Goal: Task Accomplishment & Management: Manage account settings

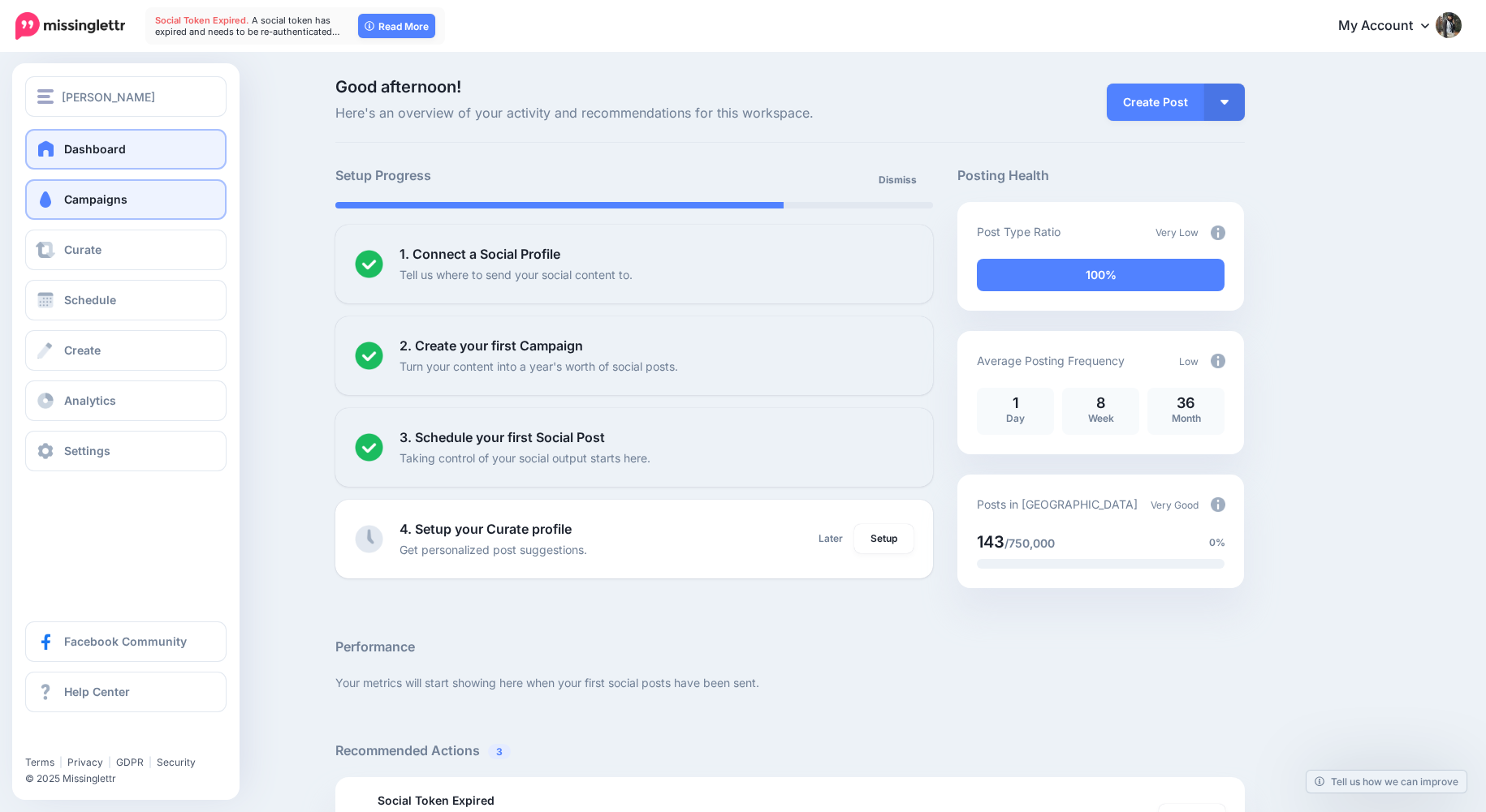
click at [143, 208] on link "Campaigns" at bounding box center [126, 200] width 201 height 41
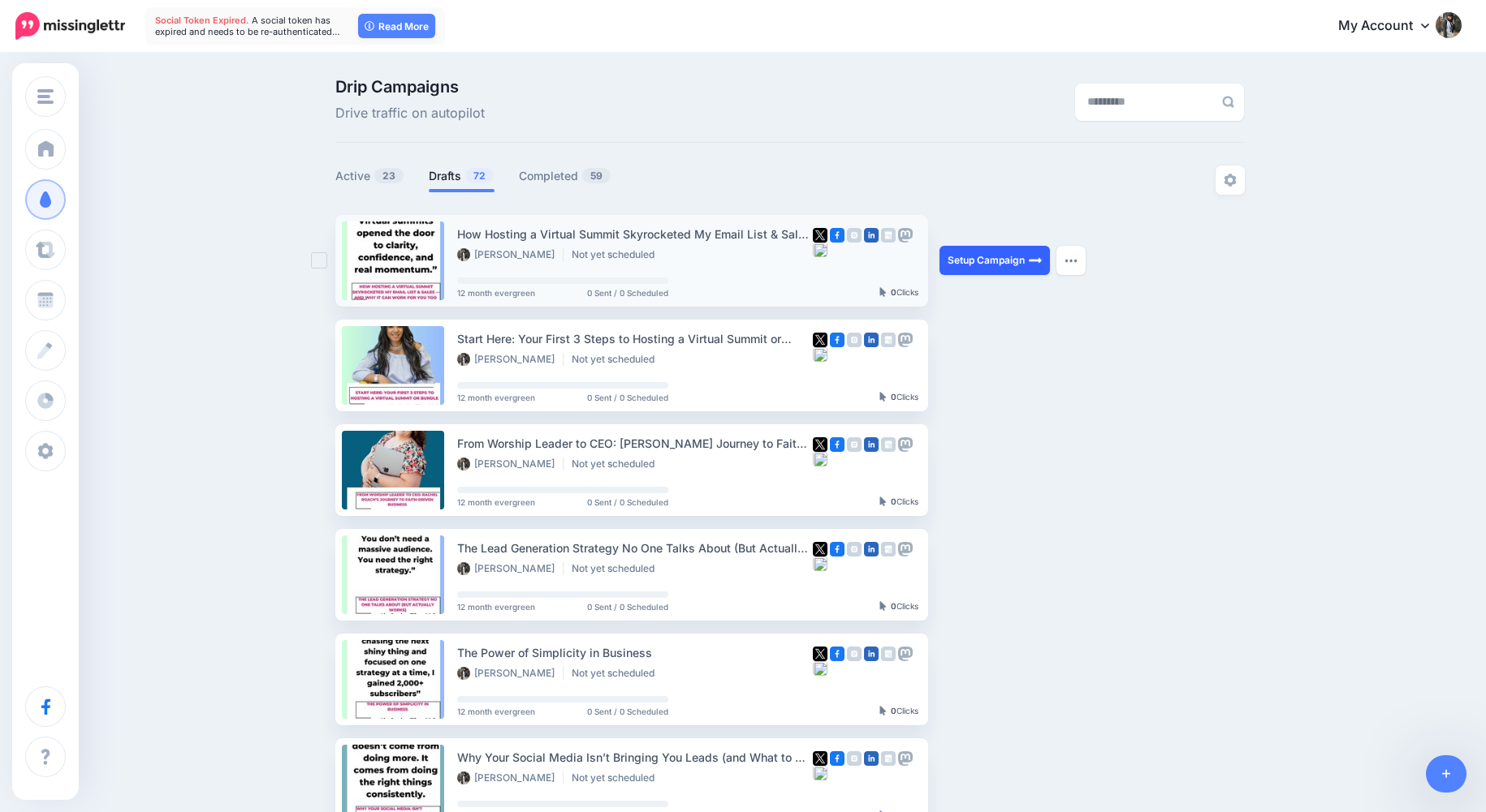
click at [988, 261] on link "Setup Campaign" at bounding box center [994, 261] width 110 height 29
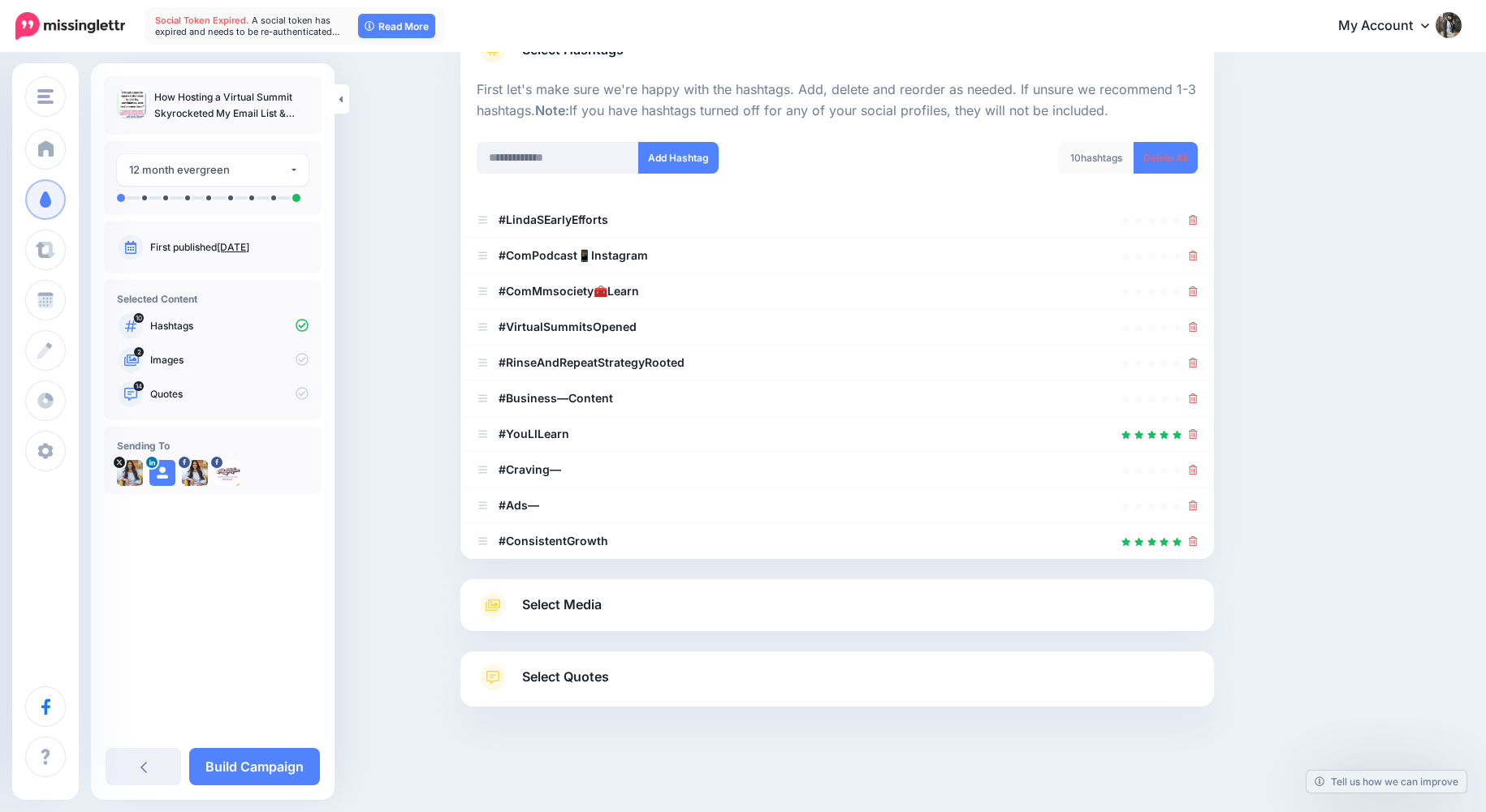
click at [597, 612] on span "Select Media" at bounding box center [562, 605] width 79 height 22
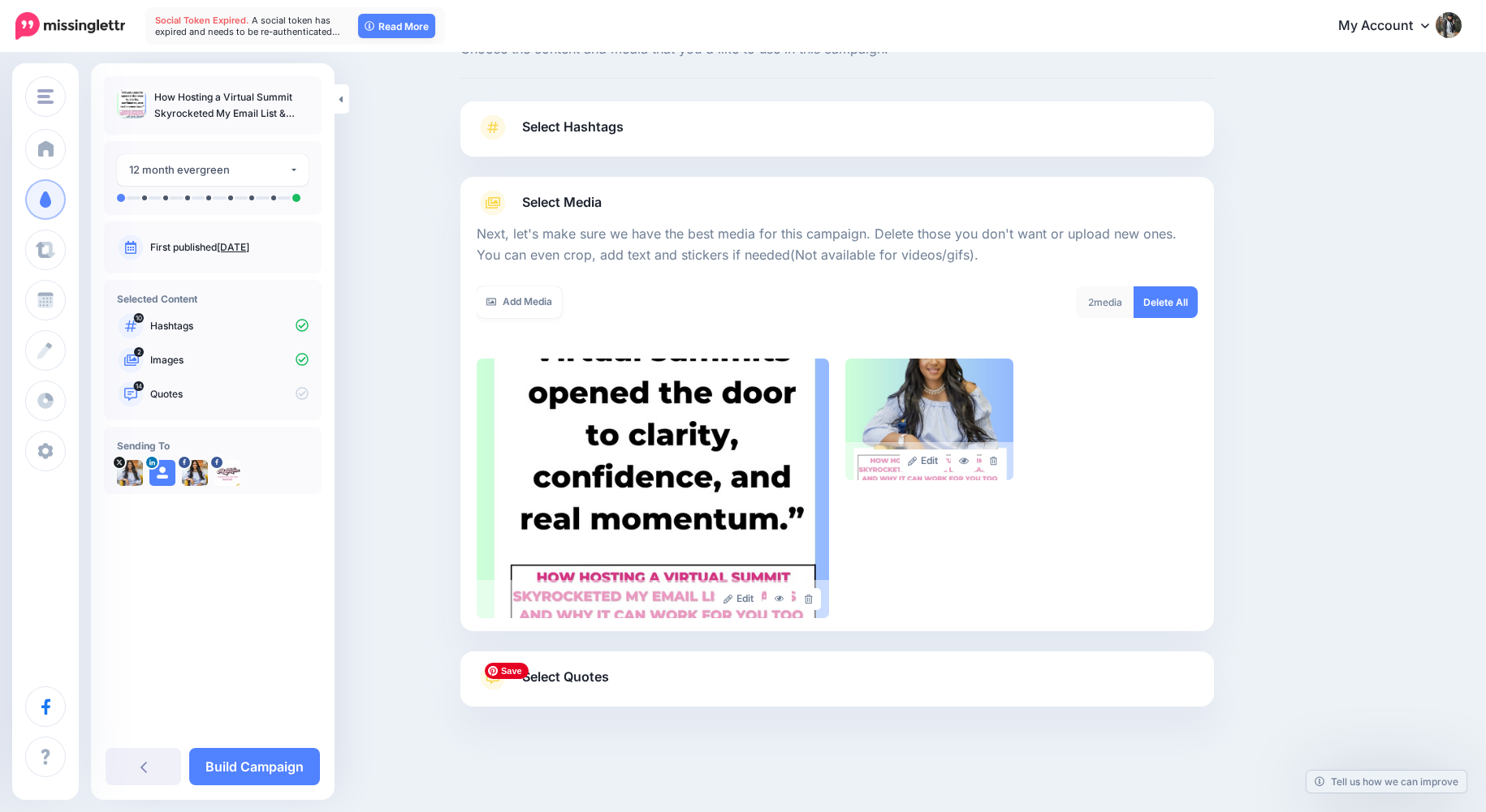
scroll to position [64, 0]
click at [568, 675] on span "Select Quotes" at bounding box center [565, 677] width 87 height 22
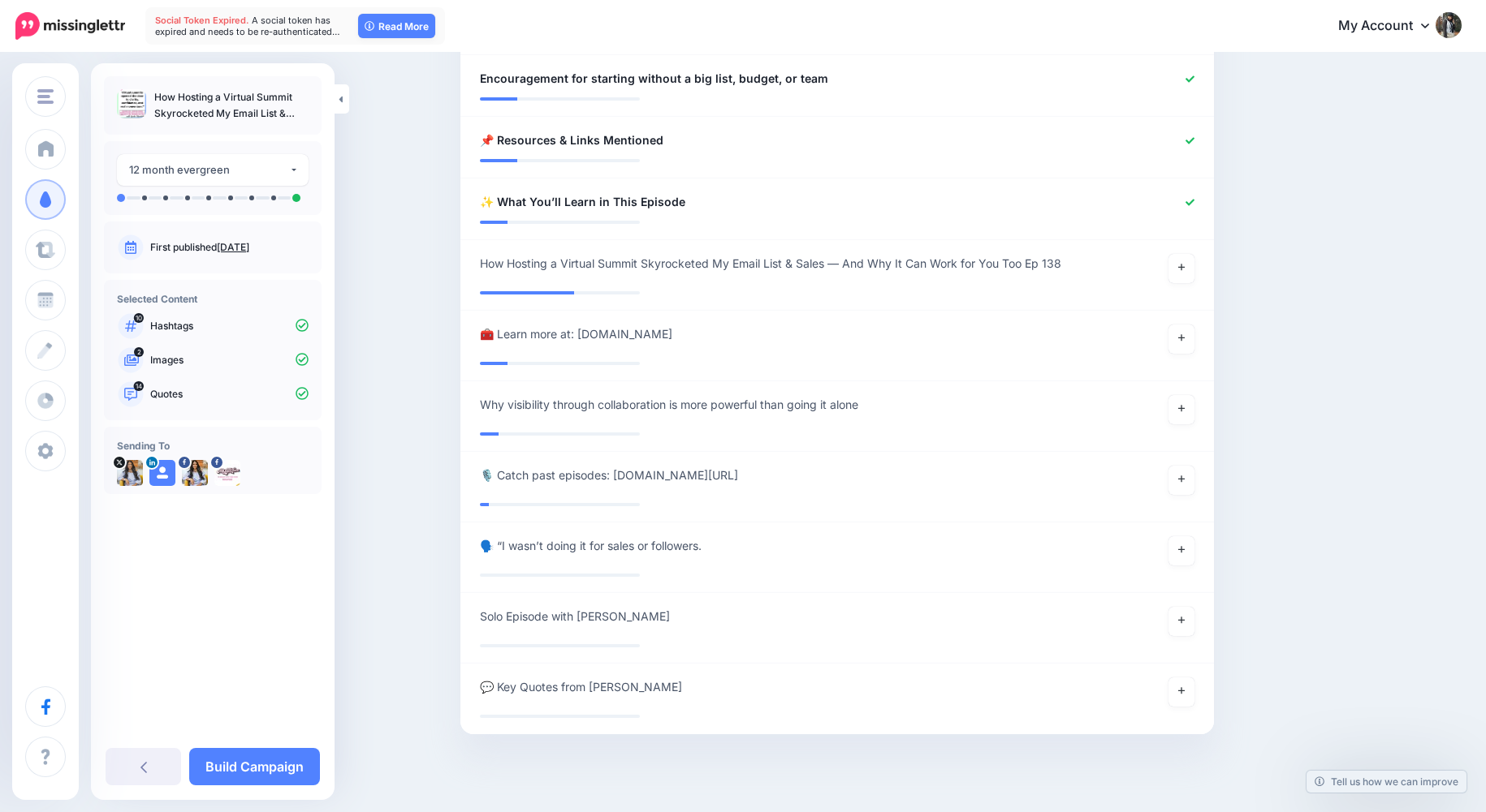
scroll to position [1342, 0]
click at [1186, 676] on link at bounding box center [1182, 691] width 26 height 29
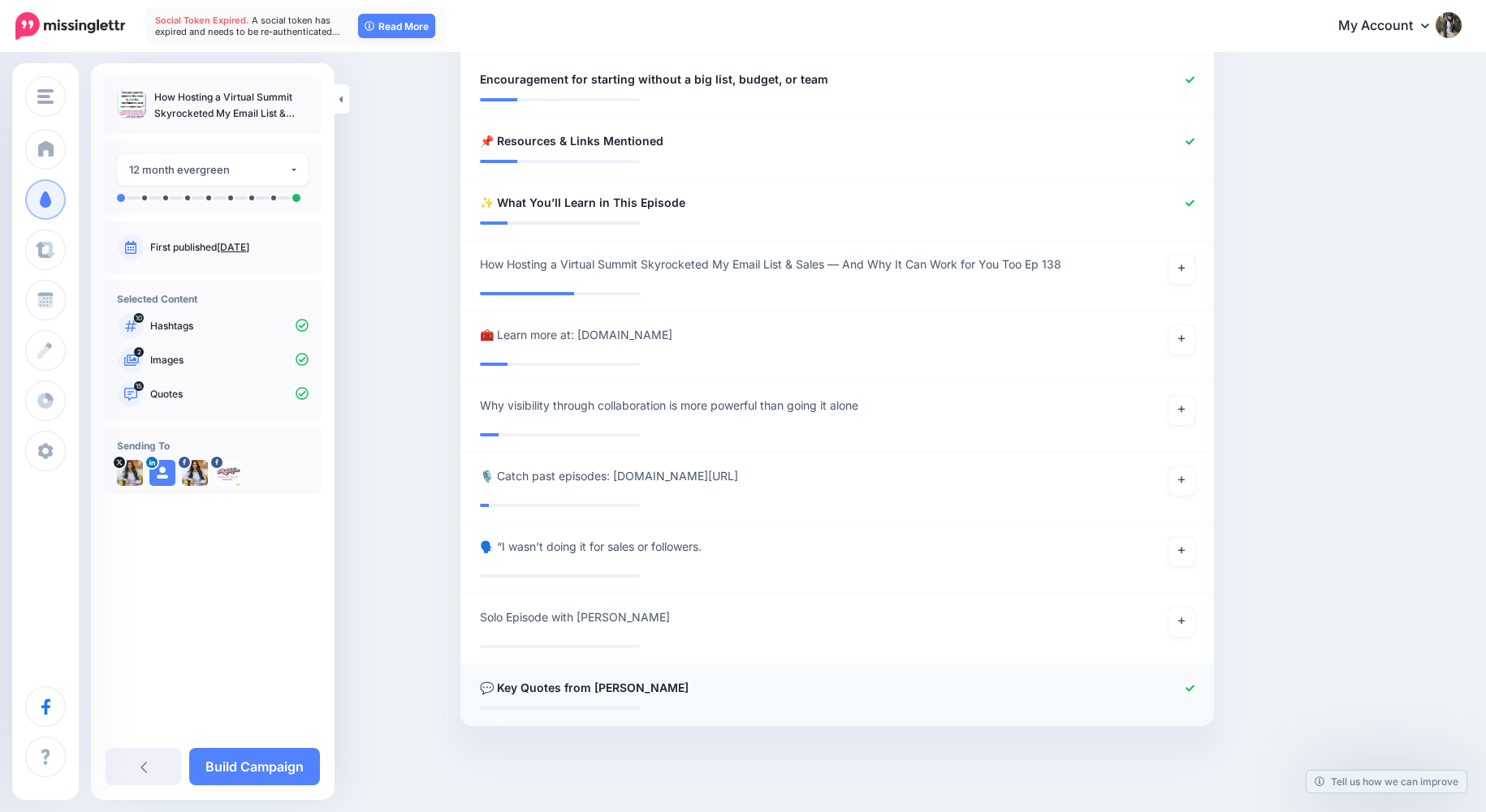
click at [1187, 684] on icon at bounding box center [1190, 689] width 9 height 9
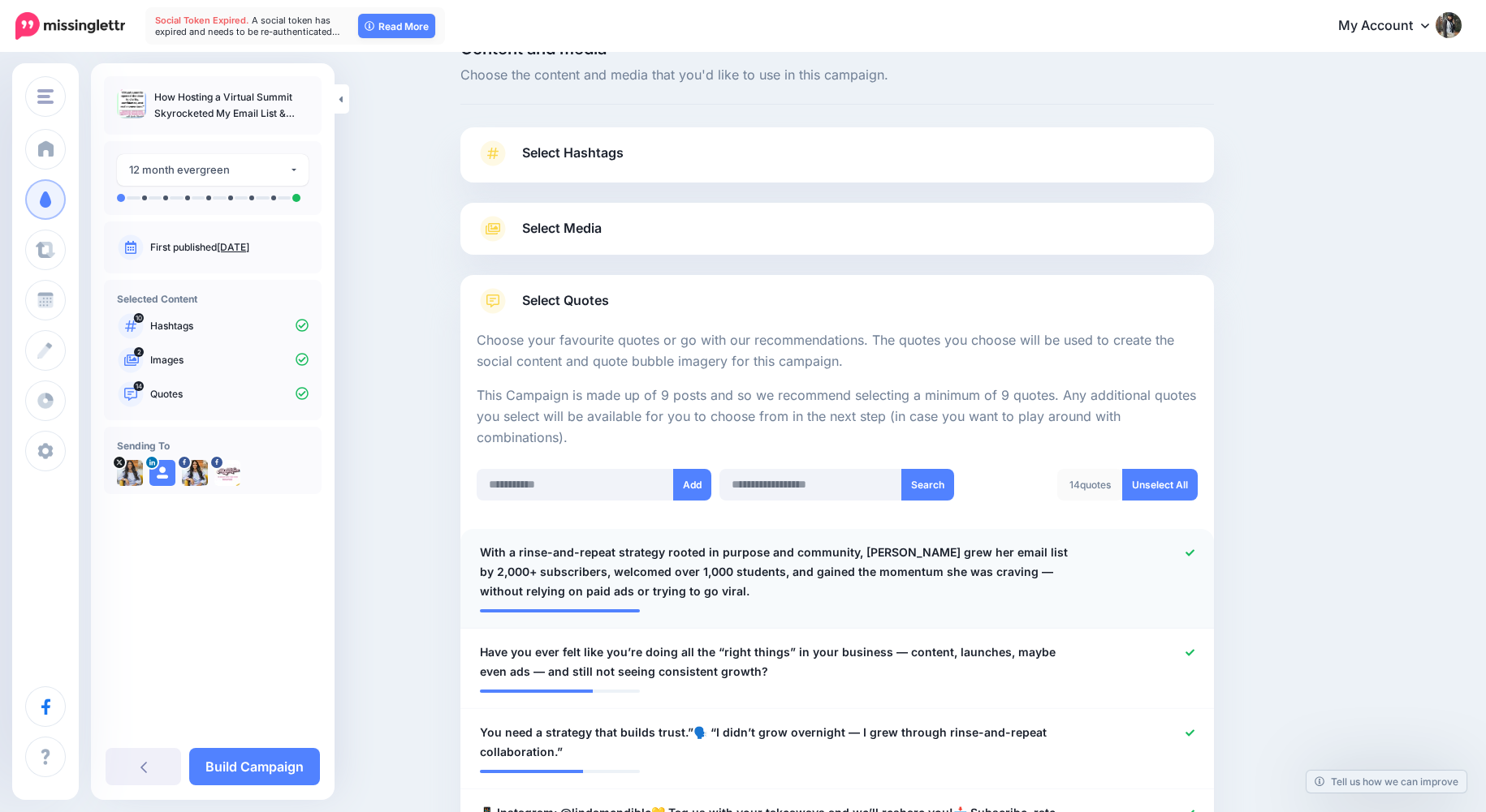
scroll to position [42, 0]
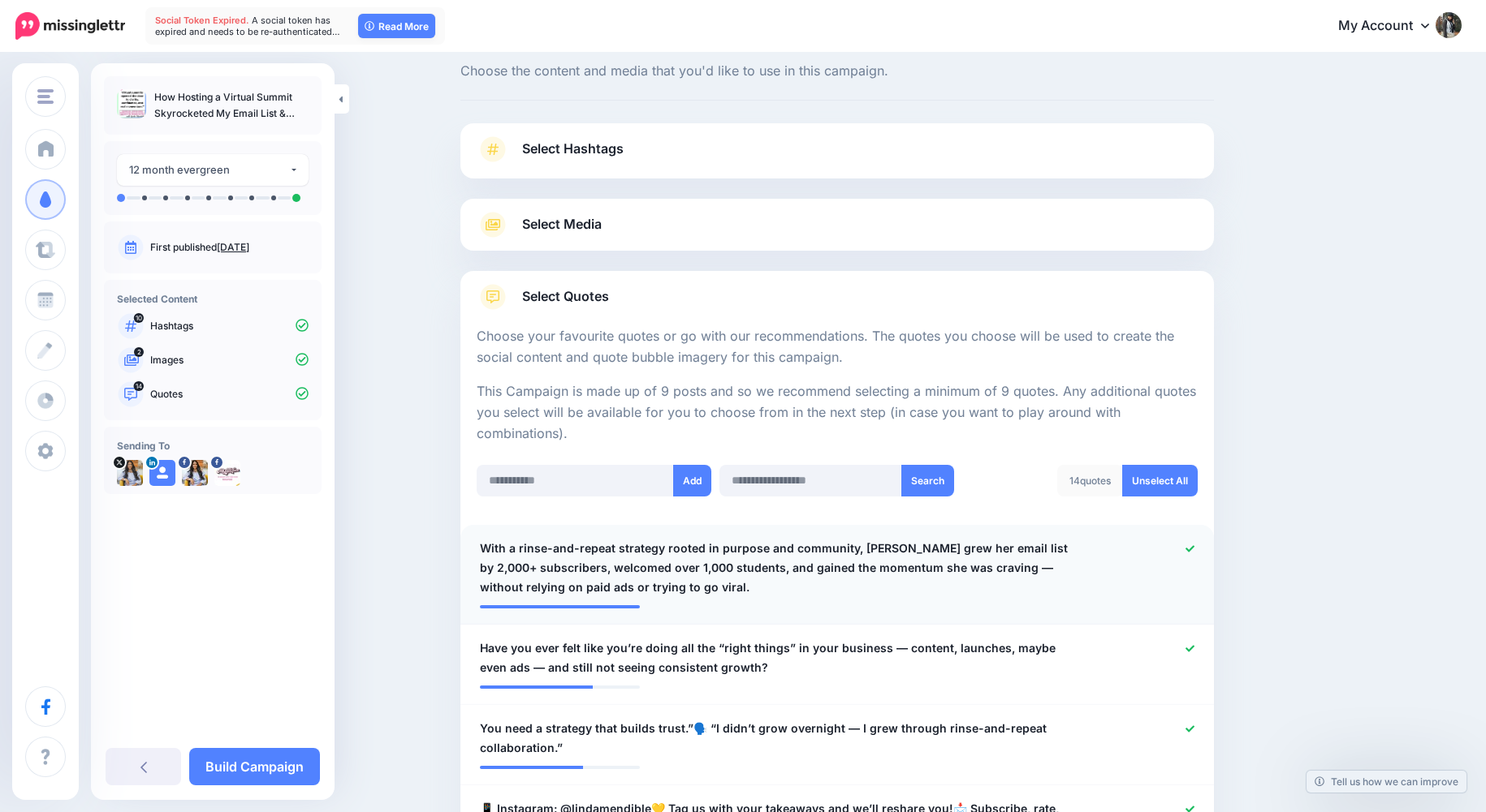
click at [732, 563] on span "With a rinse-and-repeat strategy rooted in purpose and community, Linda grew he…" at bounding box center [775, 568] width 592 height 58
click at [263, 767] on link "Build Campaign" at bounding box center [254, 766] width 130 height 37
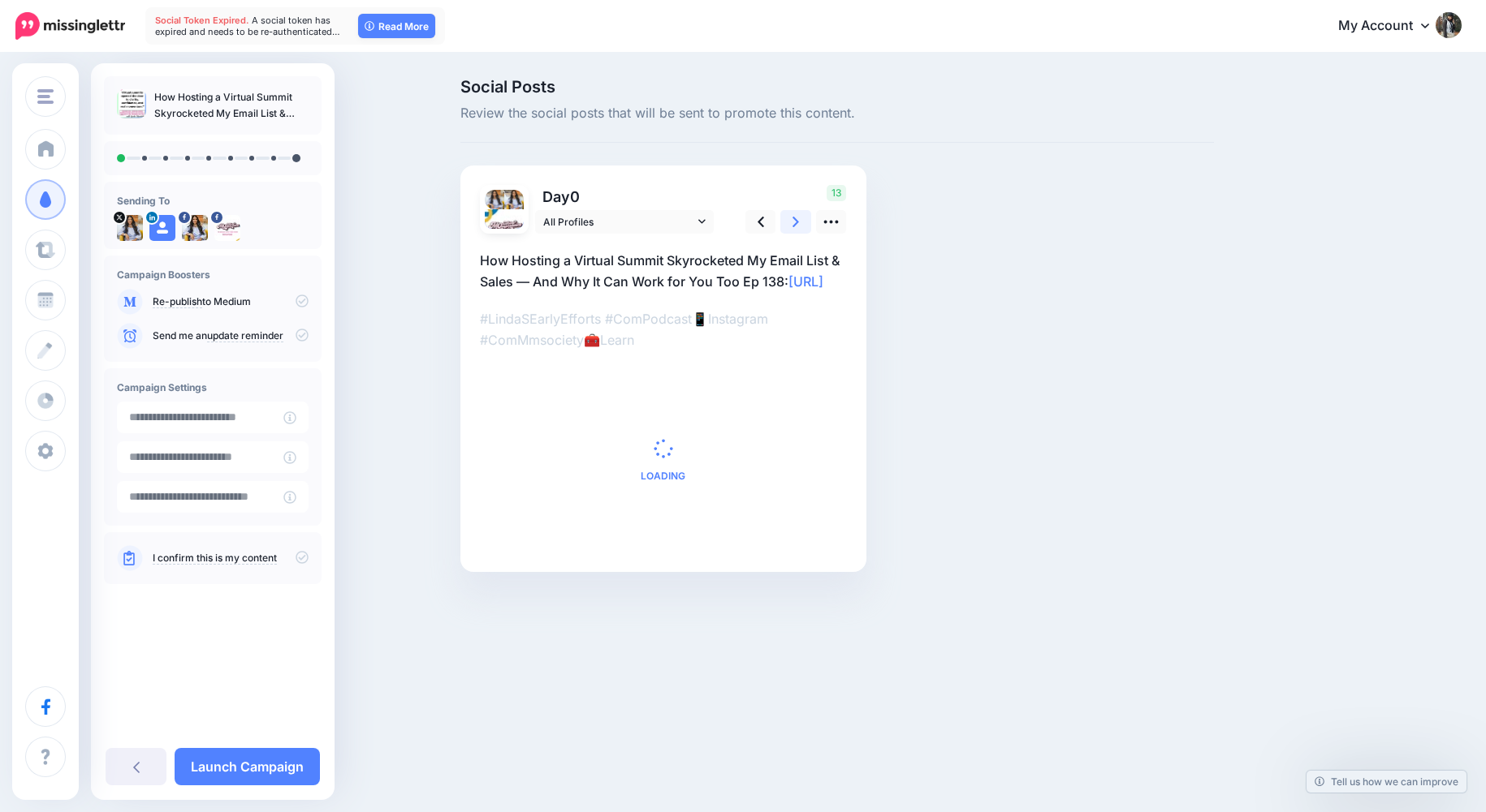
click at [805, 226] on link at bounding box center [796, 222] width 31 height 24
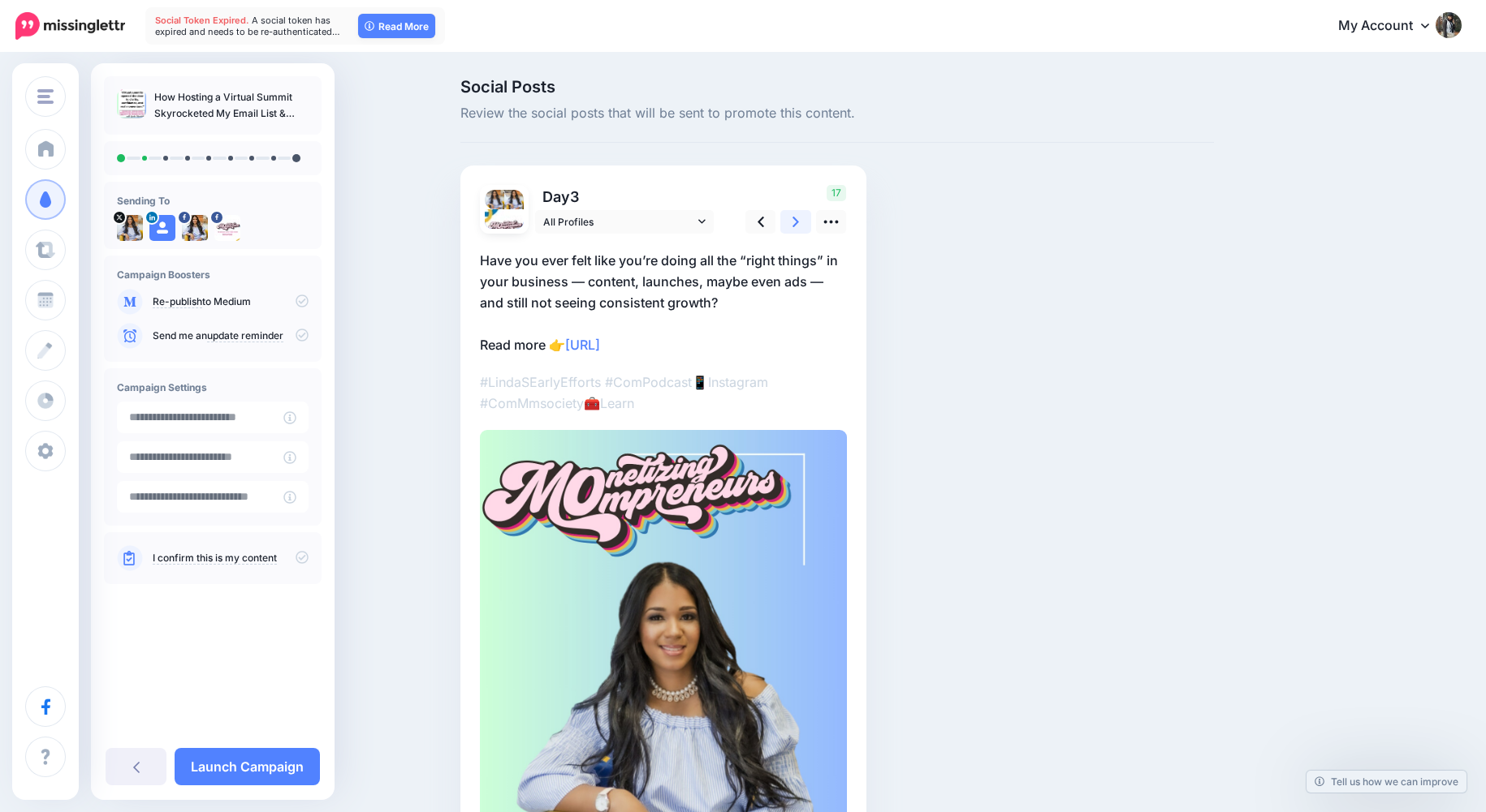
click at [802, 219] on link at bounding box center [796, 222] width 31 height 24
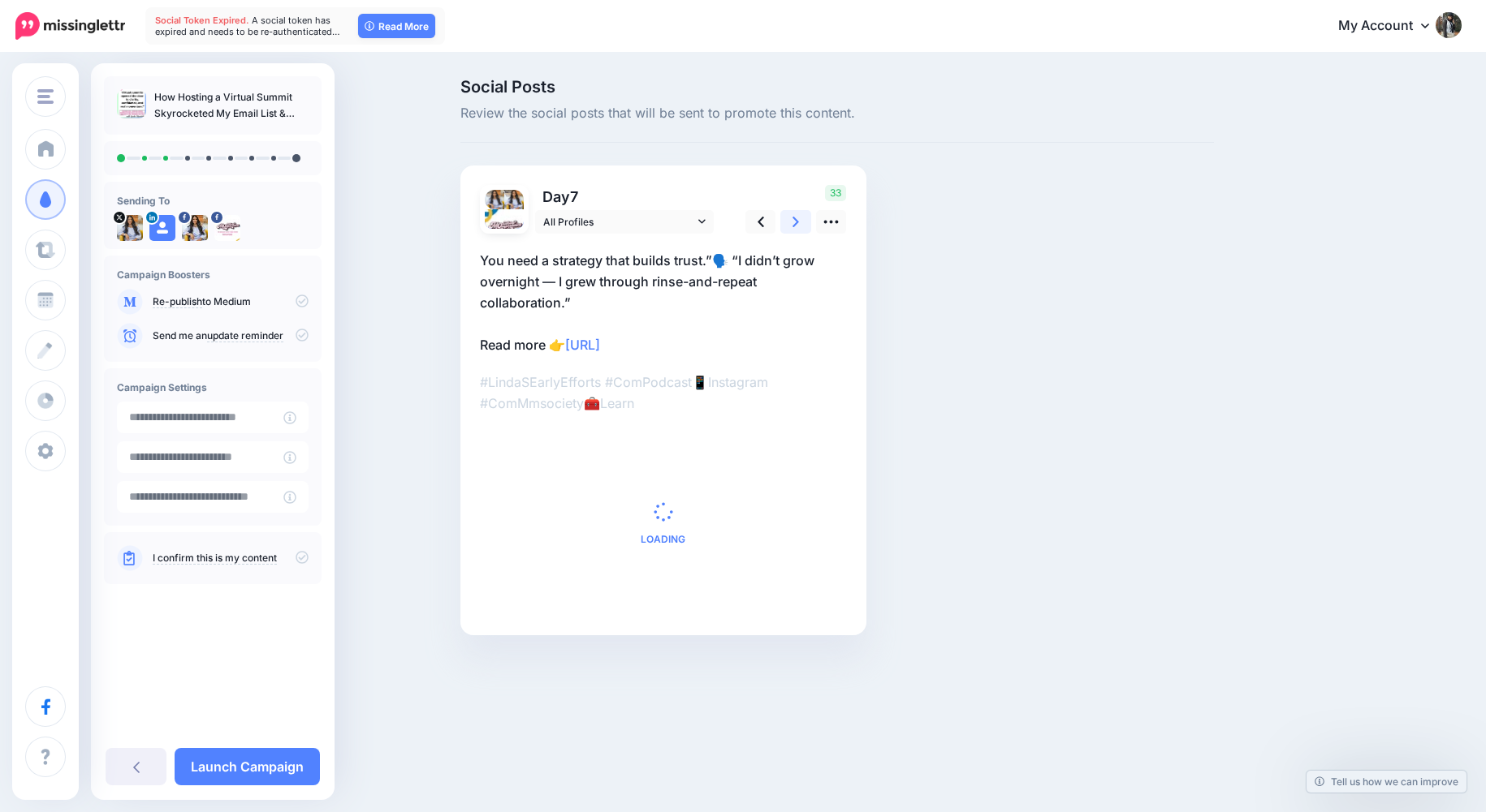
click at [798, 224] on icon at bounding box center [795, 221] width 6 height 17
click at [794, 224] on icon at bounding box center [795, 221] width 6 height 17
click at [793, 224] on icon at bounding box center [795, 221] width 6 height 17
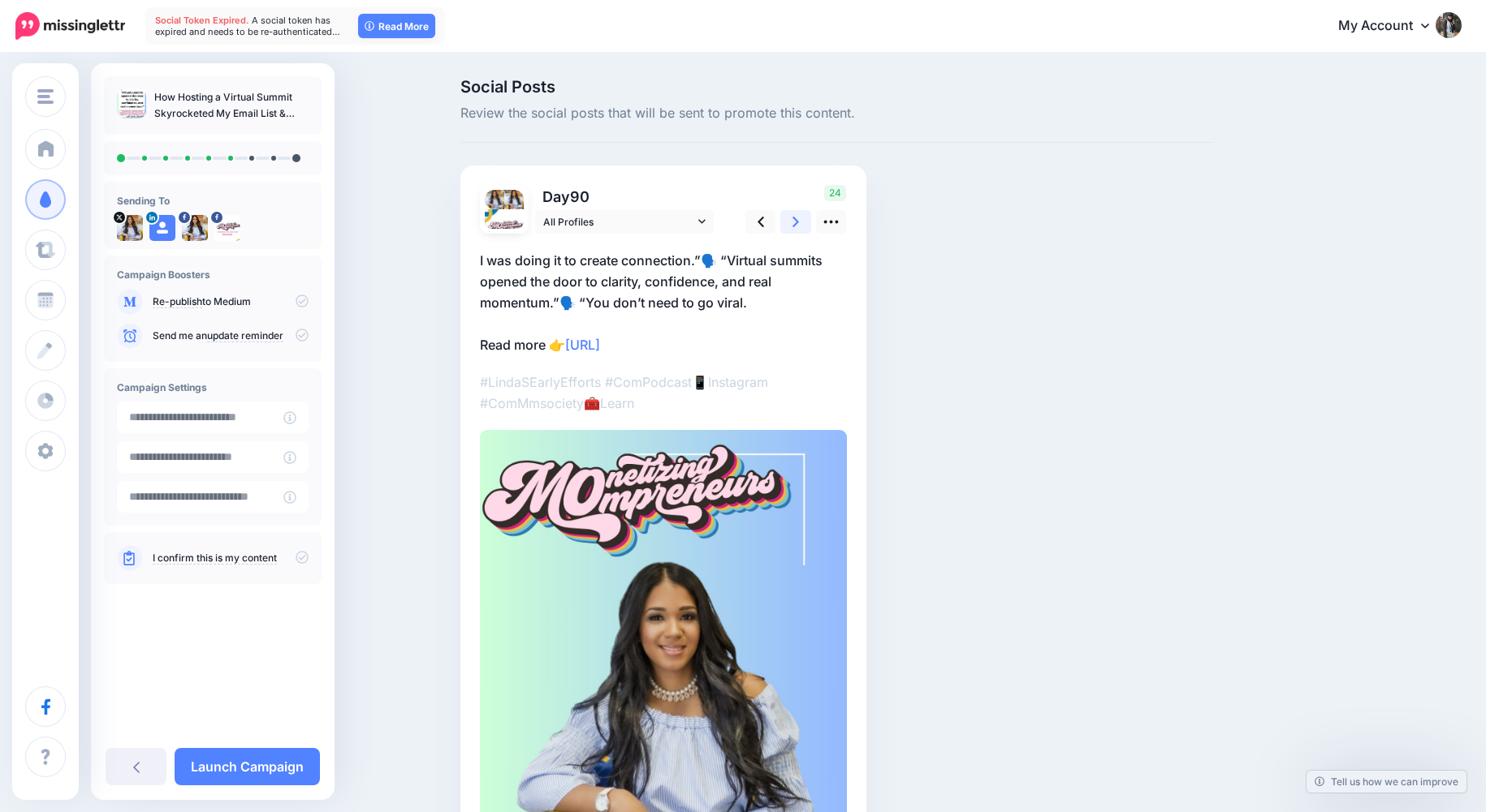
click at [794, 224] on icon at bounding box center [795, 221] width 6 height 17
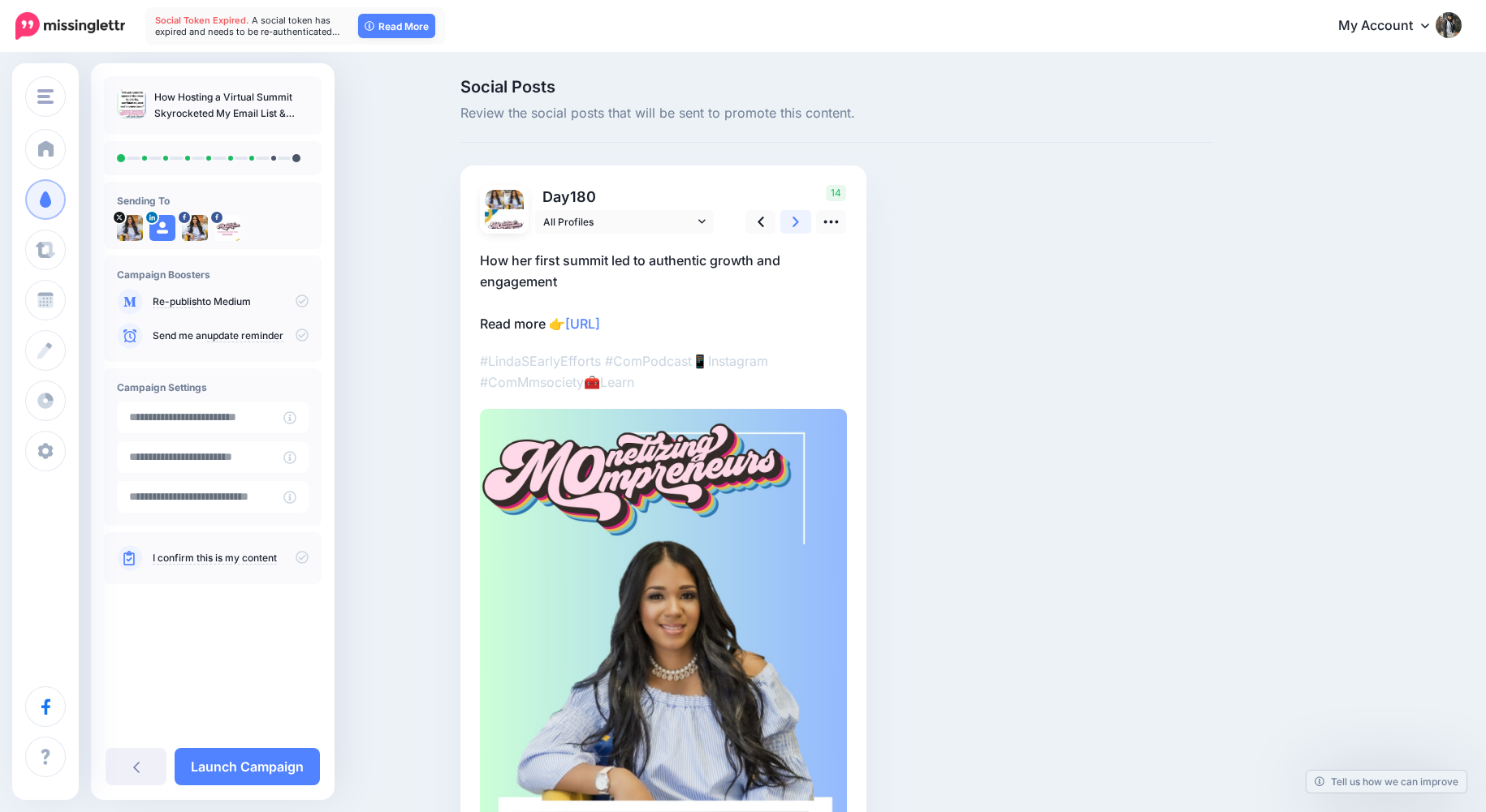
click at [794, 224] on icon at bounding box center [795, 221] width 6 height 17
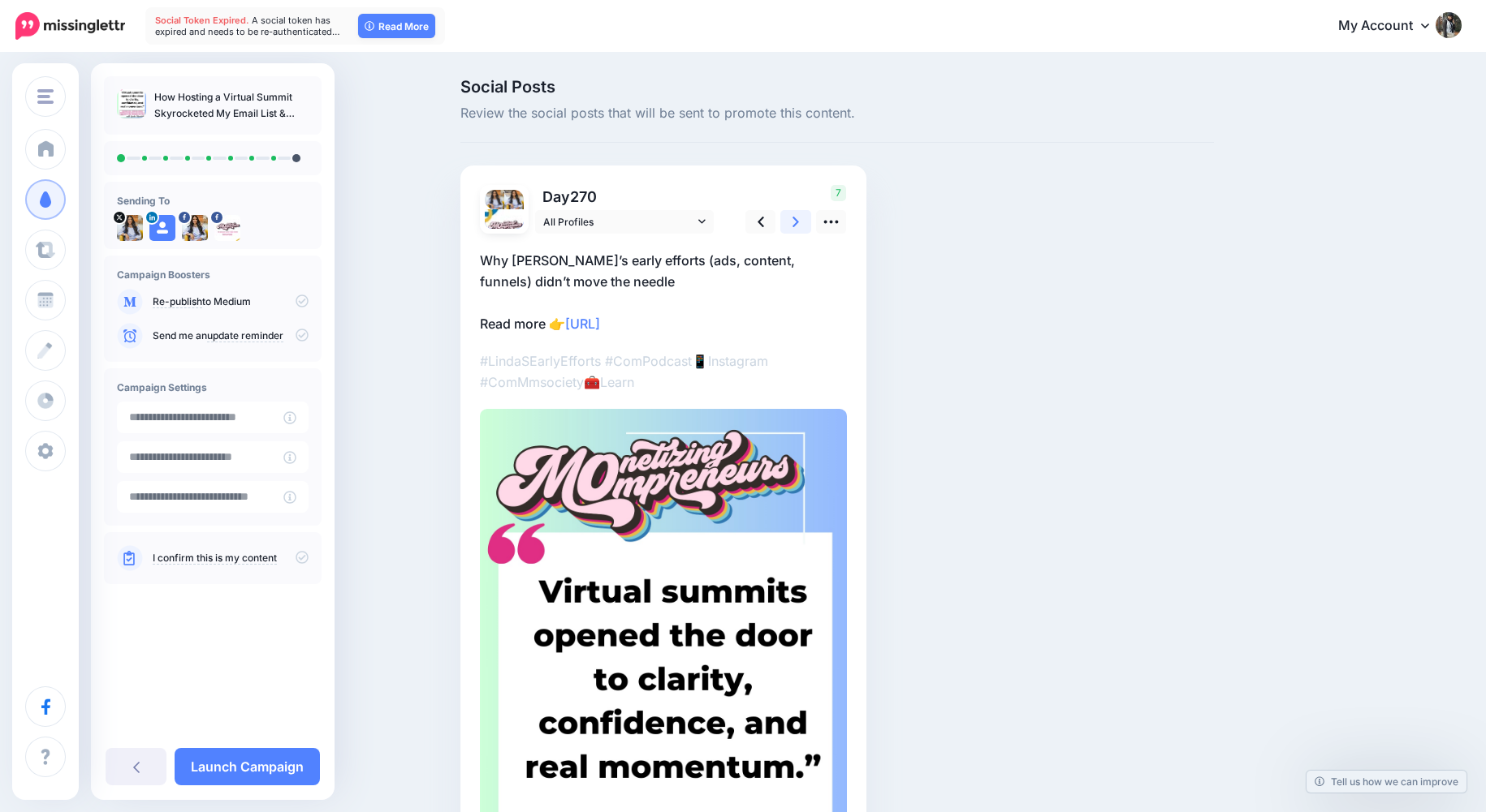
click at [794, 224] on icon at bounding box center [795, 221] width 6 height 17
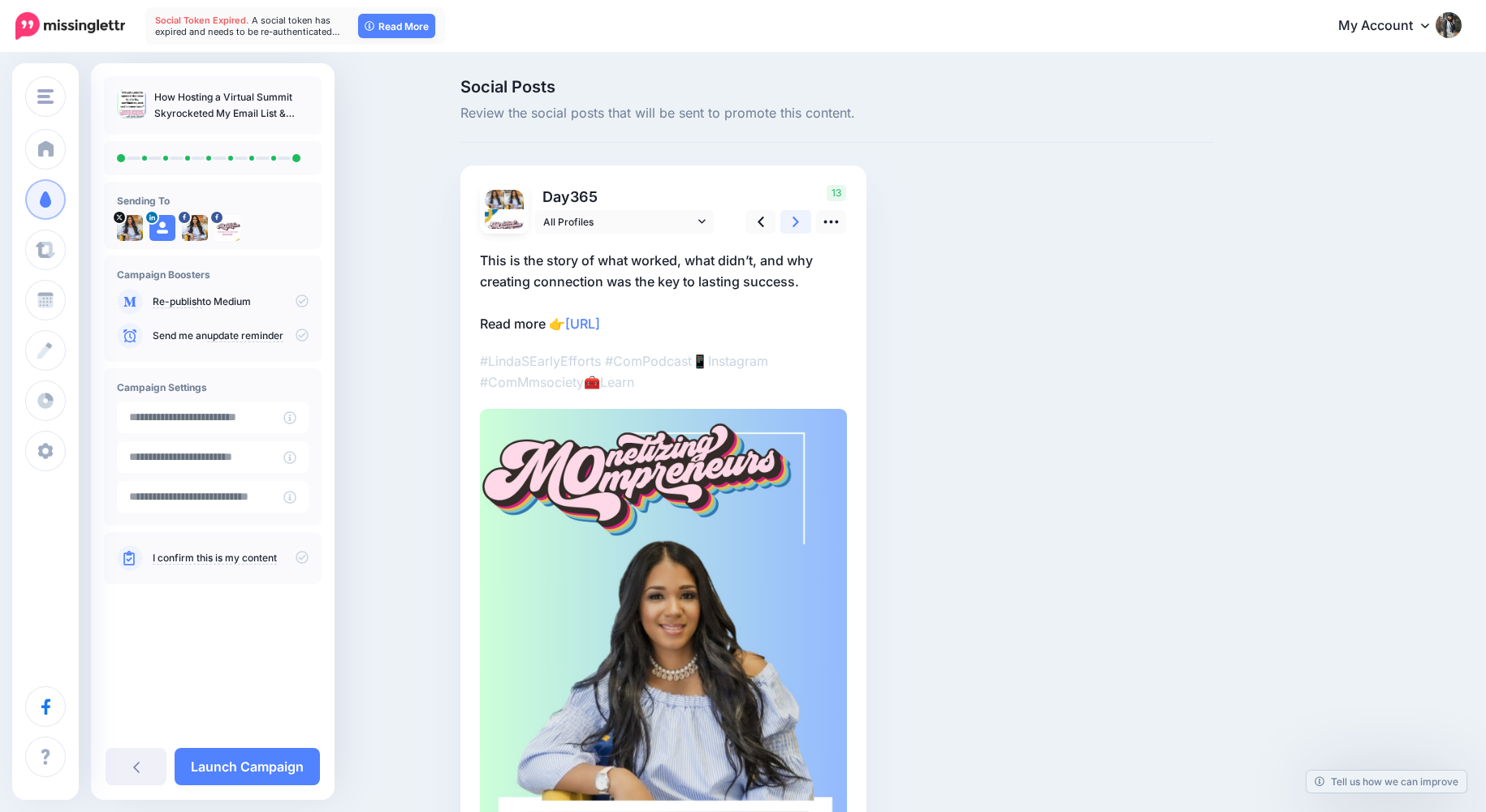
click at [793, 224] on icon at bounding box center [795, 221] width 6 height 17
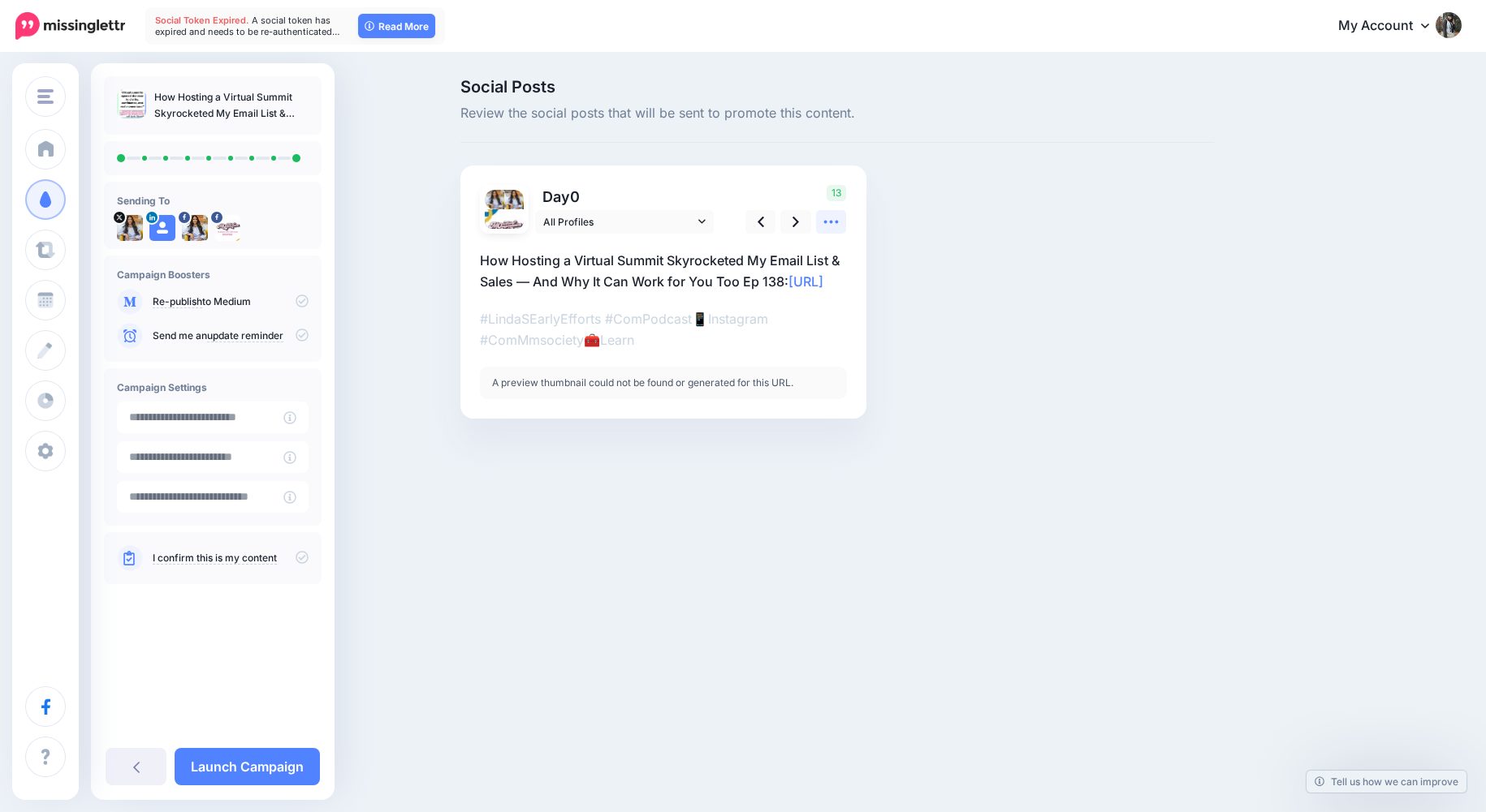
click at [837, 228] on icon at bounding box center [831, 221] width 17 height 17
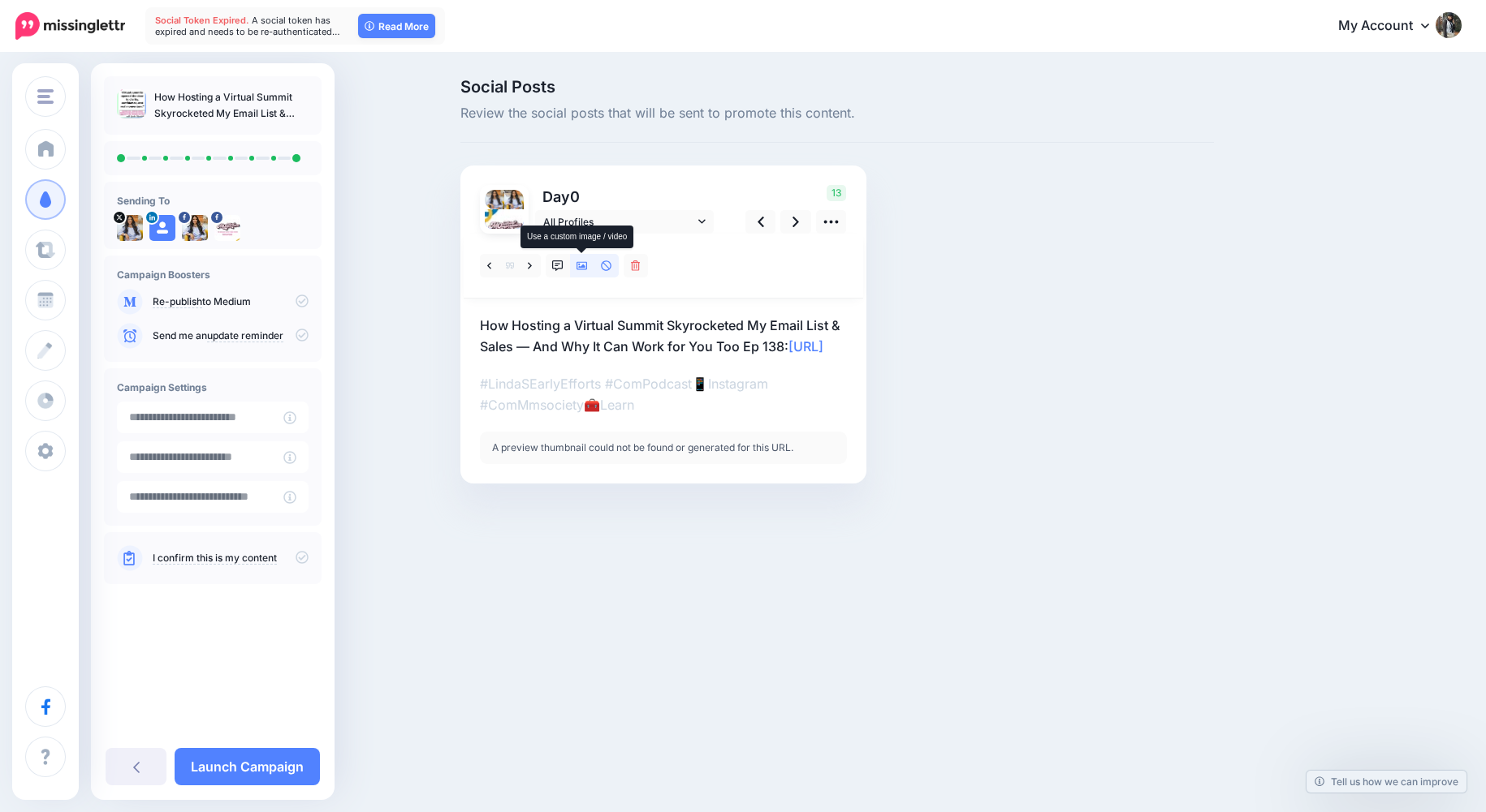
click at [572, 271] on link at bounding box center [582, 266] width 25 height 24
click at [560, 266] on icon at bounding box center [558, 266] width 11 height 11
click at [554, 261] on icon at bounding box center [558, 266] width 11 height 11
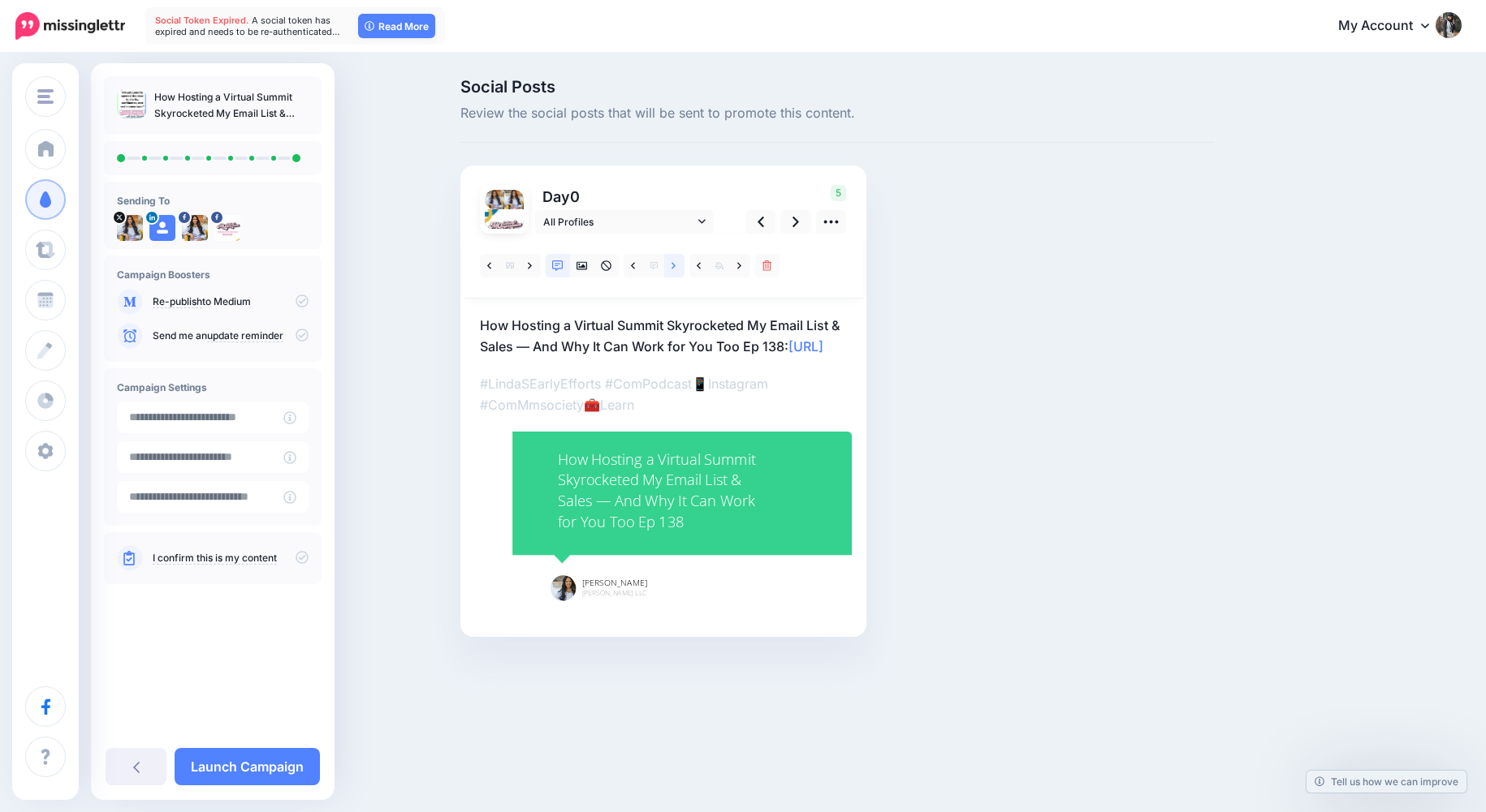
click at [669, 268] on link at bounding box center [674, 266] width 20 height 24
click at [583, 264] on icon at bounding box center [582, 266] width 11 height 8
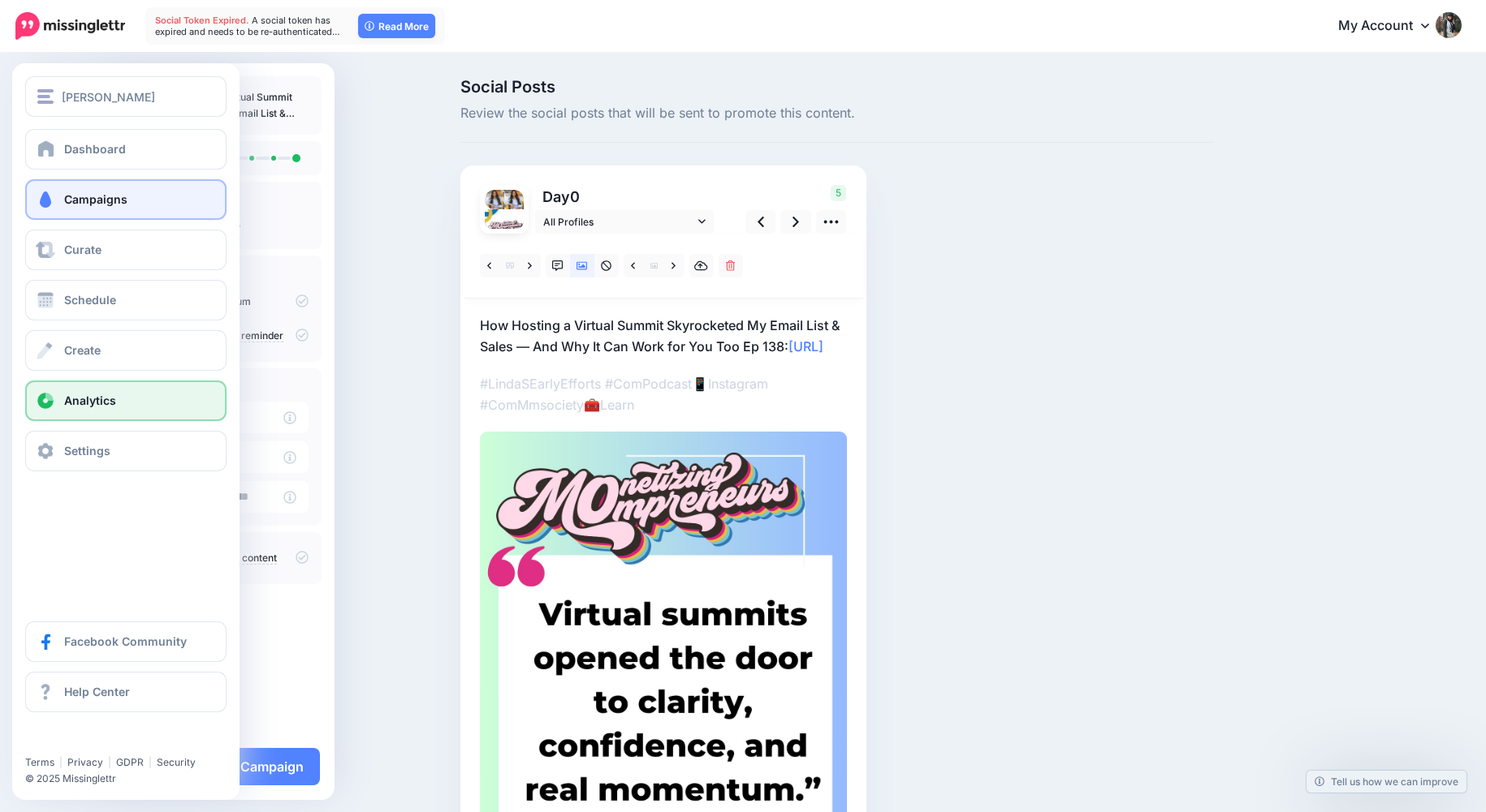
click at [108, 397] on span "Analytics" at bounding box center [89, 400] width 52 height 14
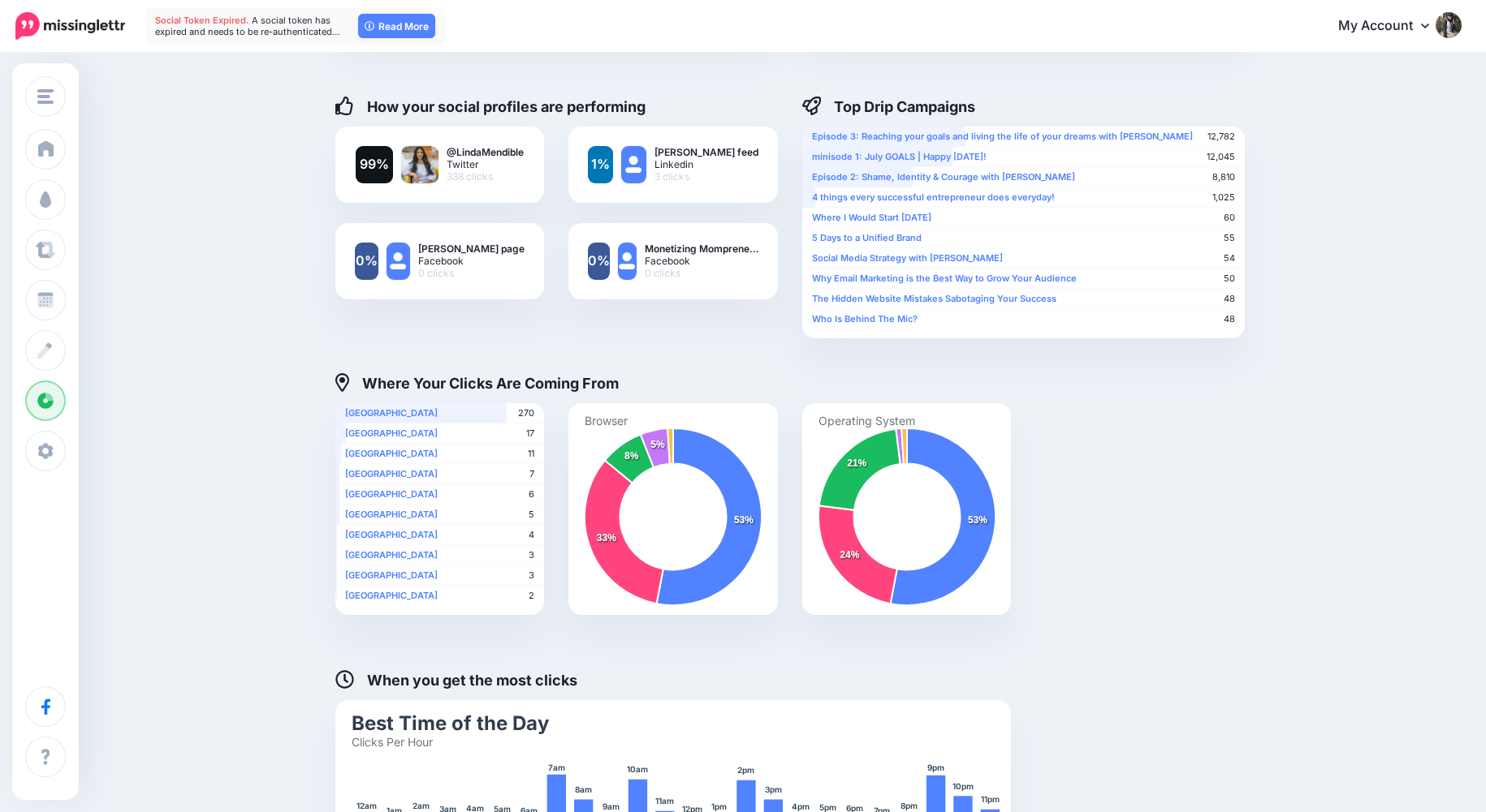
scroll to position [218, 0]
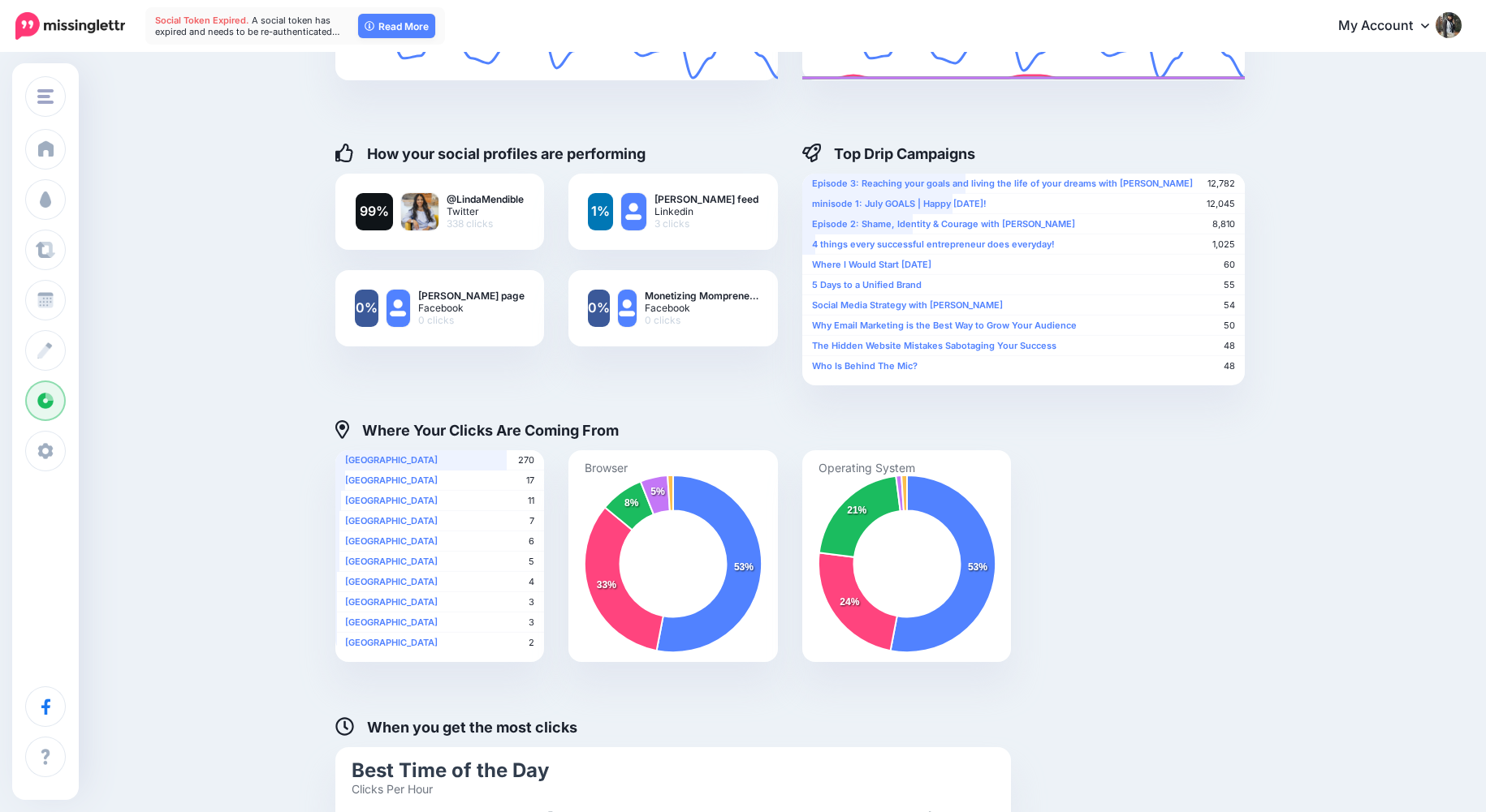
drag, startPoint x: 665, startPoint y: 226, endPoint x: 704, endPoint y: 228, distance: 39.1
click at [704, 228] on span "3 clicks" at bounding box center [707, 223] width 104 height 12
click at [682, 256] on div at bounding box center [673, 260] width 210 height 20
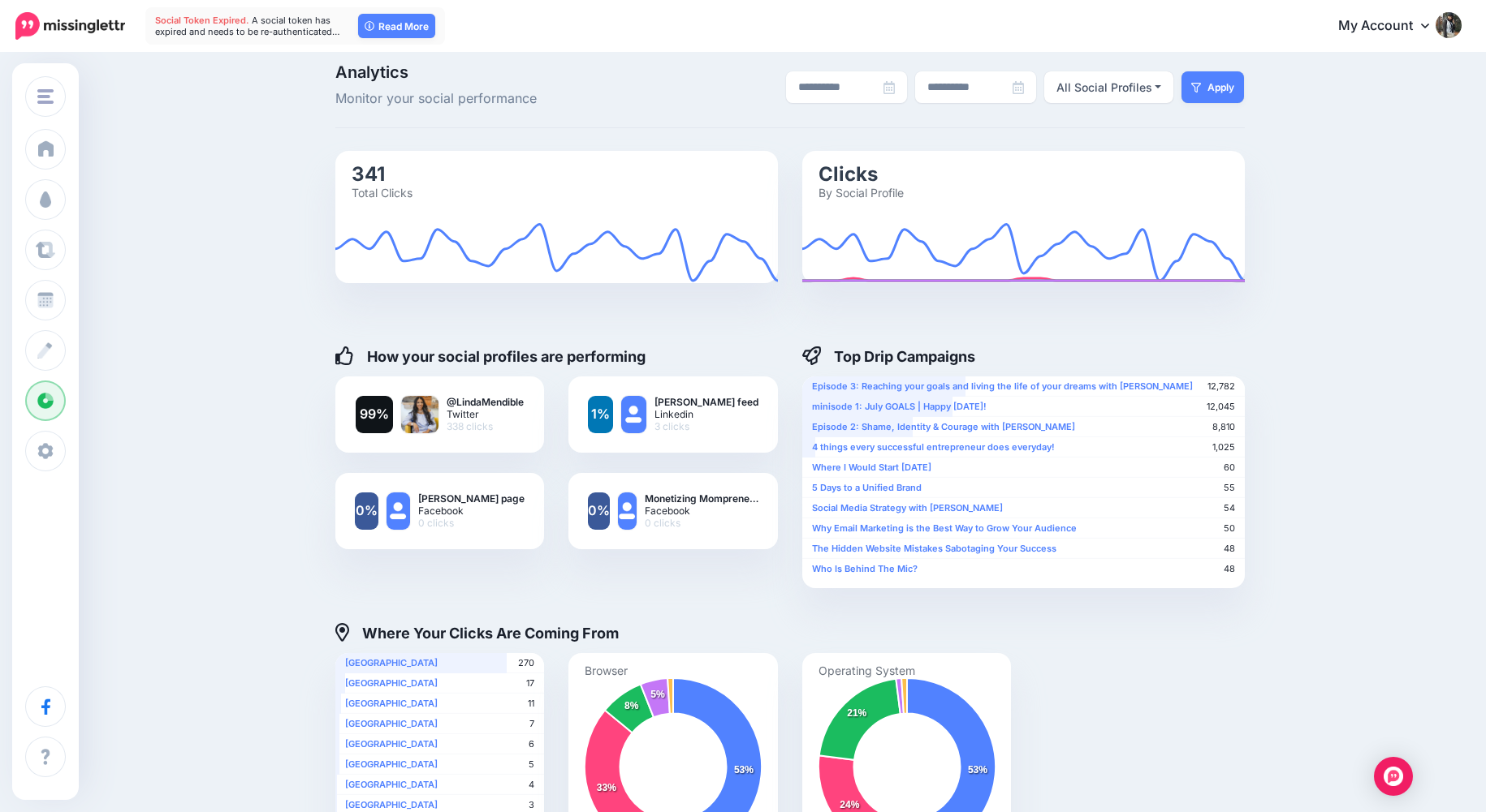
scroll to position [0, 0]
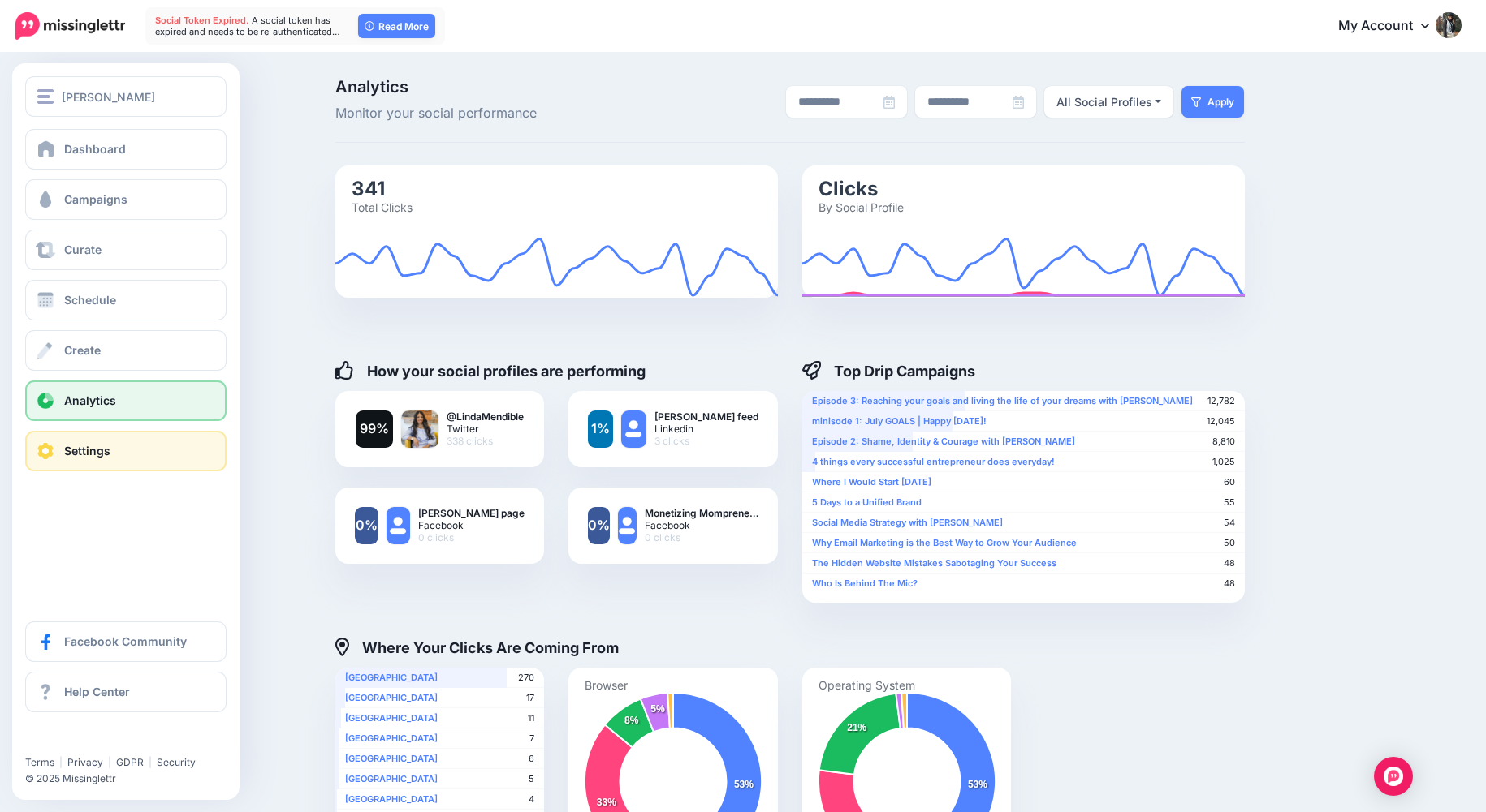
click at [120, 453] on link "Settings" at bounding box center [126, 451] width 201 height 41
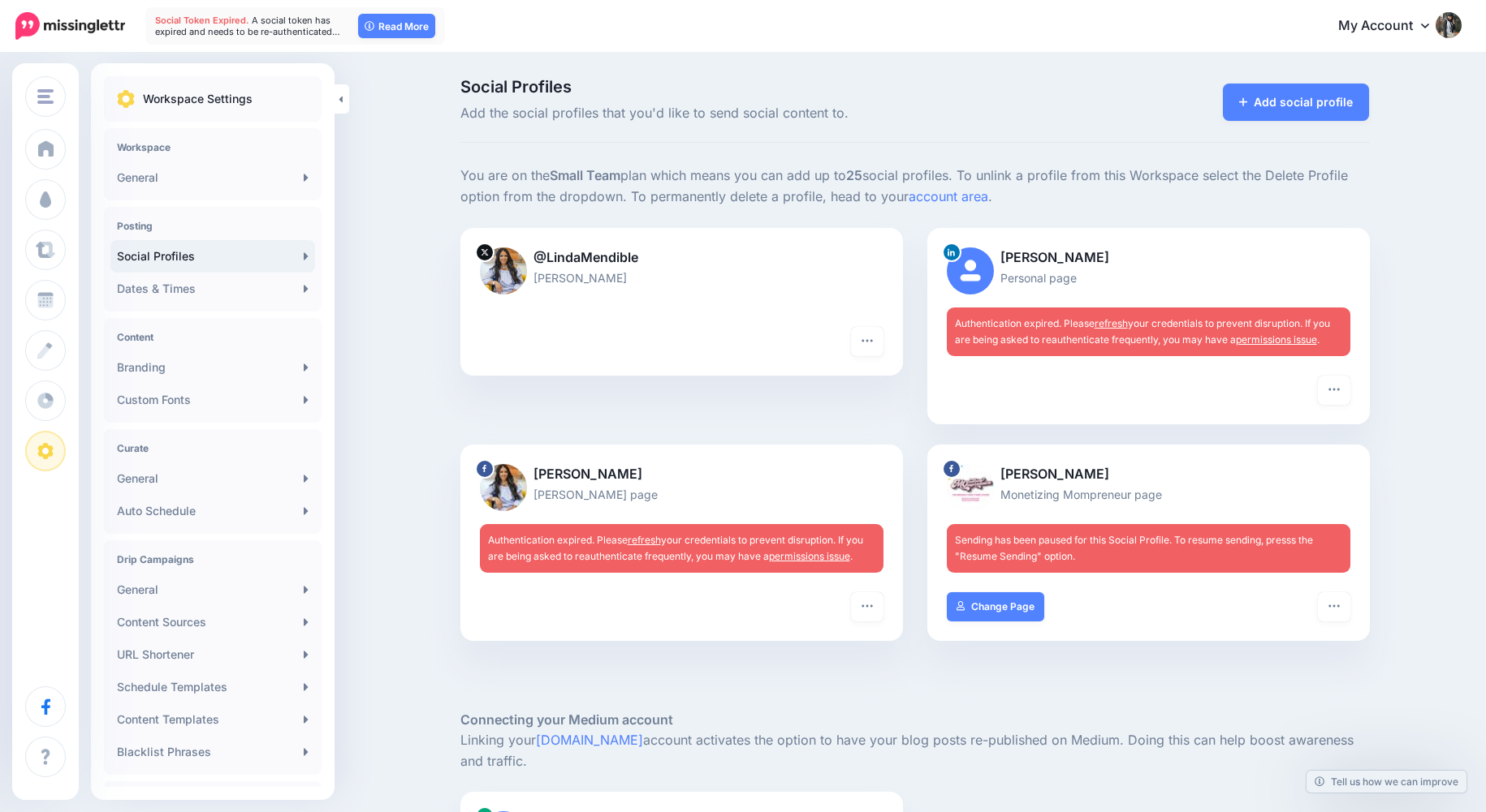
click at [1116, 323] on link "refresh" at bounding box center [1111, 323] width 34 height 12
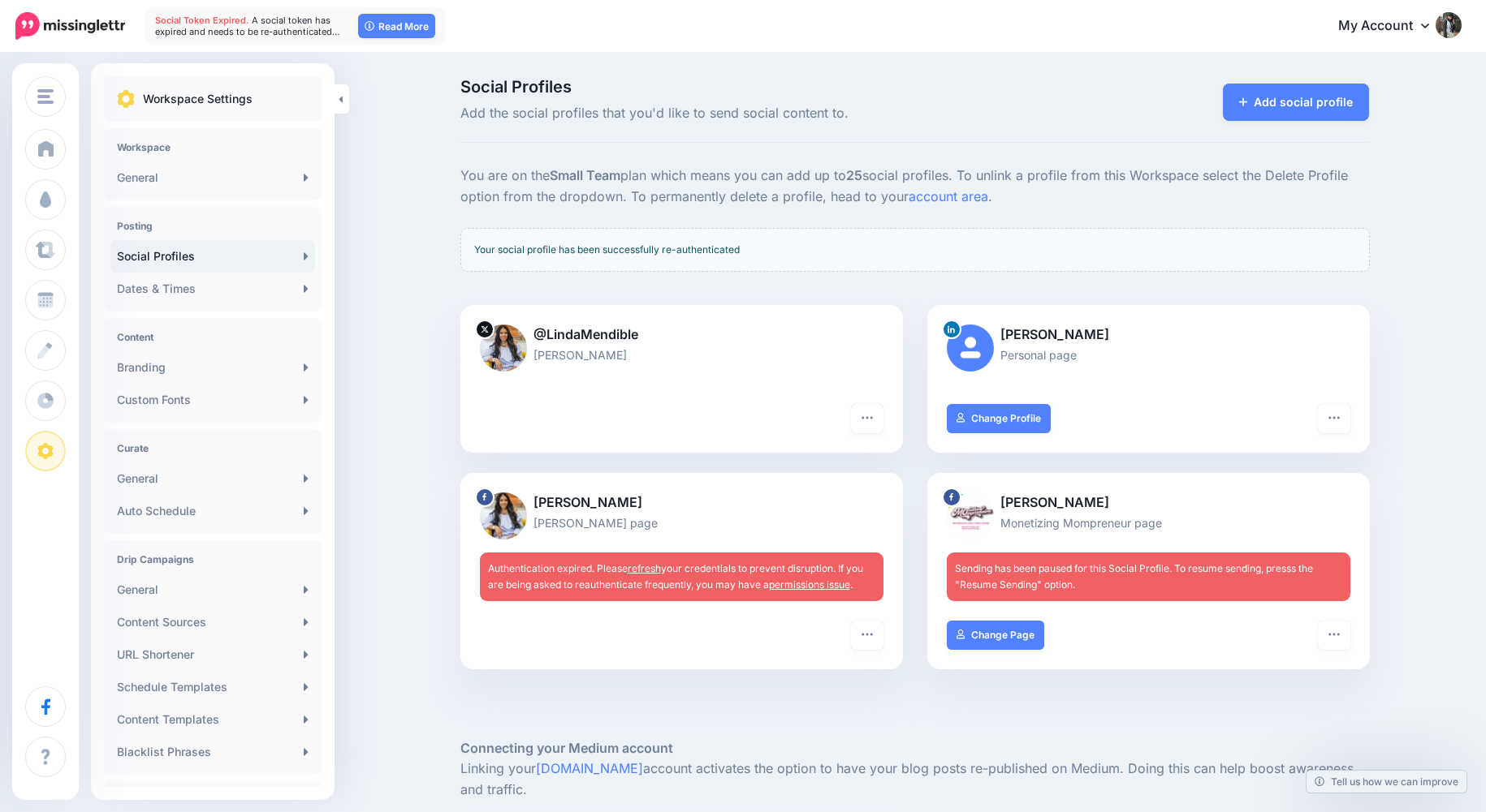
click at [654, 567] on link "refresh" at bounding box center [644, 568] width 34 height 12
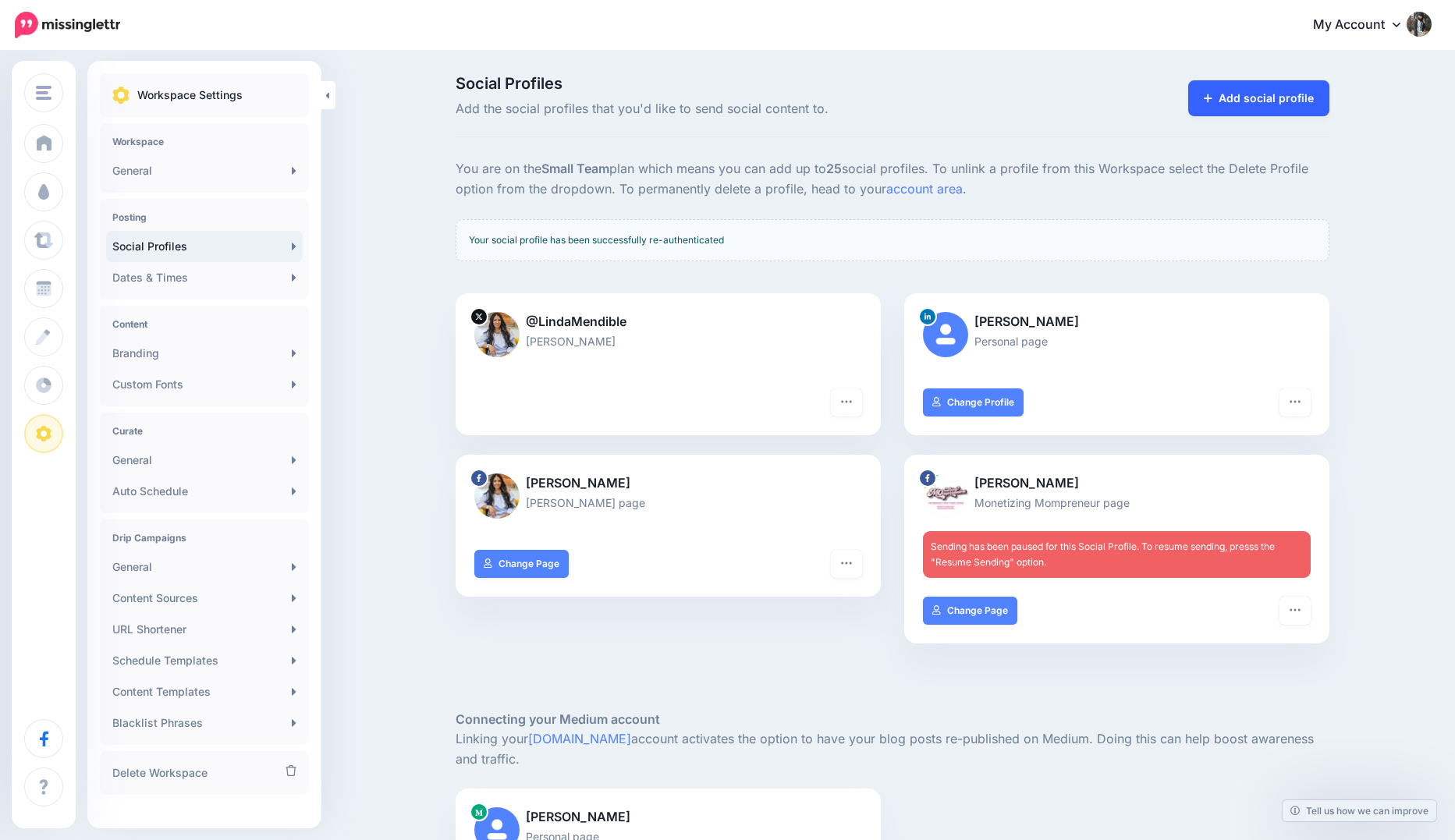
click at [1194, 98] on link "Add social profile" at bounding box center [1258, 98] width 141 height 36
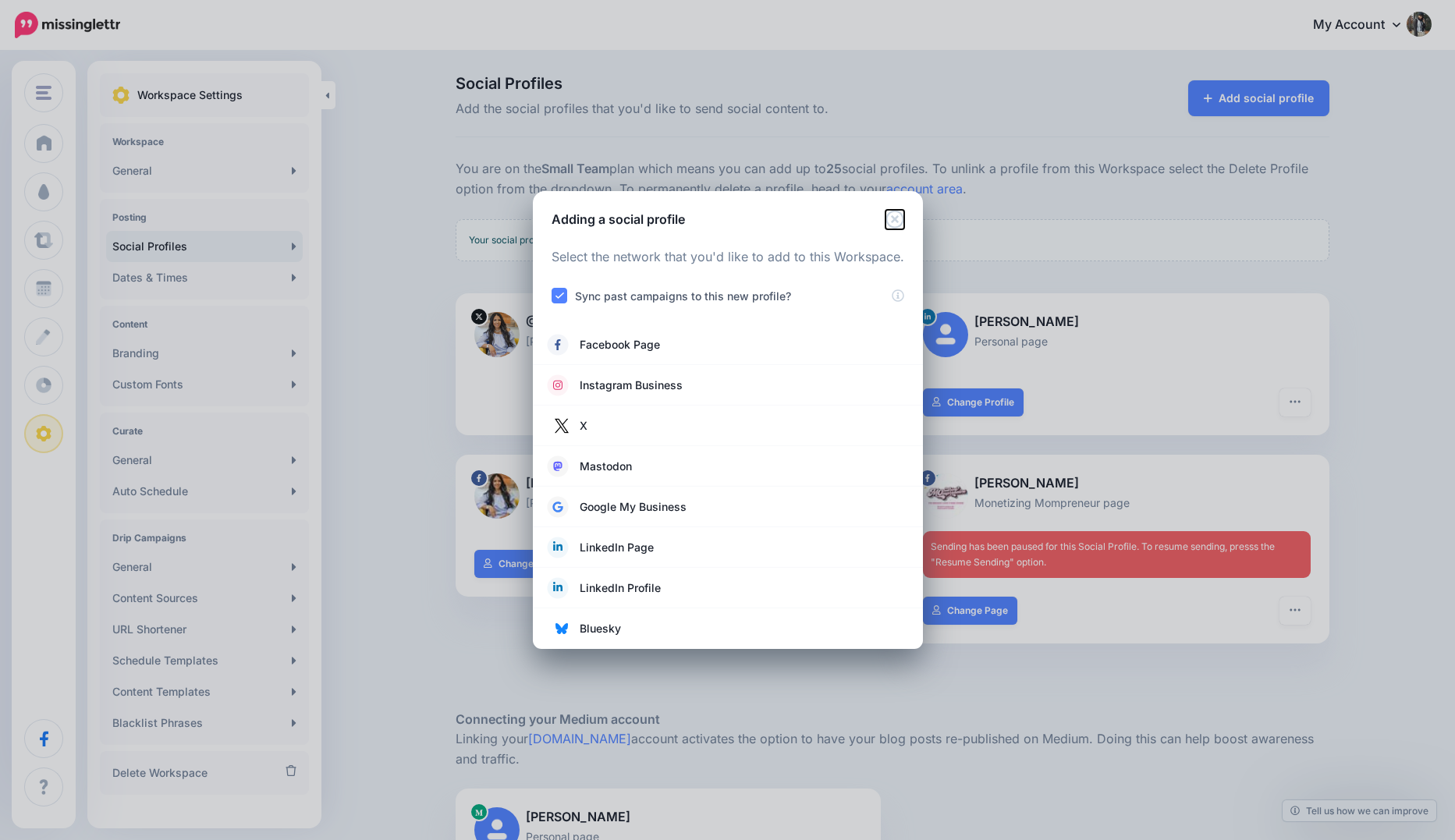
click at [897, 222] on icon "Close" at bounding box center [894, 219] width 18 height 18
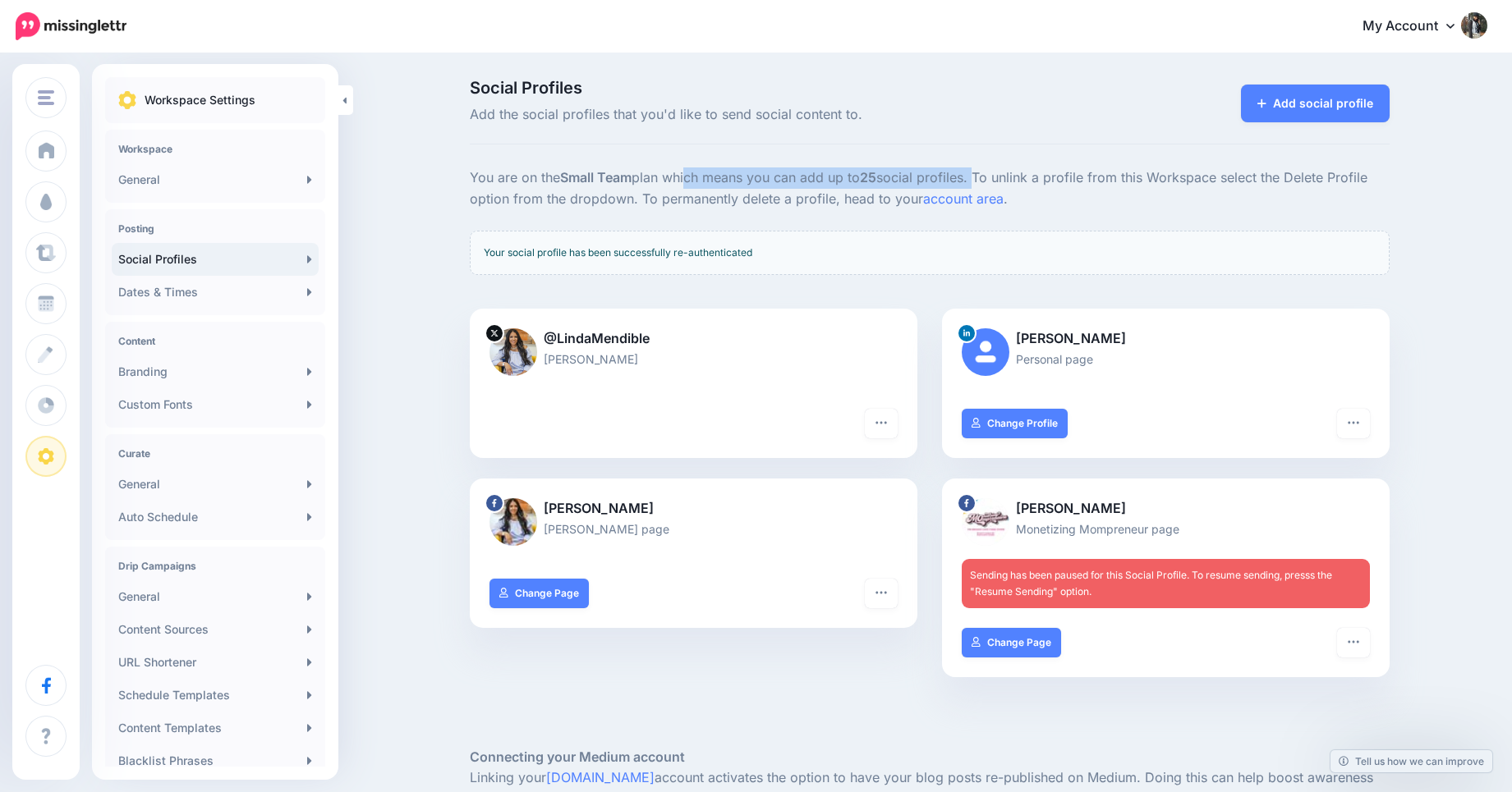
drag, startPoint x: 691, startPoint y: 180, endPoint x: 980, endPoint y: 174, distance: 289.1
click at [980, 174] on p "You are on the Small Team plan which means you can add up to 25 social profiles…" at bounding box center [928, 189] width 919 height 42
click at [1050, 192] on p "You are on the Small Team plan which means you can add up to 25 social profiles…" at bounding box center [928, 189] width 919 height 42
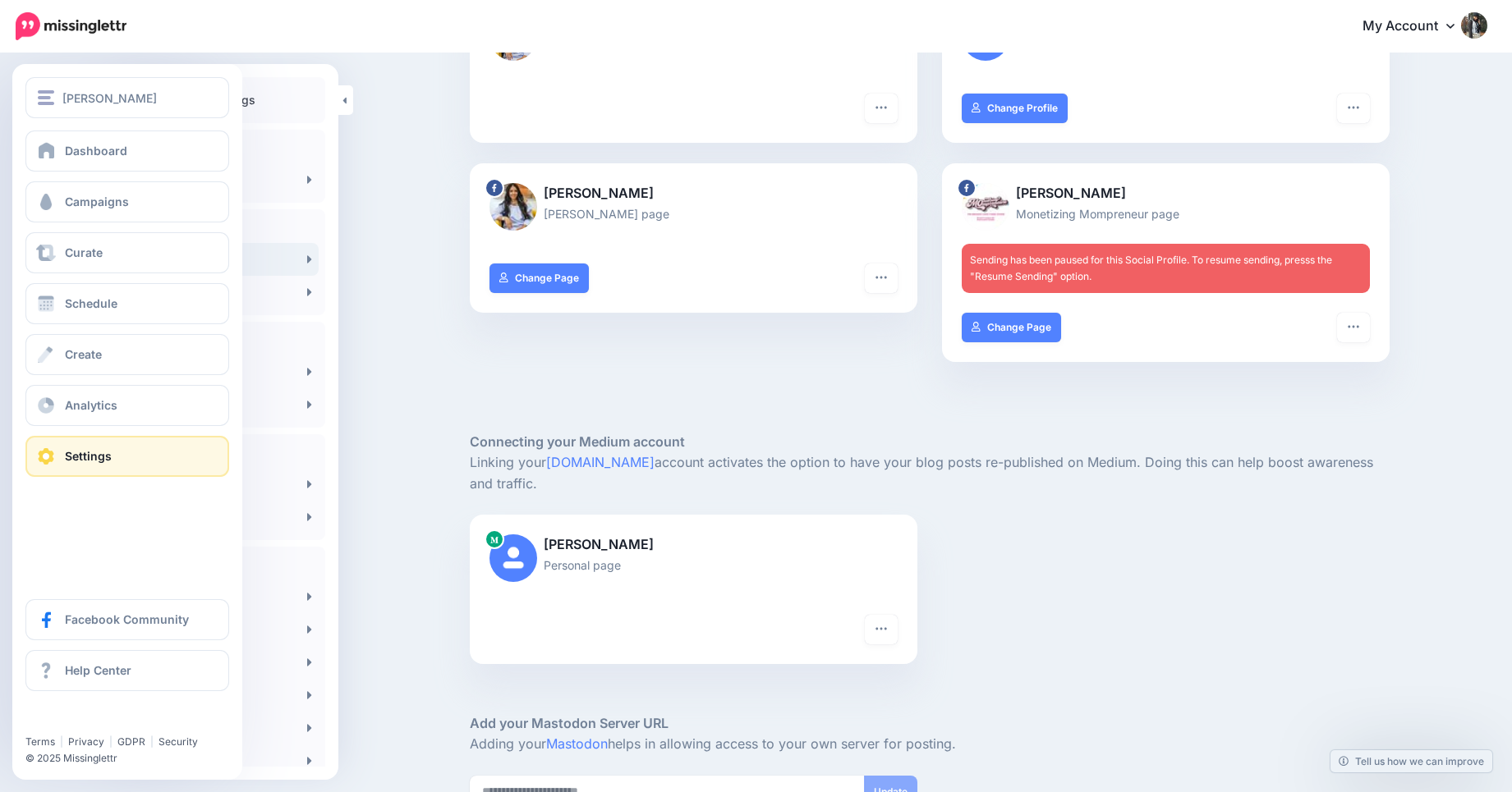
scroll to position [344, 0]
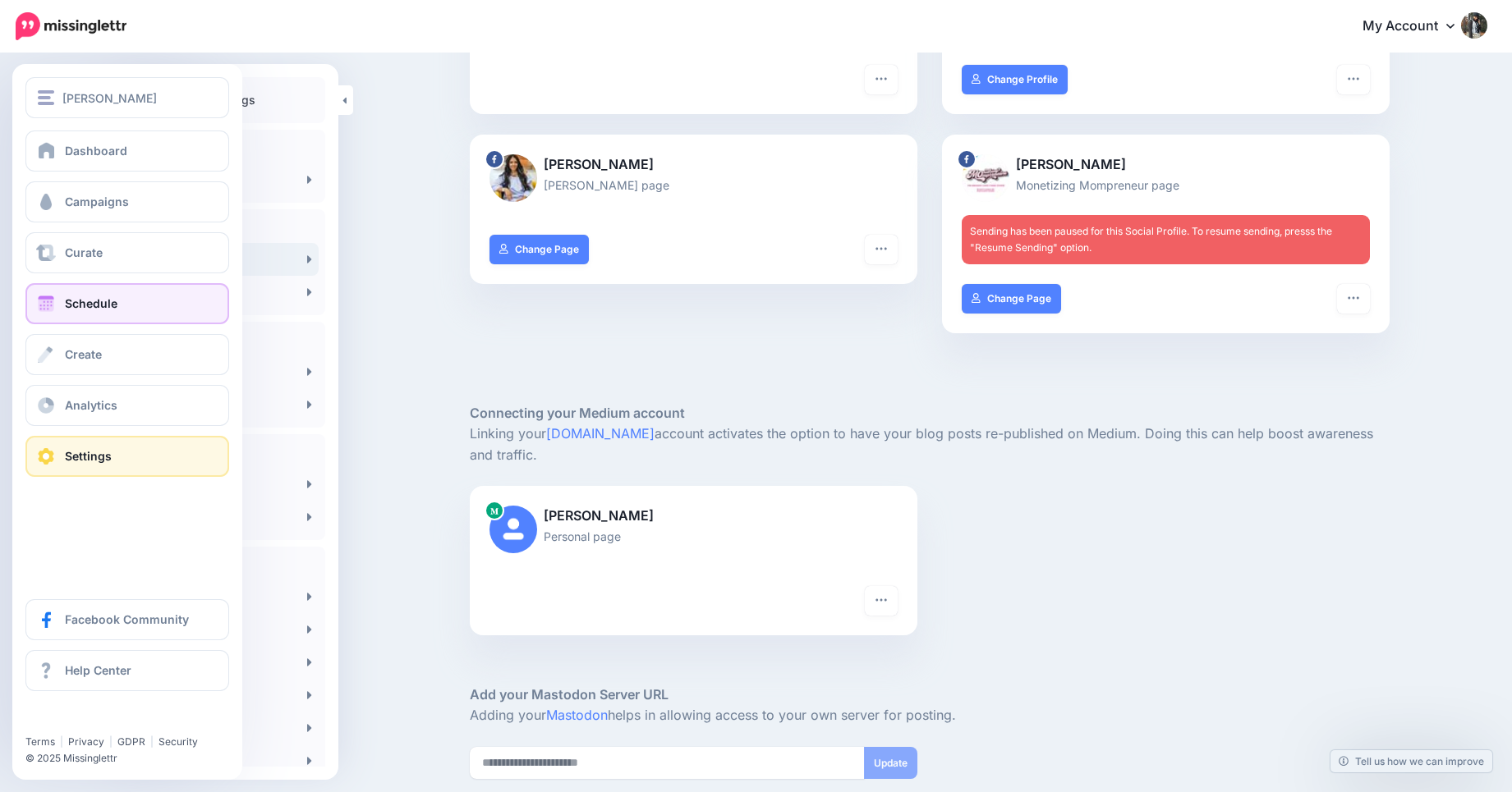
click at [35, 299] on span at bounding box center [45, 304] width 21 height 17
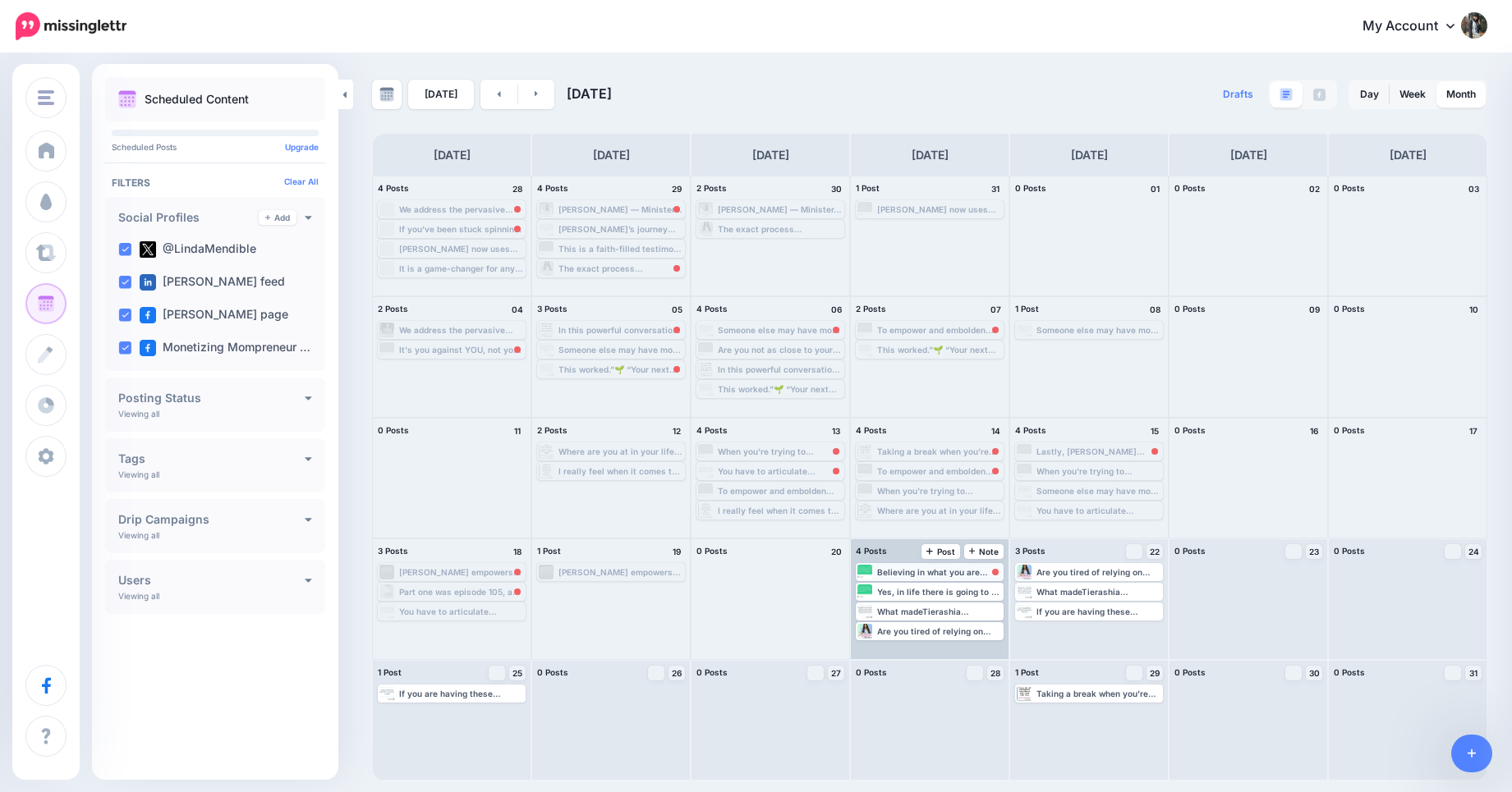
click at [972, 572] on div "Believing in what you are doing- it's a big deal! Read more 👉 [URL] #WomeninBus…" at bounding box center [939, 572] width 124 height 10
click at [944, 593] on span "Reschedule Failed" at bounding box center [936, 592] width 64 height 8
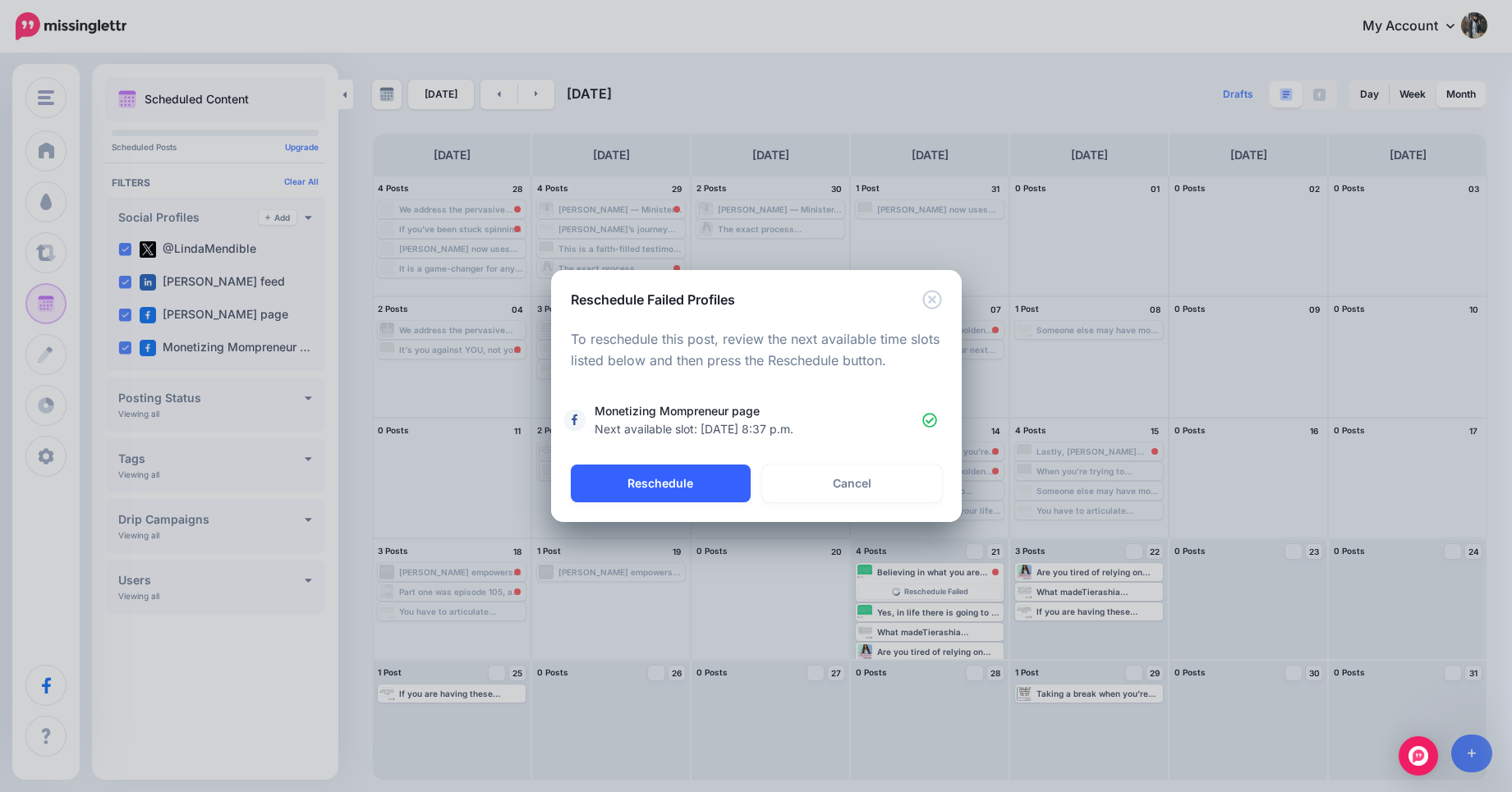
click at [691, 492] on button "Reschedule" at bounding box center [660, 483] width 180 height 38
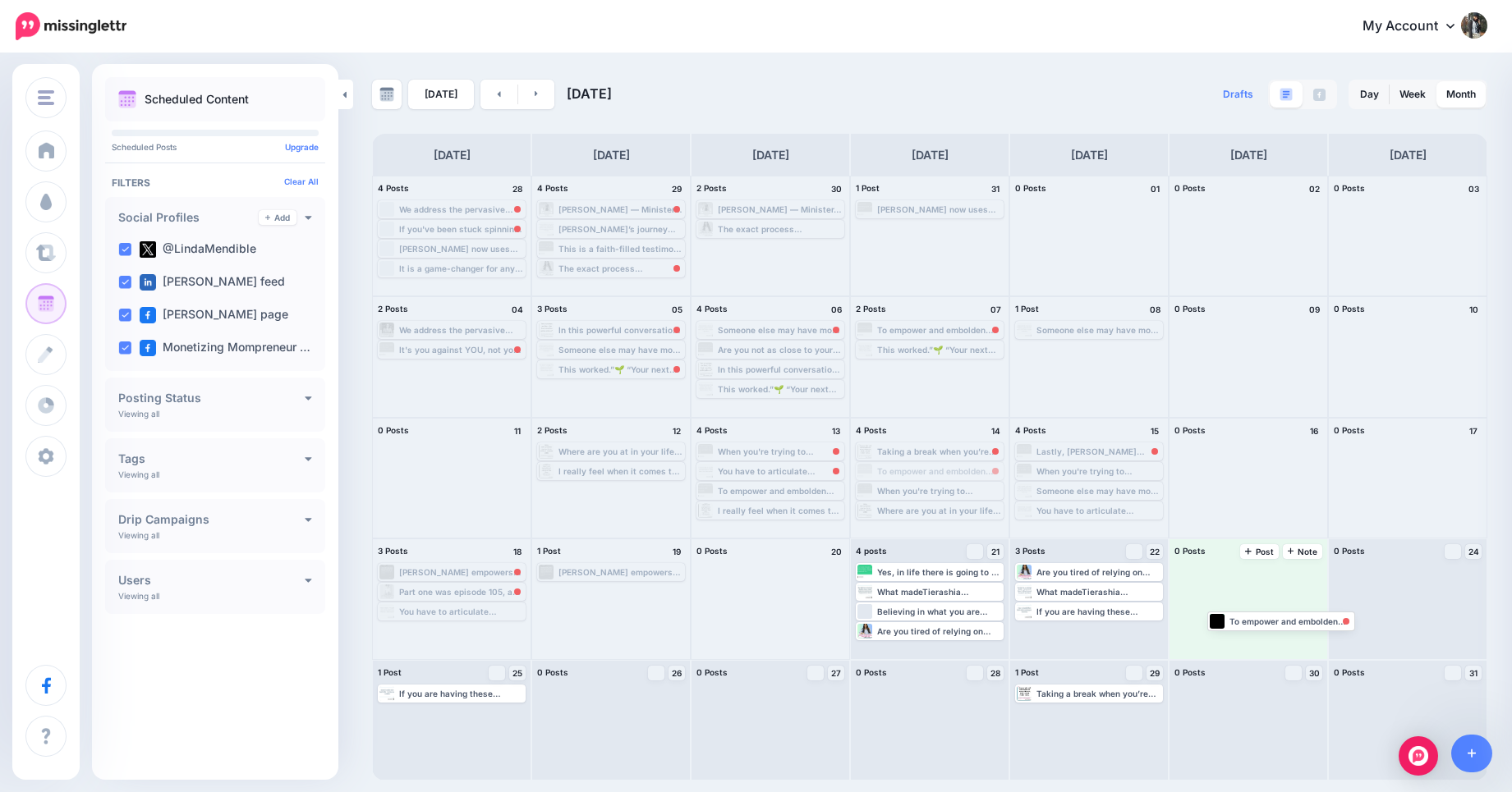
drag, startPoint x: 903, startPoint y: 471, endPoint x: 1250, endPoint y: 620, distance: 377.6
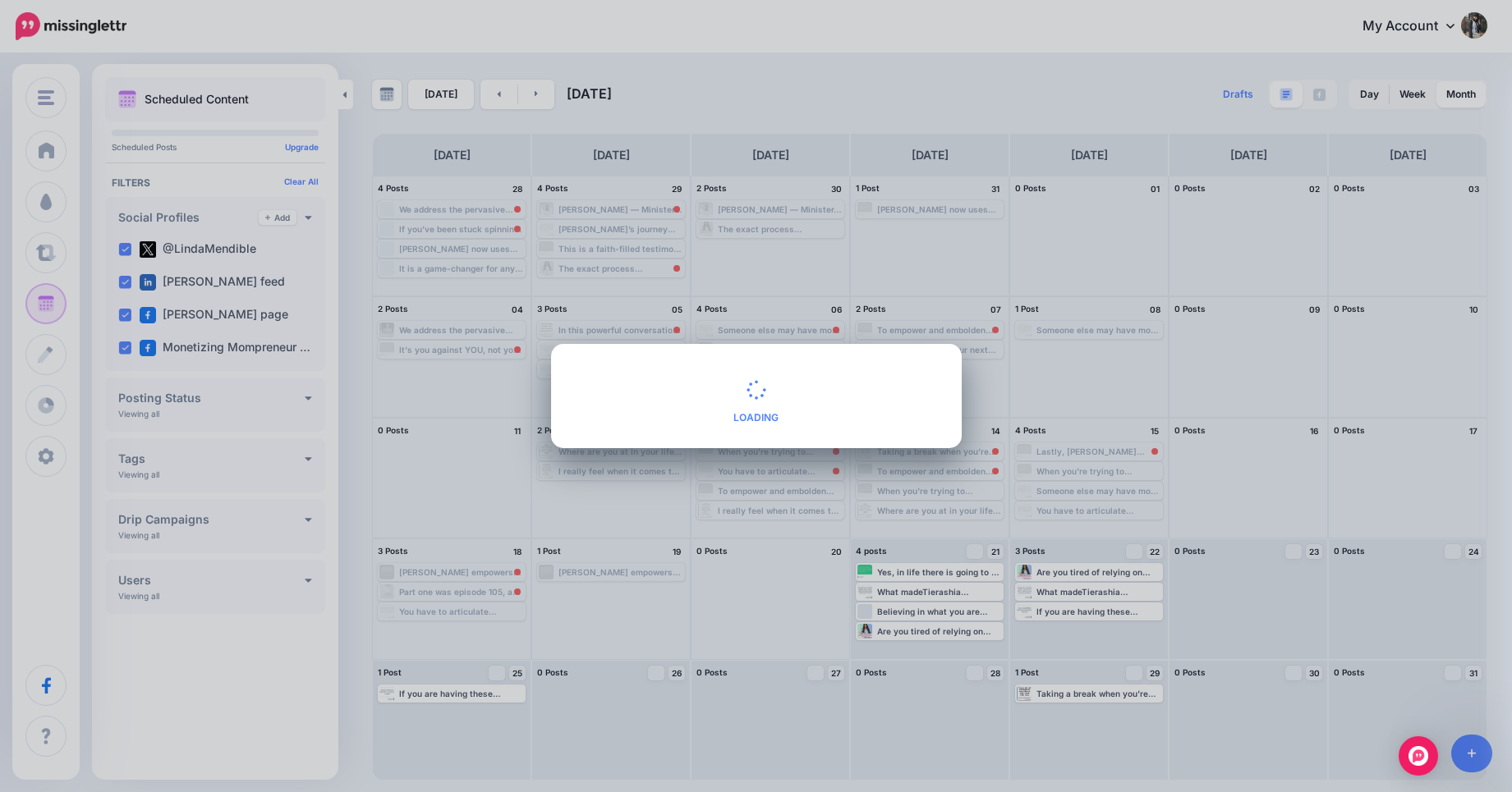
drag, startPoint x: 960, startPoint y: 450, endPoint x: 931, endPoint y: 464, distance: 32.2
click at [931, 464] on div "No Timeslots Available Loading To reschedule this post, review the next availab…" at bounding box center [756, 396] width 1512 height 792
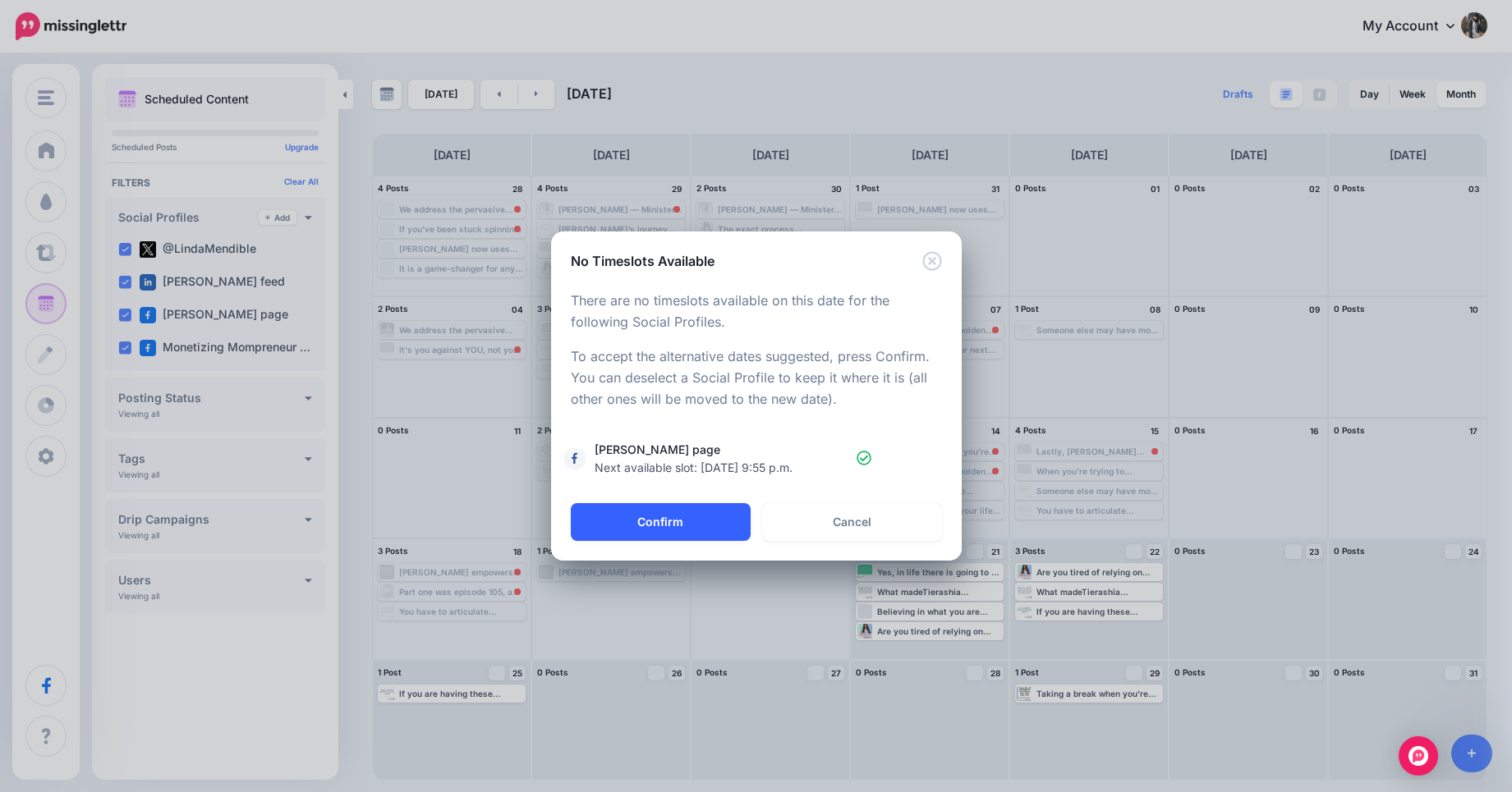
click at [664, 524] on button "Confirm" at bounding box center [660, 522] width 180 height 38
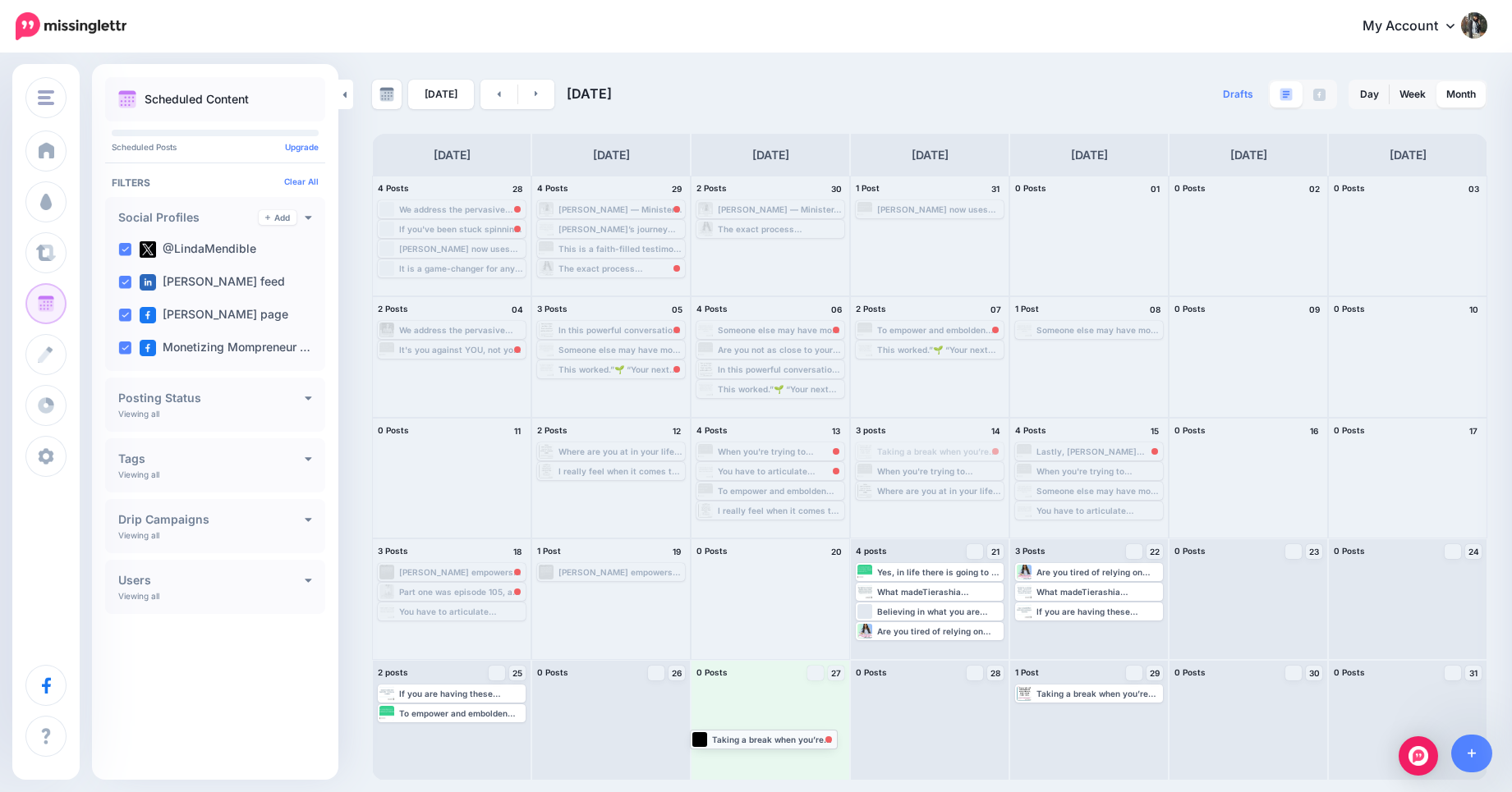
drag, startPoint x: 957, startPoint y: 451, endPoint x: 790, endPoint y: 739, distance: 332.9
drag, startPoint x: 451, startPoint y: 354, endPoint x: 784, endPoint y: 726, distance: 499.3
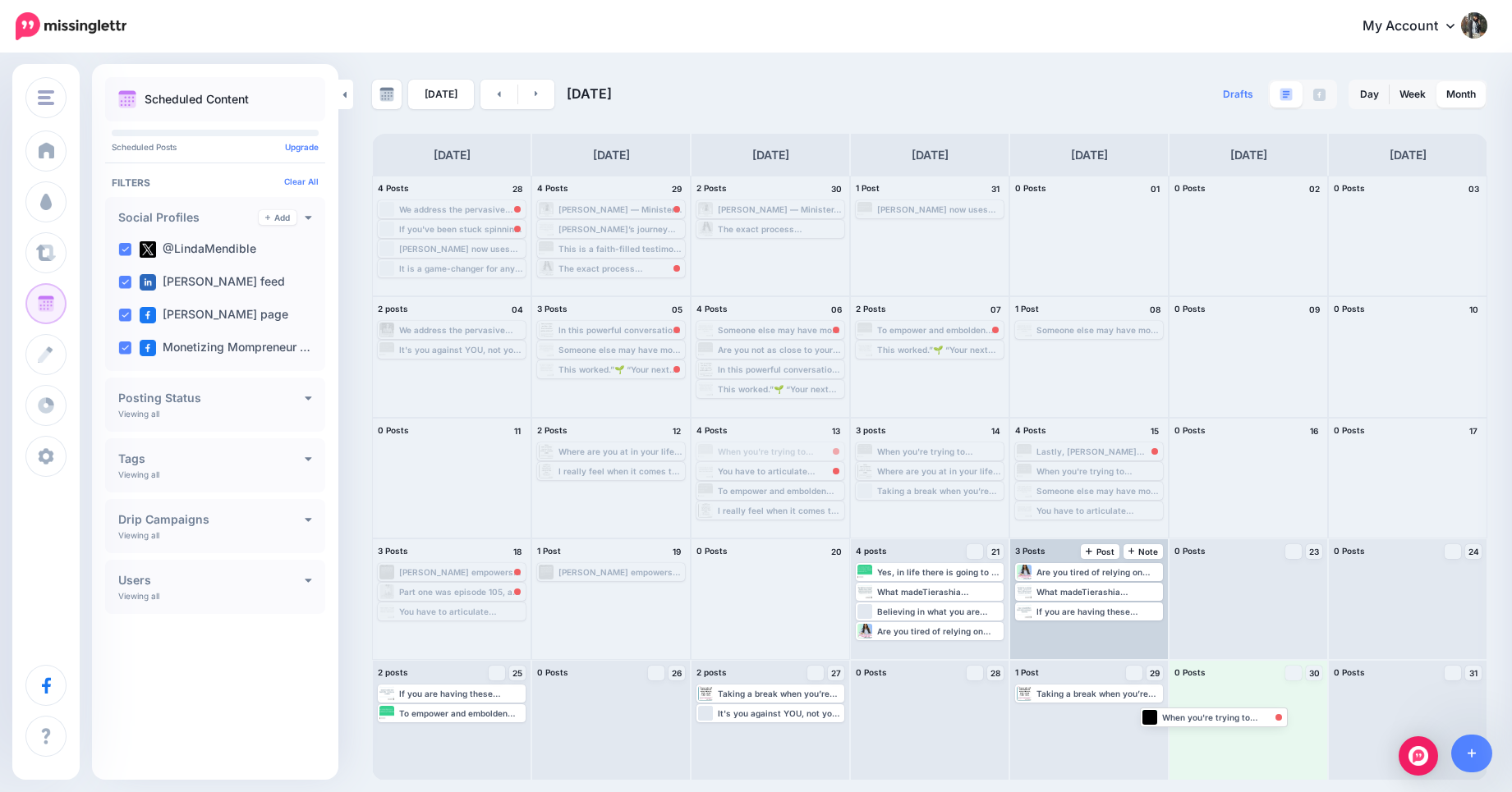
drag, startPoint x: 788, startPoint y: 452, endPoint x: 1120, endPoint y: 629, distance: 376.2
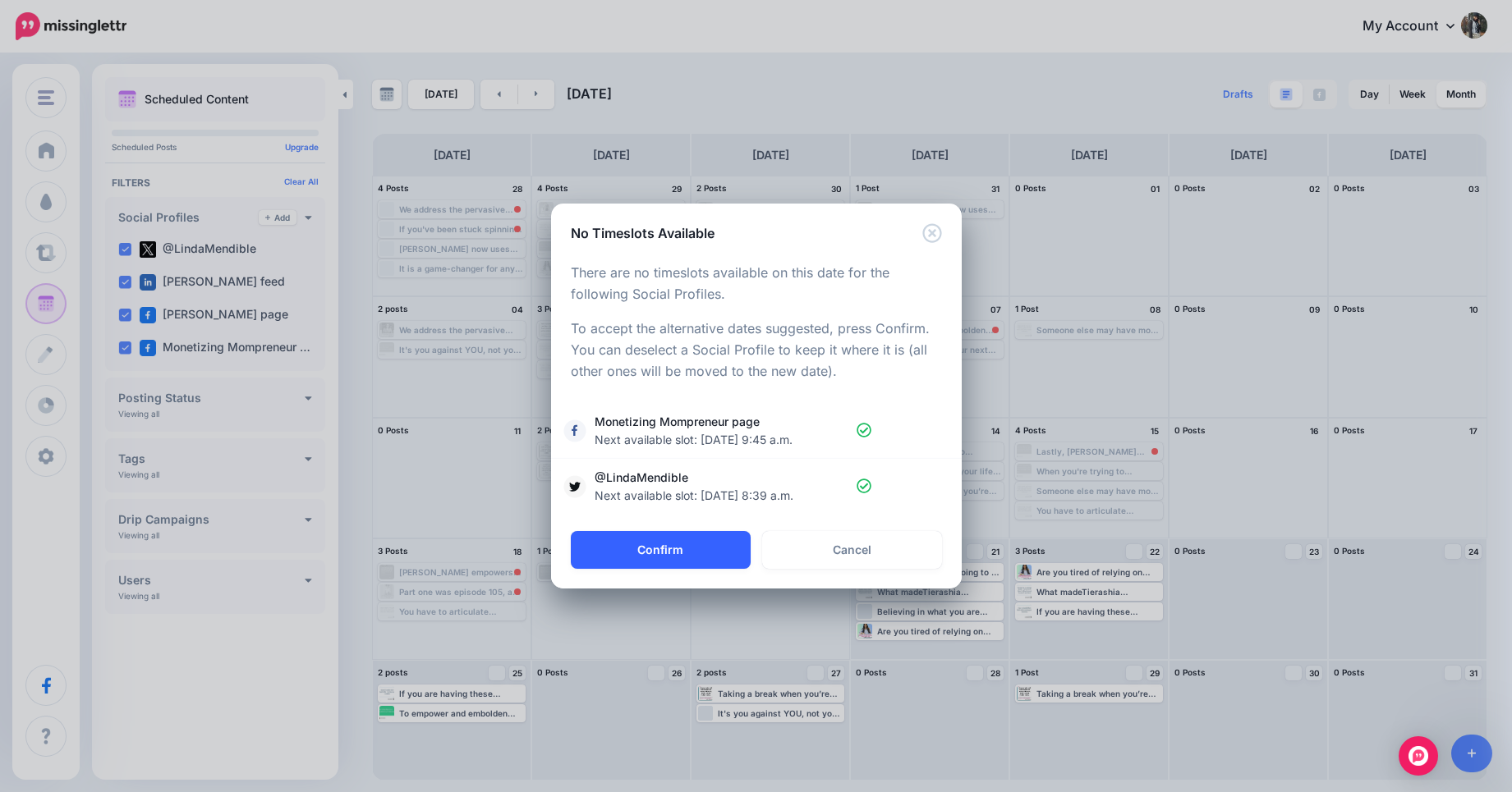
click at [720, 540] on button "Confirm" at bounding box center [660, 550] width 180 height 38
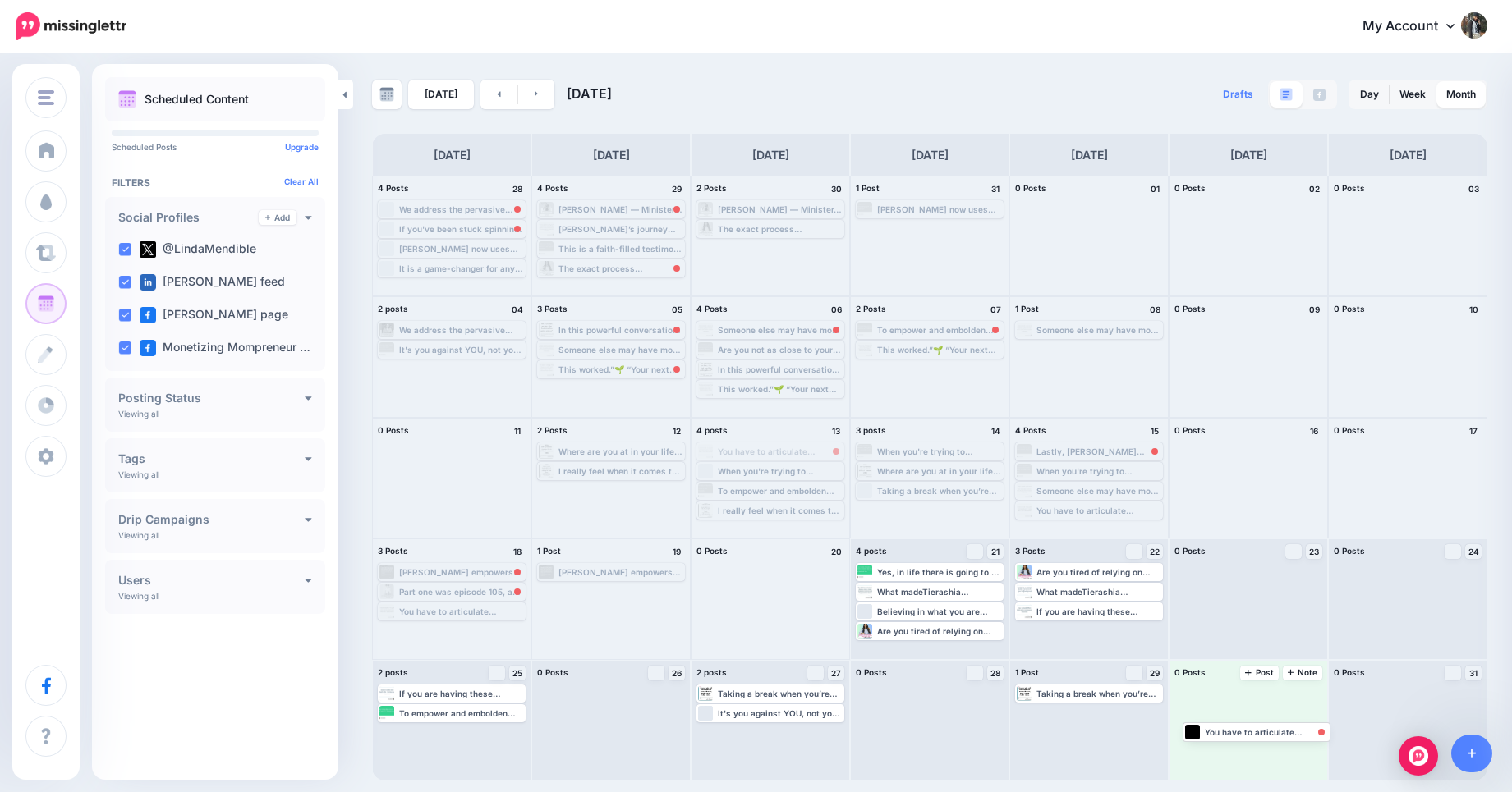
drag, startPoint x: 761, startPoint y: 450, endPoint x: 1242, endPoint y: 727, distance: 555.1
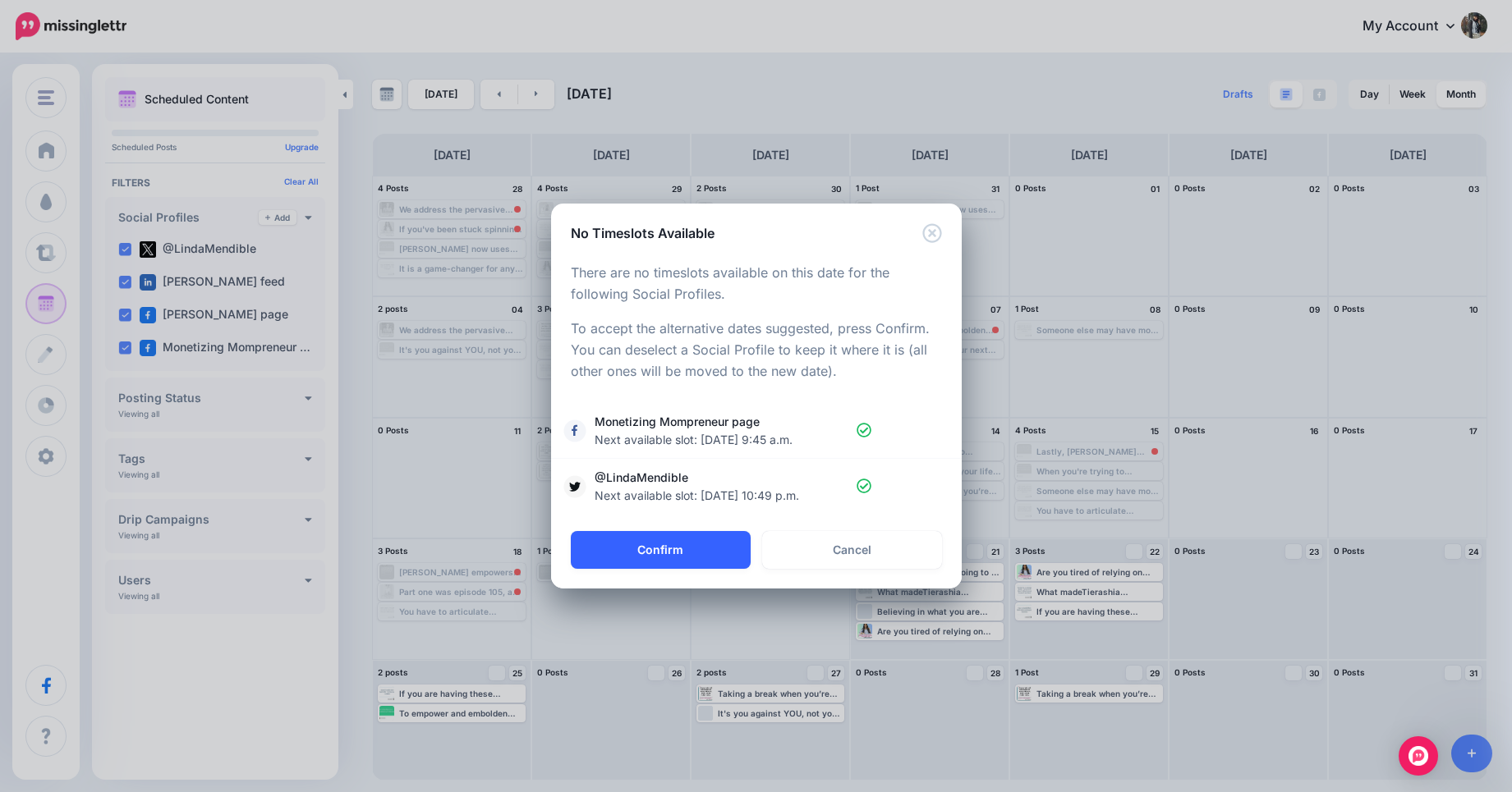
drag, startPoint x: 687, startPoint y: 551, endPoint x: 676, endPoint y: 552, distance: 11.0
click at [687, 551] on button "Confirm" at bounding box center [660, 550] width 180 height 38
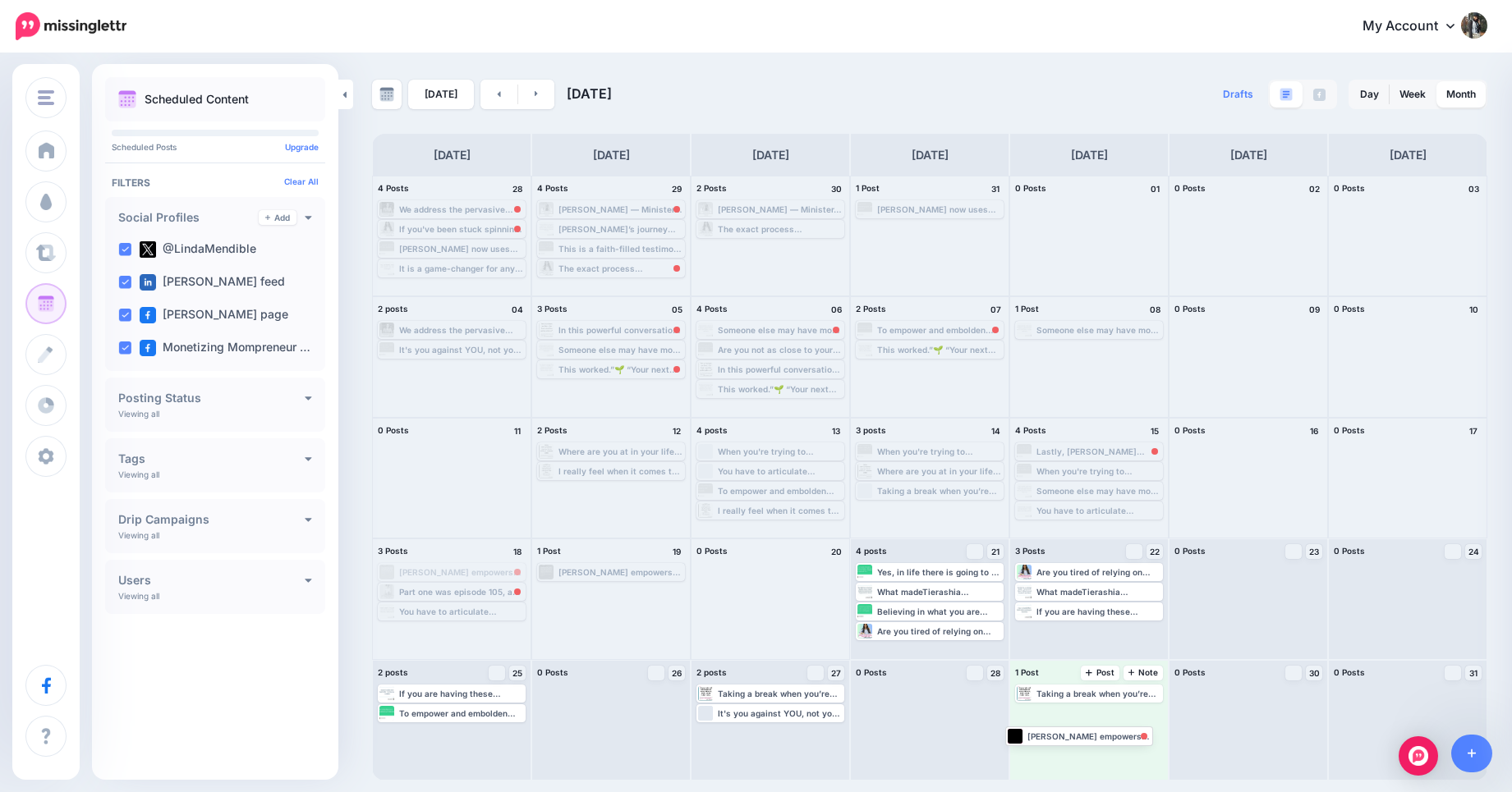
drag, startPoint x: 453, startPoint y: 573, endPoint x: 1077, endPoint y: 736, distance: 644.9
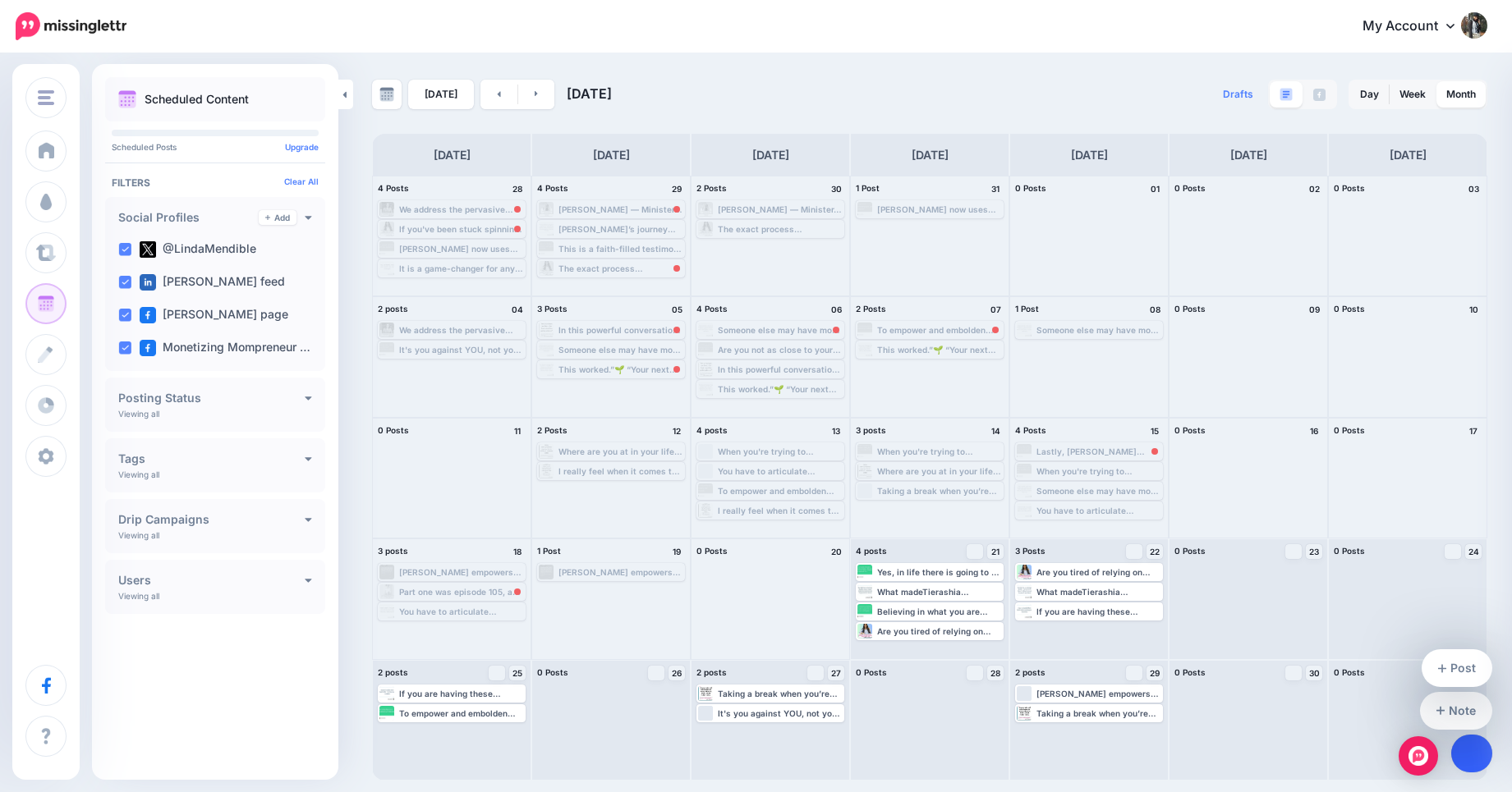
click at [1474, 762] on link at bounding box center [1471, 753] width 41 height 38
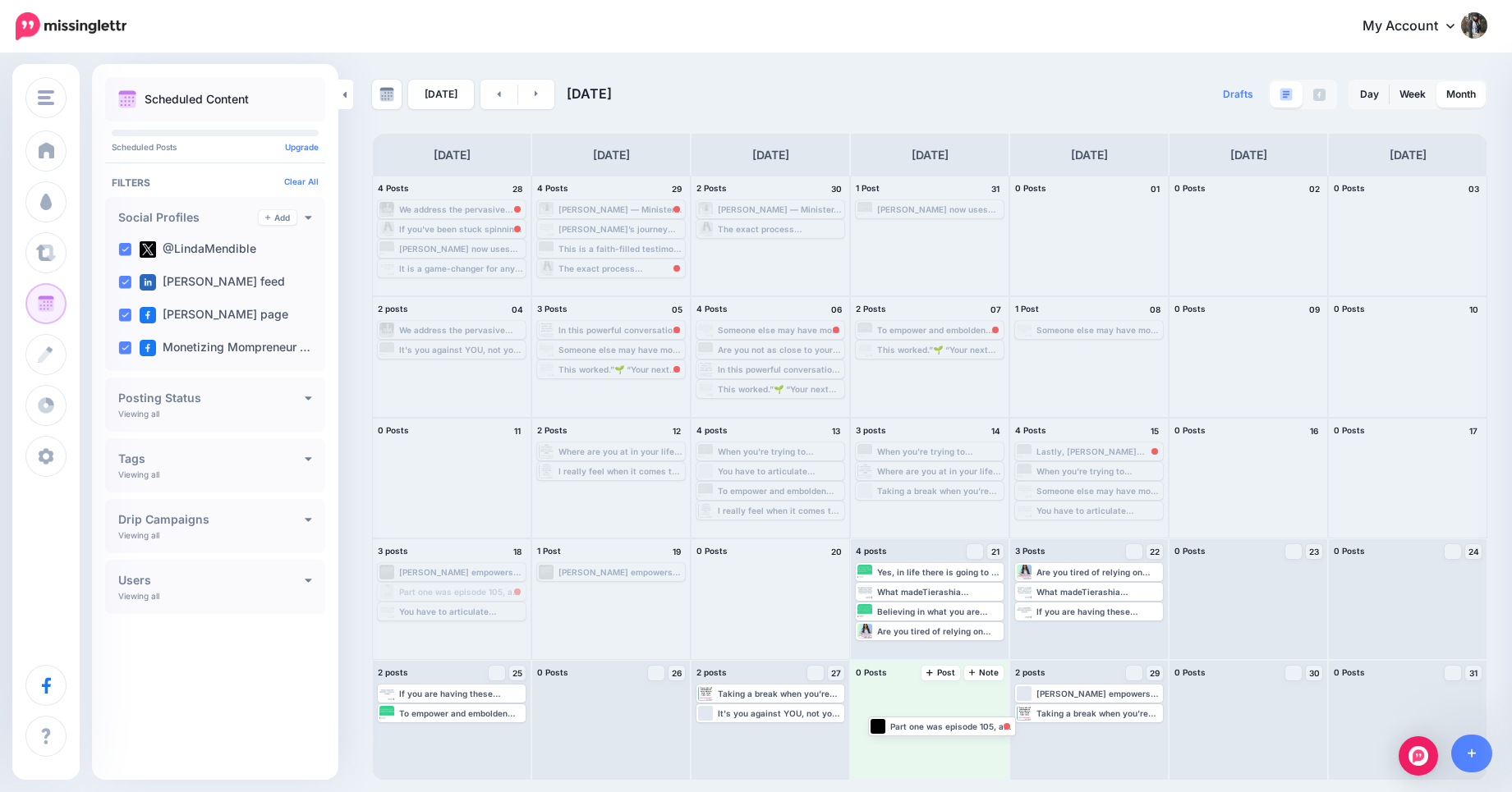
drag, startPoint x: 494, startPoint y: 590, endPoint x: 985, endPoint y: 724, distance: 509.0
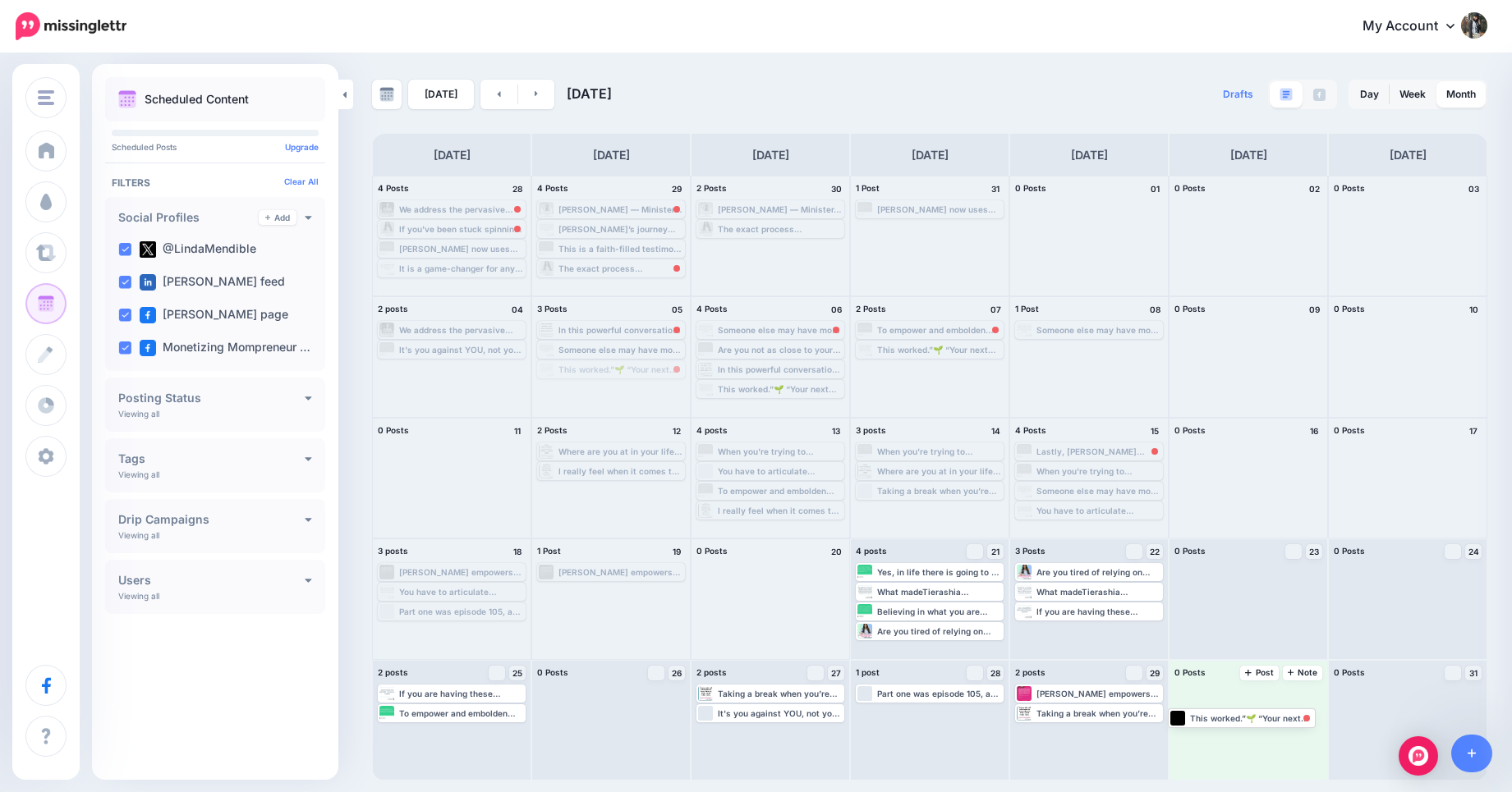
drag, startPoint x: 632, startPoint y: 370, endPoint x: 1261, endPoint y: 717, distance: 718.4
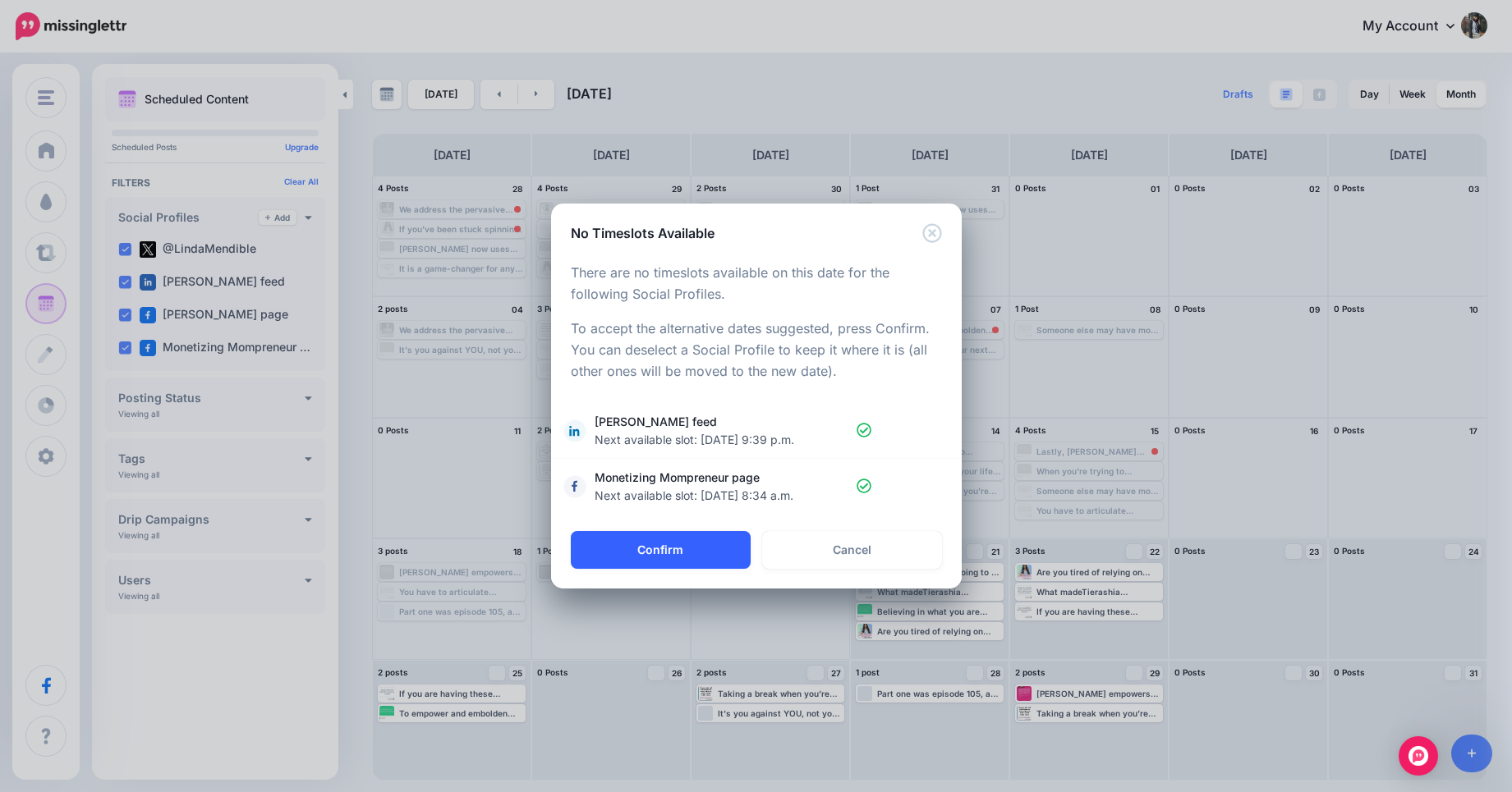
click at [691, 546] on button "Confirm" at bounding box center [660, 550] width 180 height 38
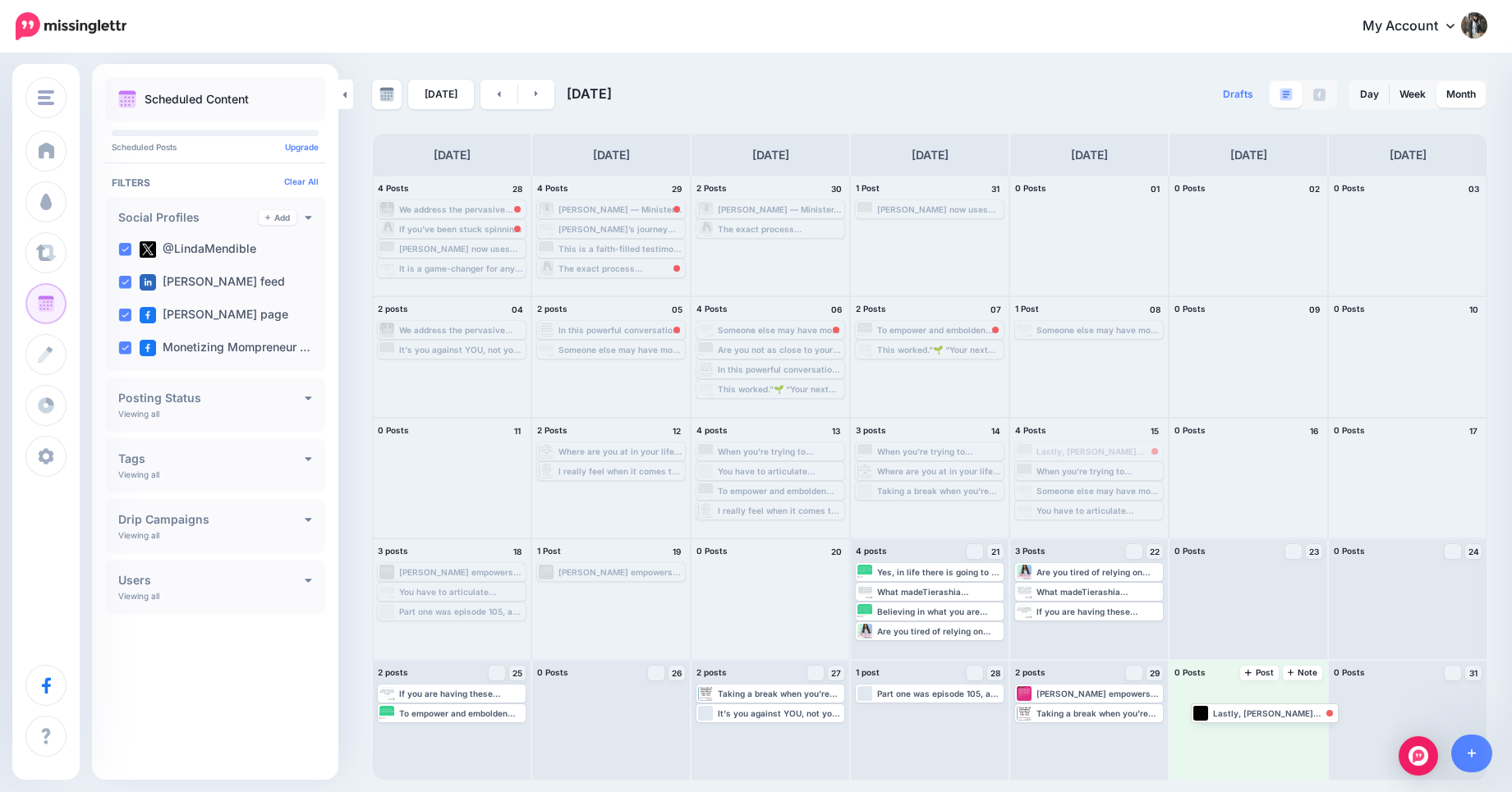
drag, startPoint x: 1084, startPoint y: 451, endPoint x: 1259, endPoint y: 712, distance: 314.2
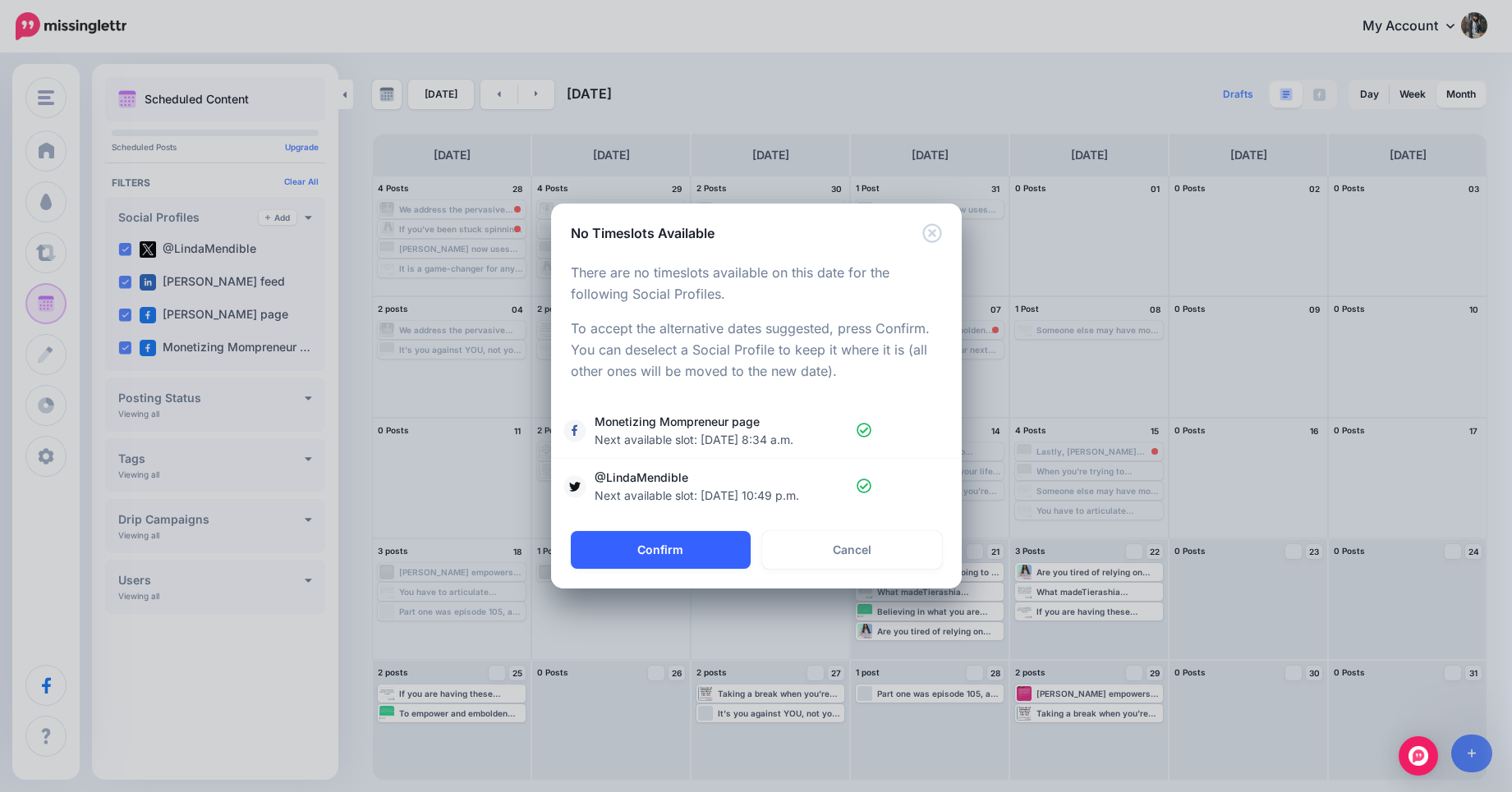
click at [687, 561] on button "Confirm" at bounding box center [660, 550] width 180 height 38
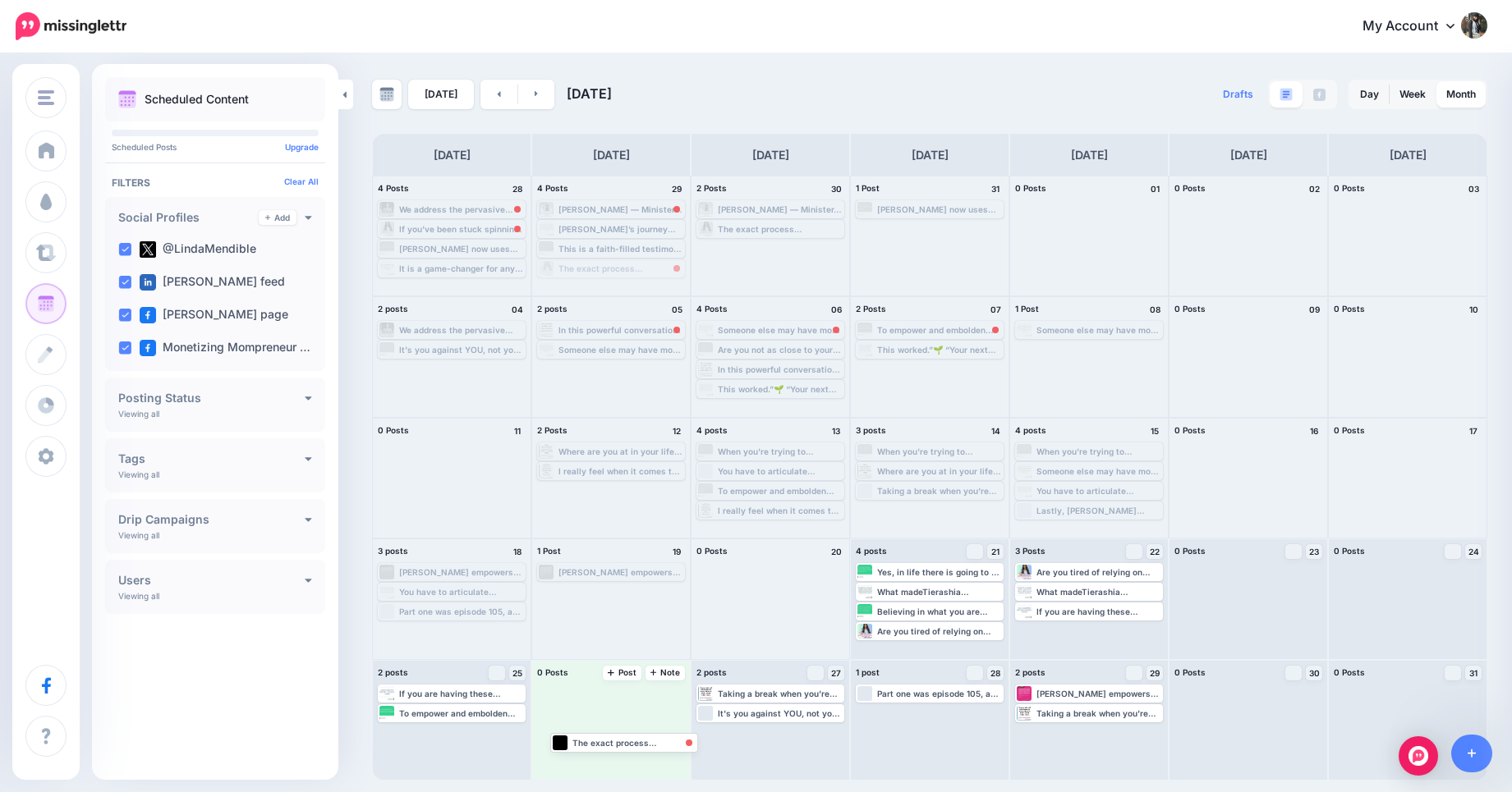
drag, startPoint x: 627, startPoint y: 266, endPoint x: 636, endPoint y: 738, distance: 472.1
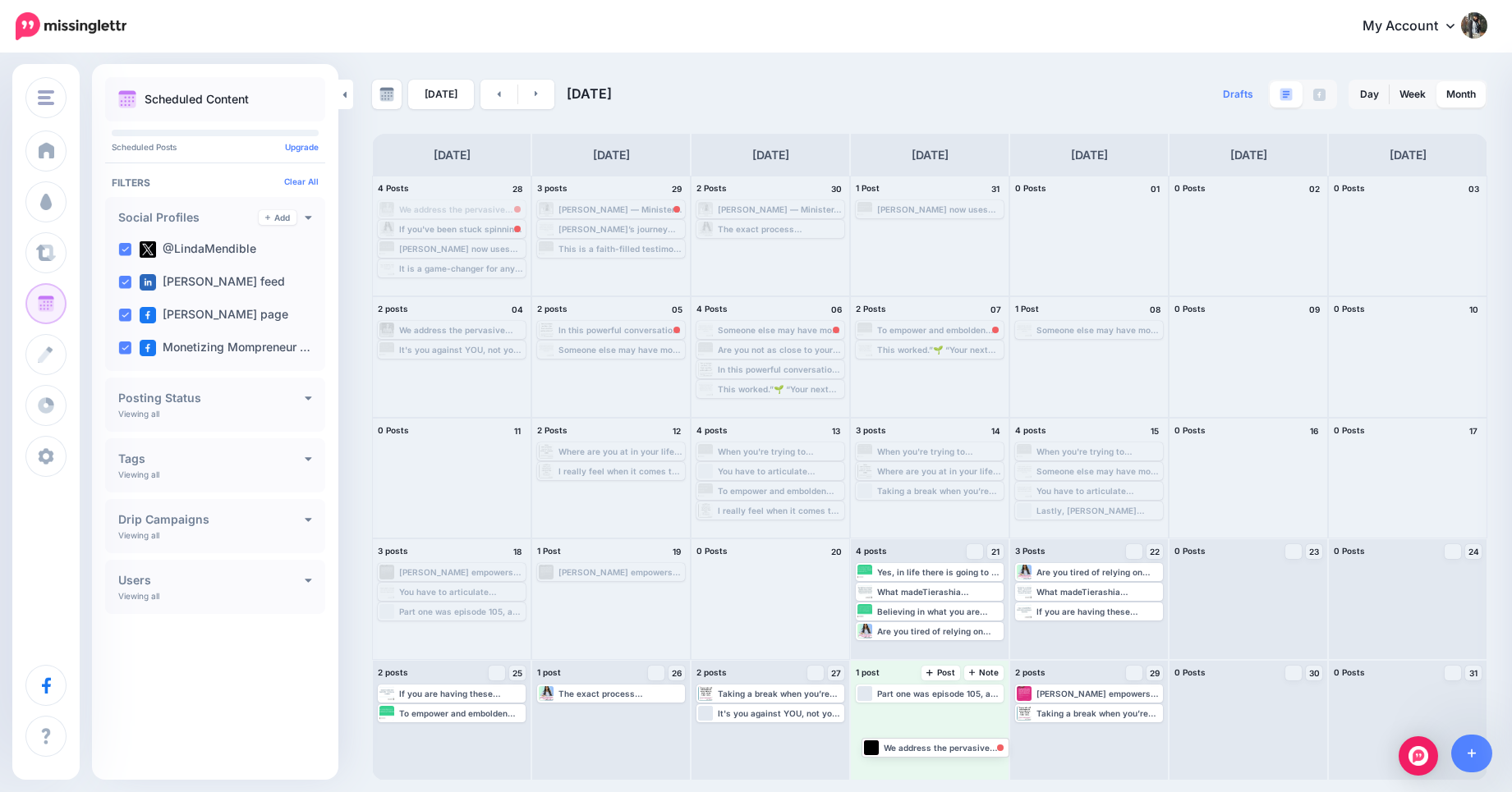
drag, startPoint x: 454, startPoint y: 207, endPoint x: 933, endPoint y: 744, distance: 719.6
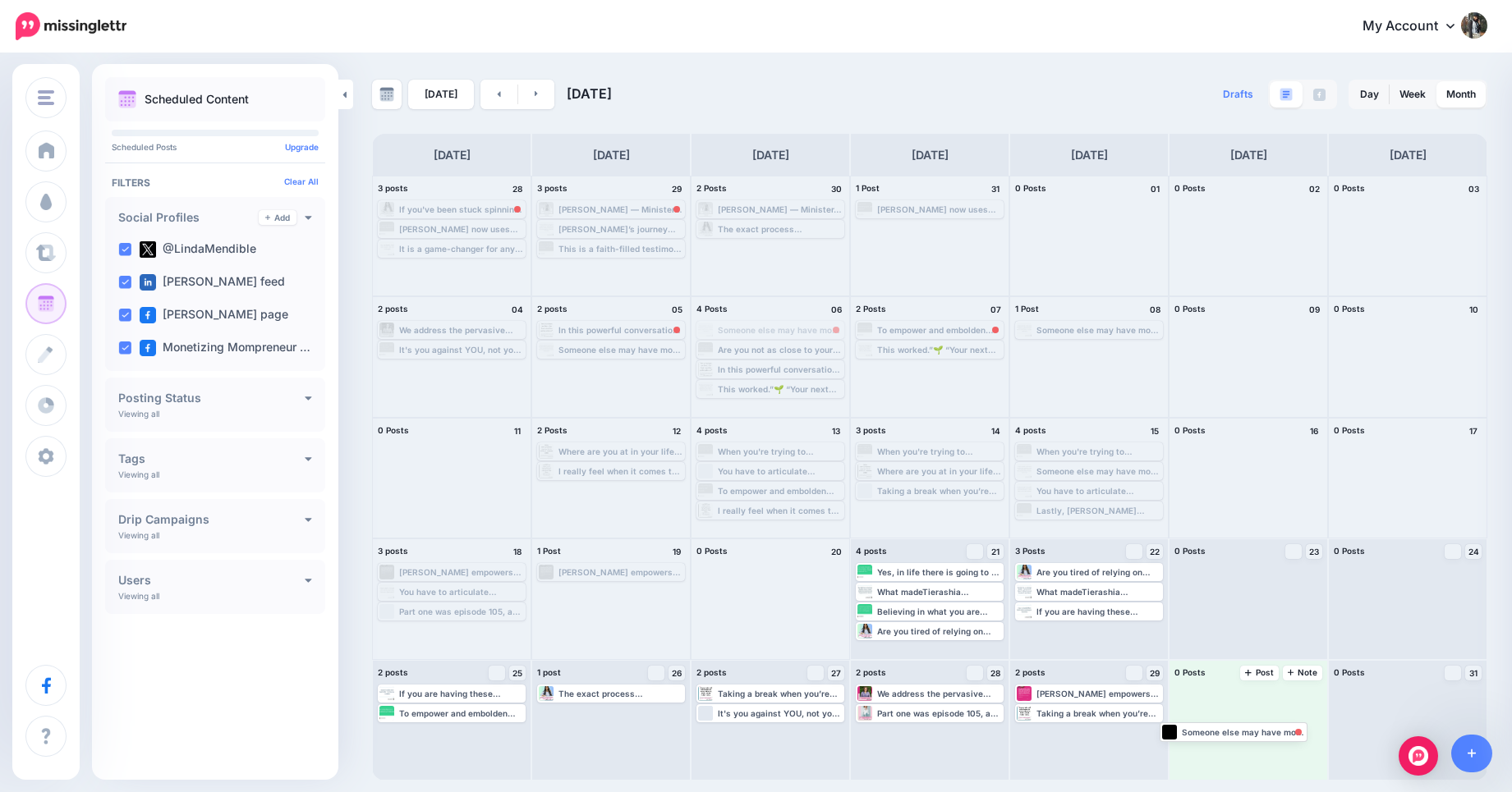
drag, startPoint x: 805, startPoint y: 329, endPoint x: 1237, endPoint y: 689, distance: 562.3
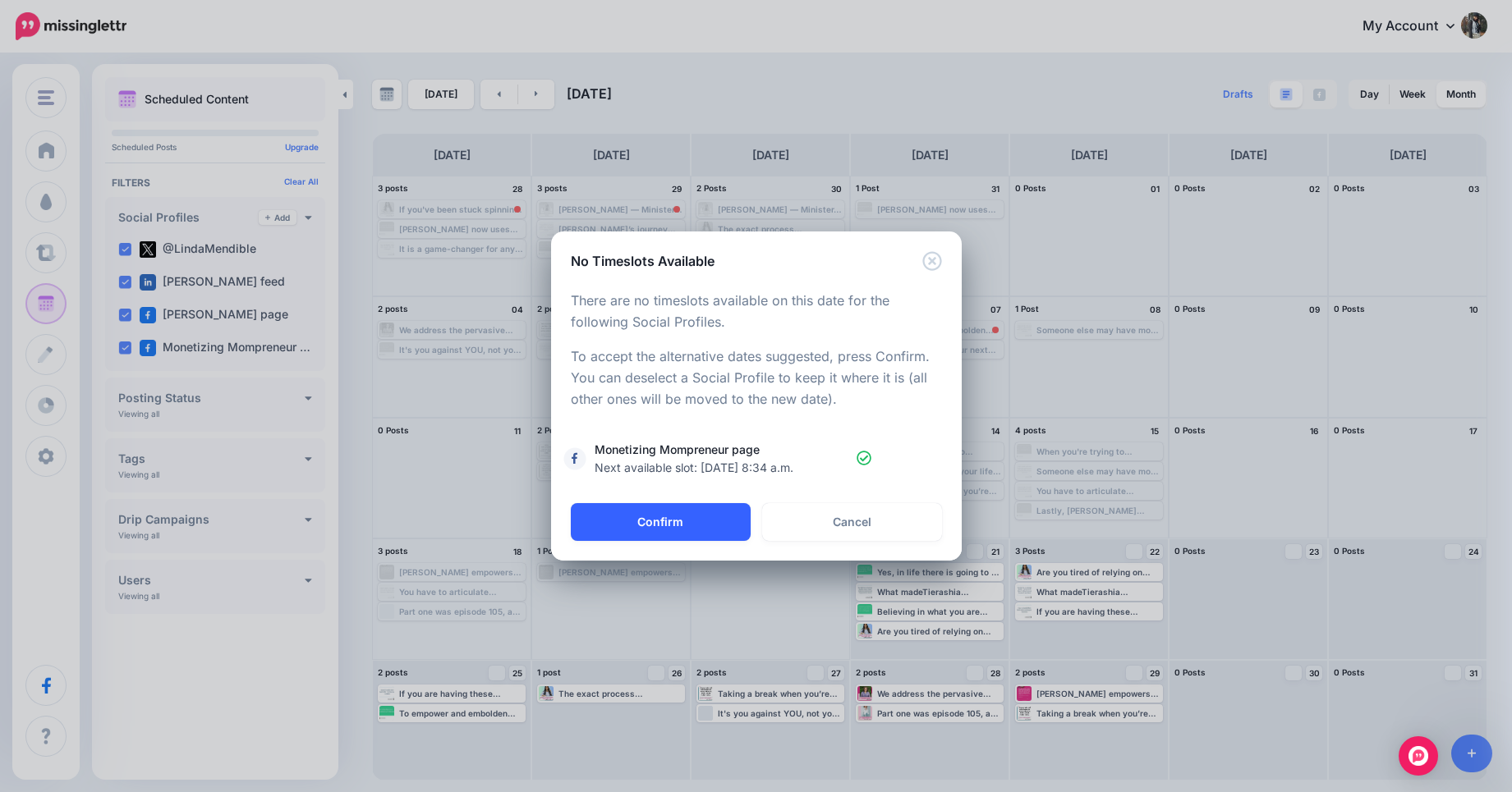
click at [679, 514] on button "Confirm" at bounding box center [660, 522] width 180 height 38
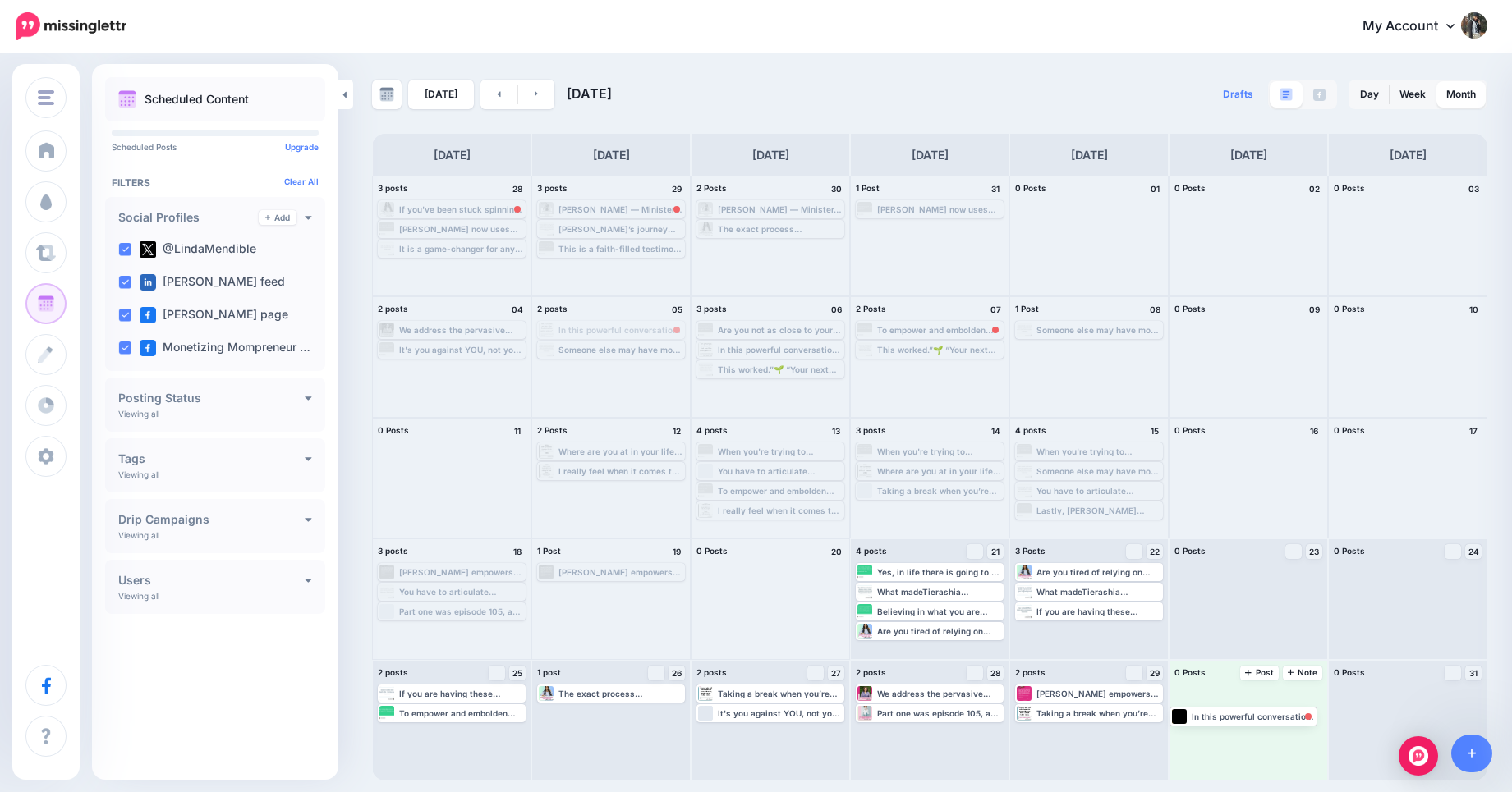
drag, startPoint x: 607, startPoint y: 328, endPoint x: 1240, endPoint y: 716, distance: 742.5
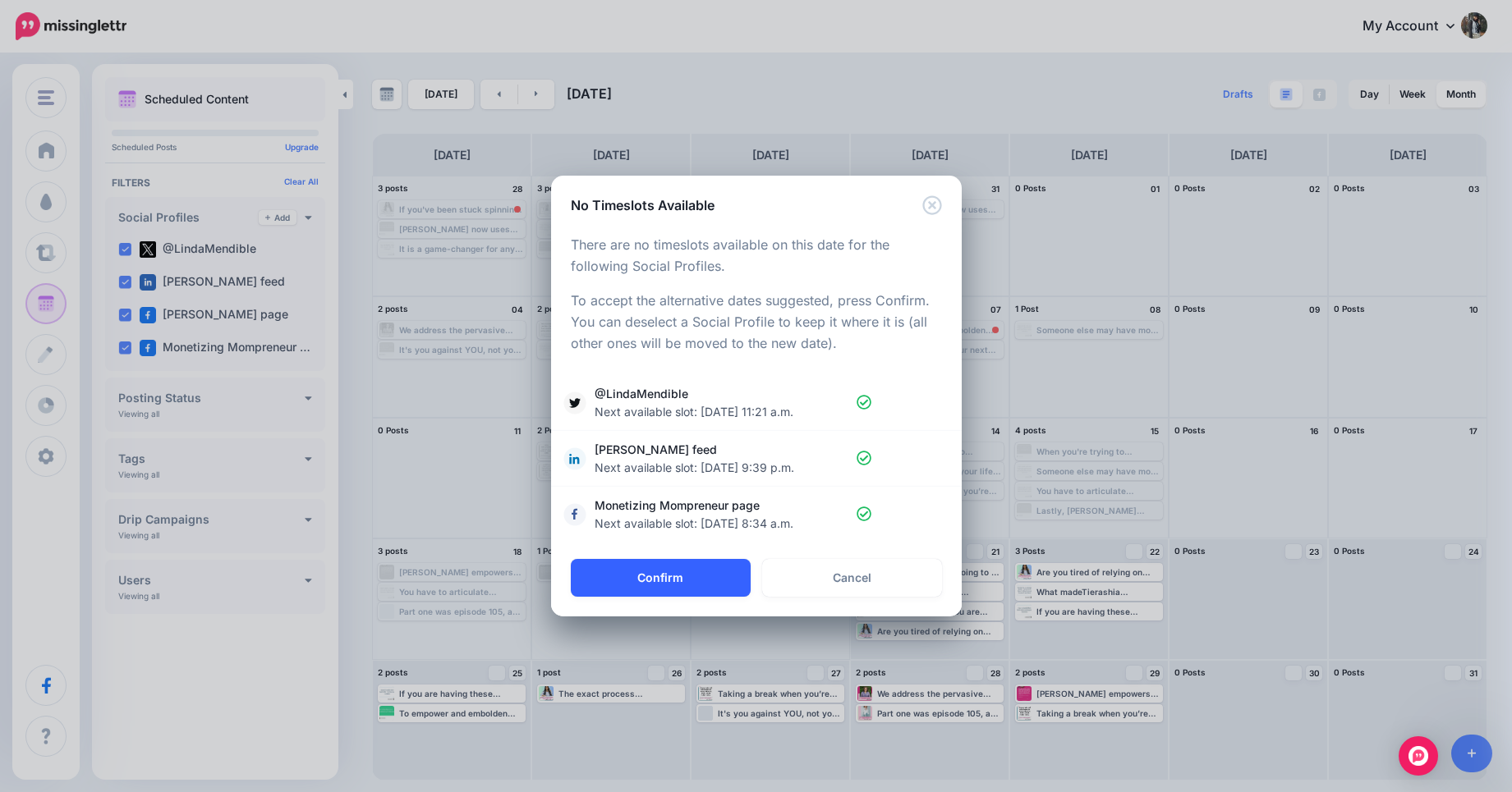
click at [648, 574] on button "Confirm" at bounding box center [660, 577] width 180 height 38
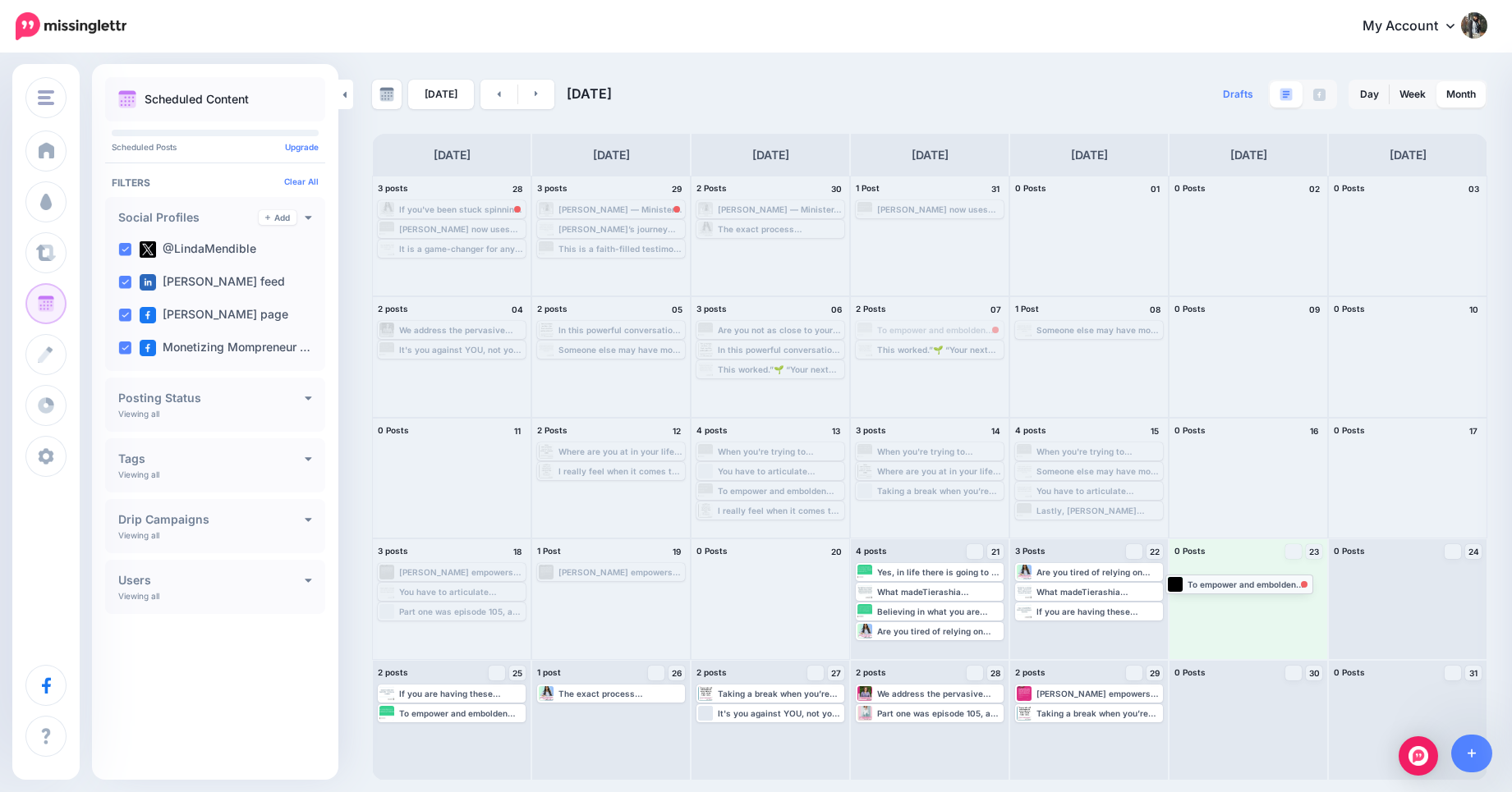
drag, startPoint x: 915, startPoint y: 329, endPoint x: 1225, endPoint y: 583, distance: 400.8
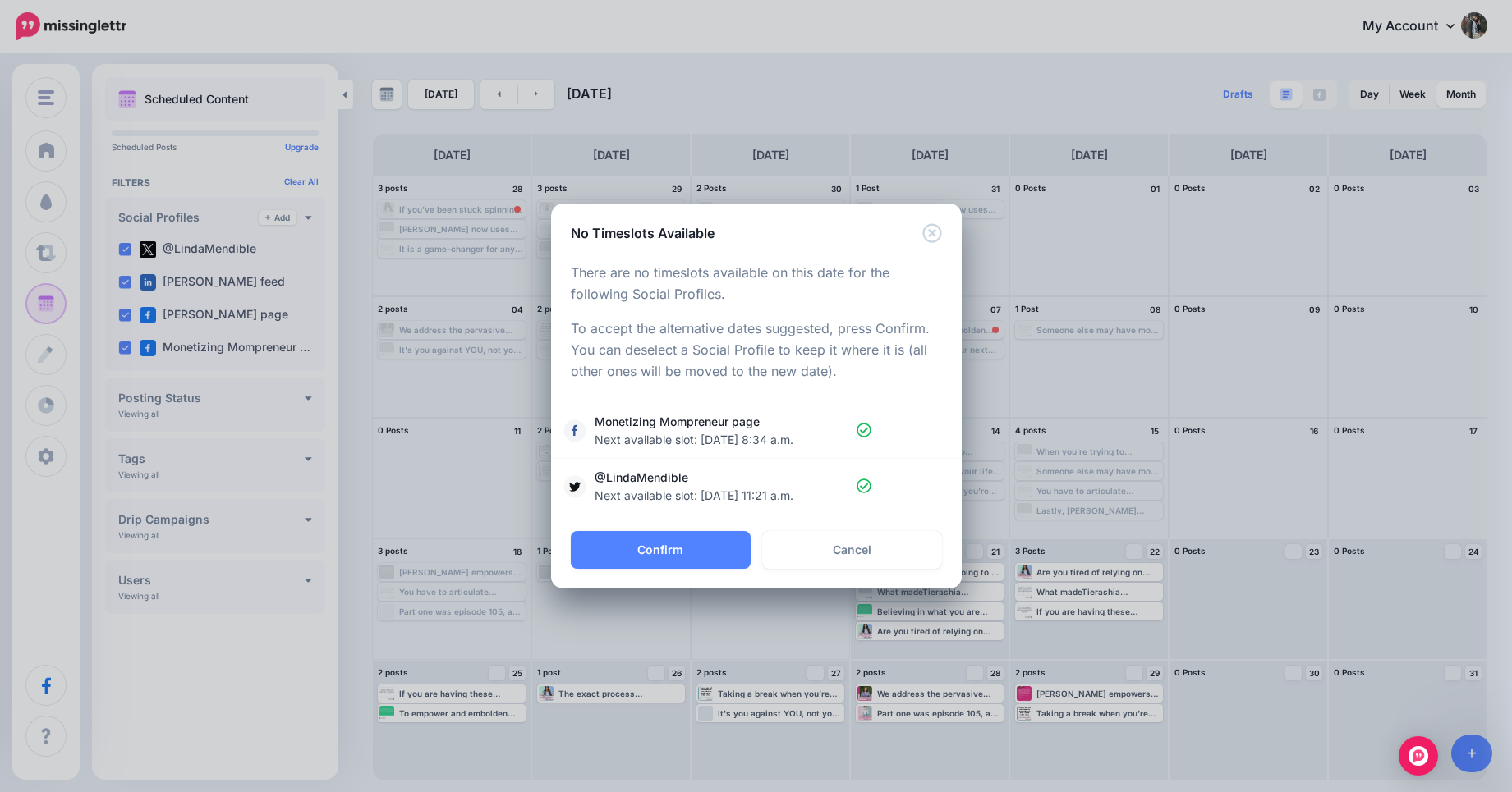
click at [649, 569] on div "Confirm Alt Cancel" at bounding box center [756, 560] width 410 height 57
click at [664, 541] on button "Confirm" at bounding box center [660, 550] width 180 height 38
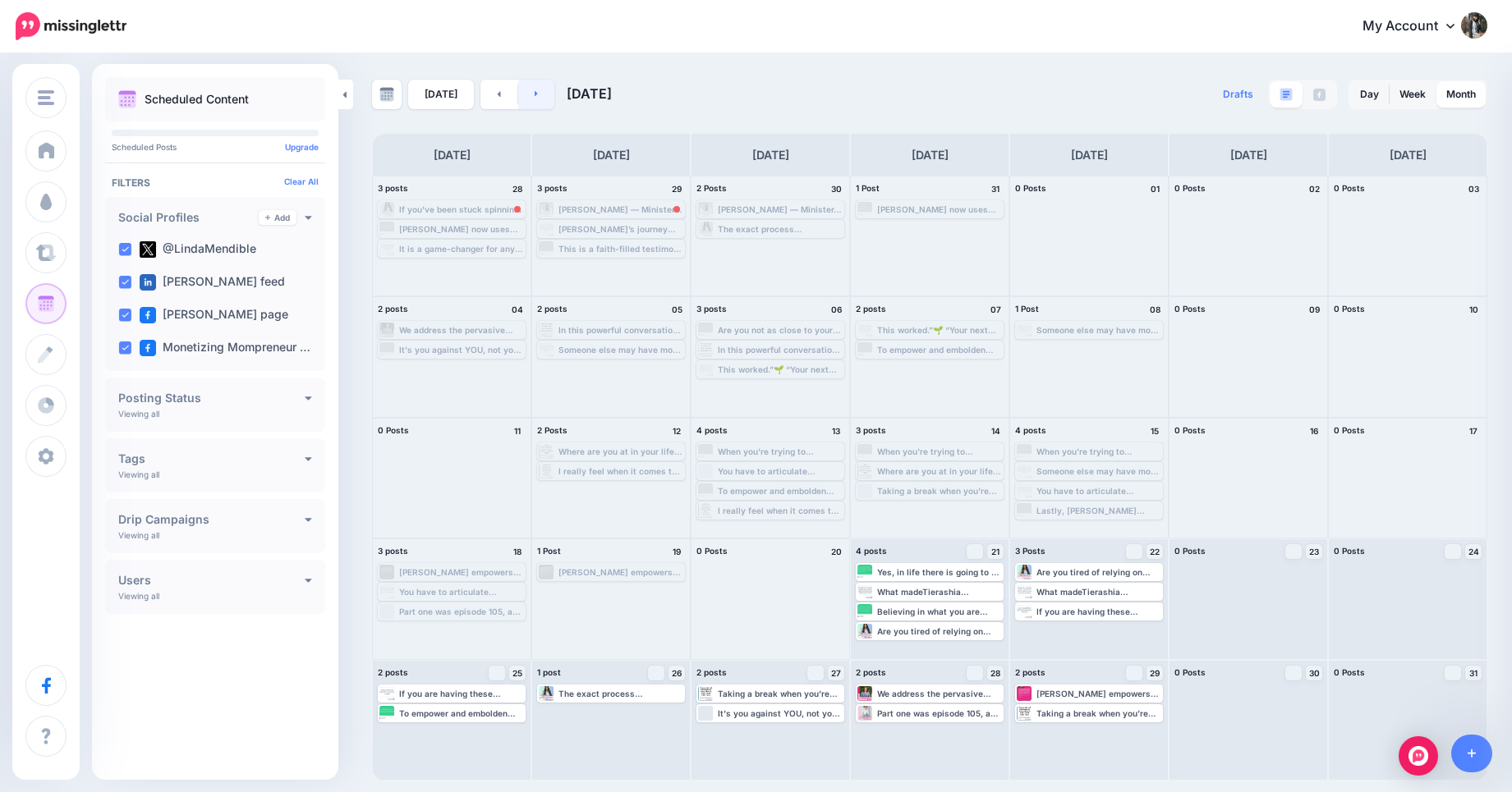
click at [537, 97] on link at bounding box center [537, 94] width 37 height 30
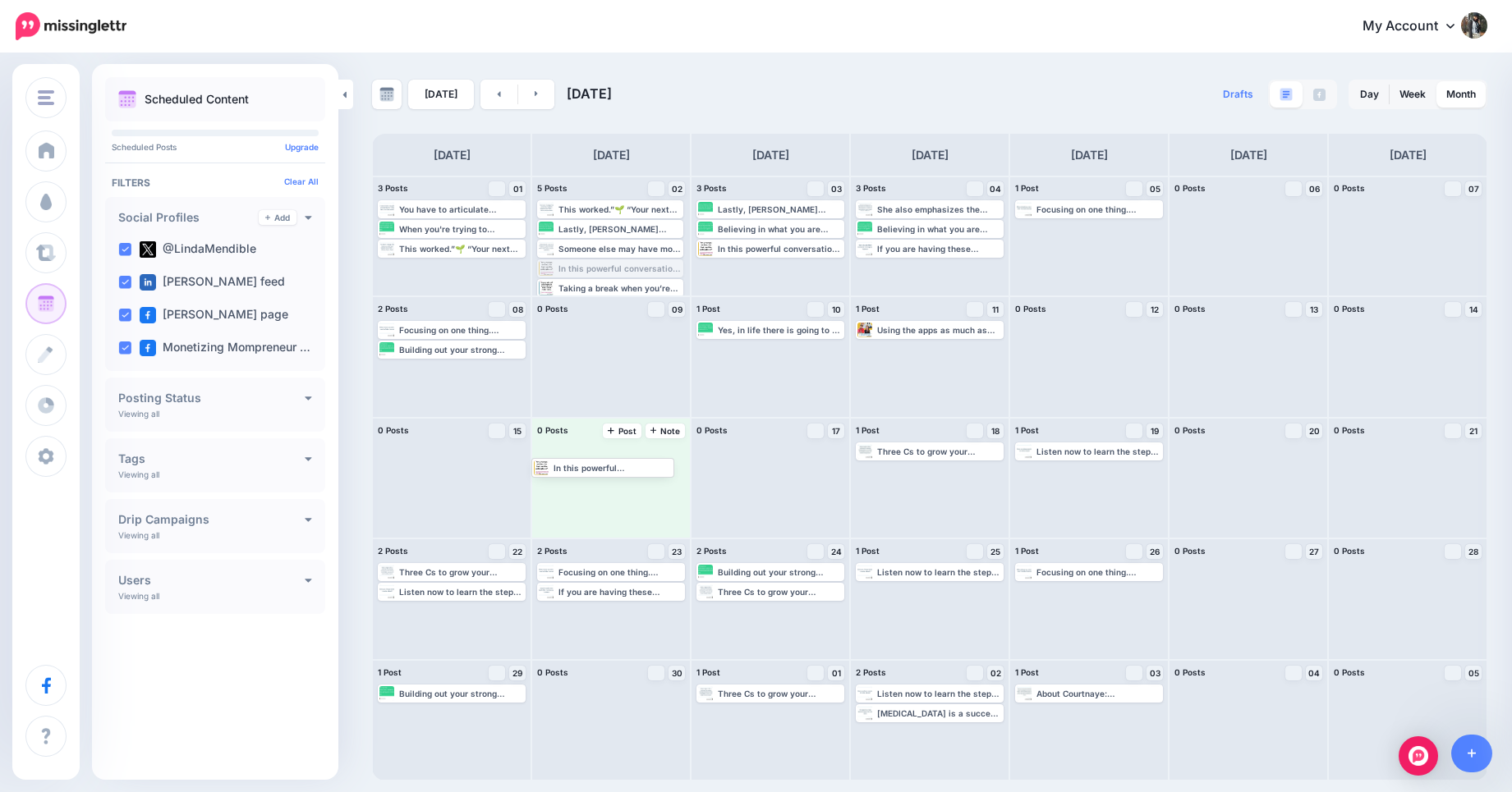
drag, startPoint x: 617, startPoint y: 262, endPoint x: 610, endPoint y: 470, distance: 208.1
click at [499, 87] on link at bounding box center [499, 94] width 37 height 30
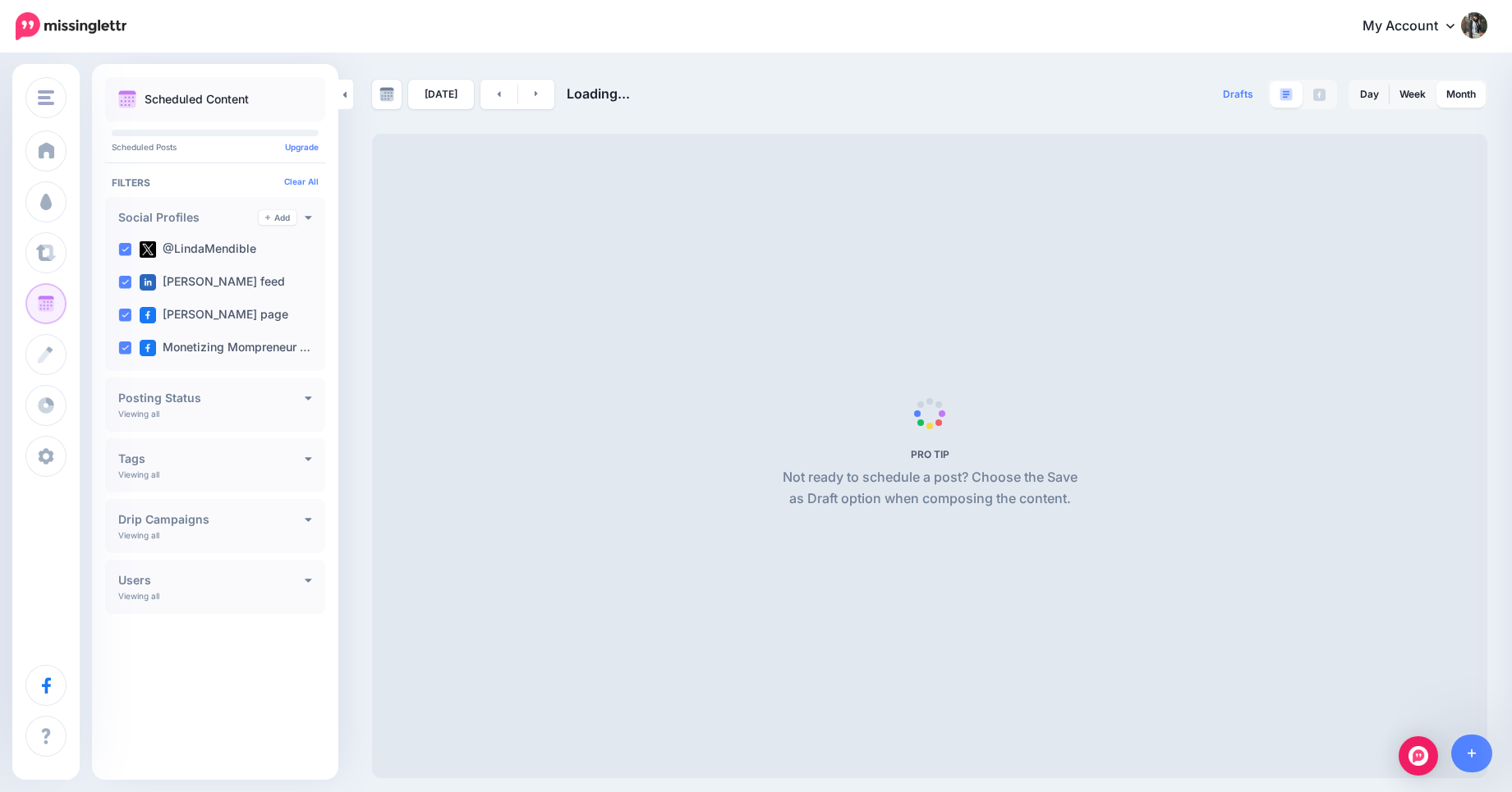
click at [795, 70] on div "Today Loading... Drafts 0 Day Week Month PRO TIP" at bounding box center [756, 417] width 1512 height 724
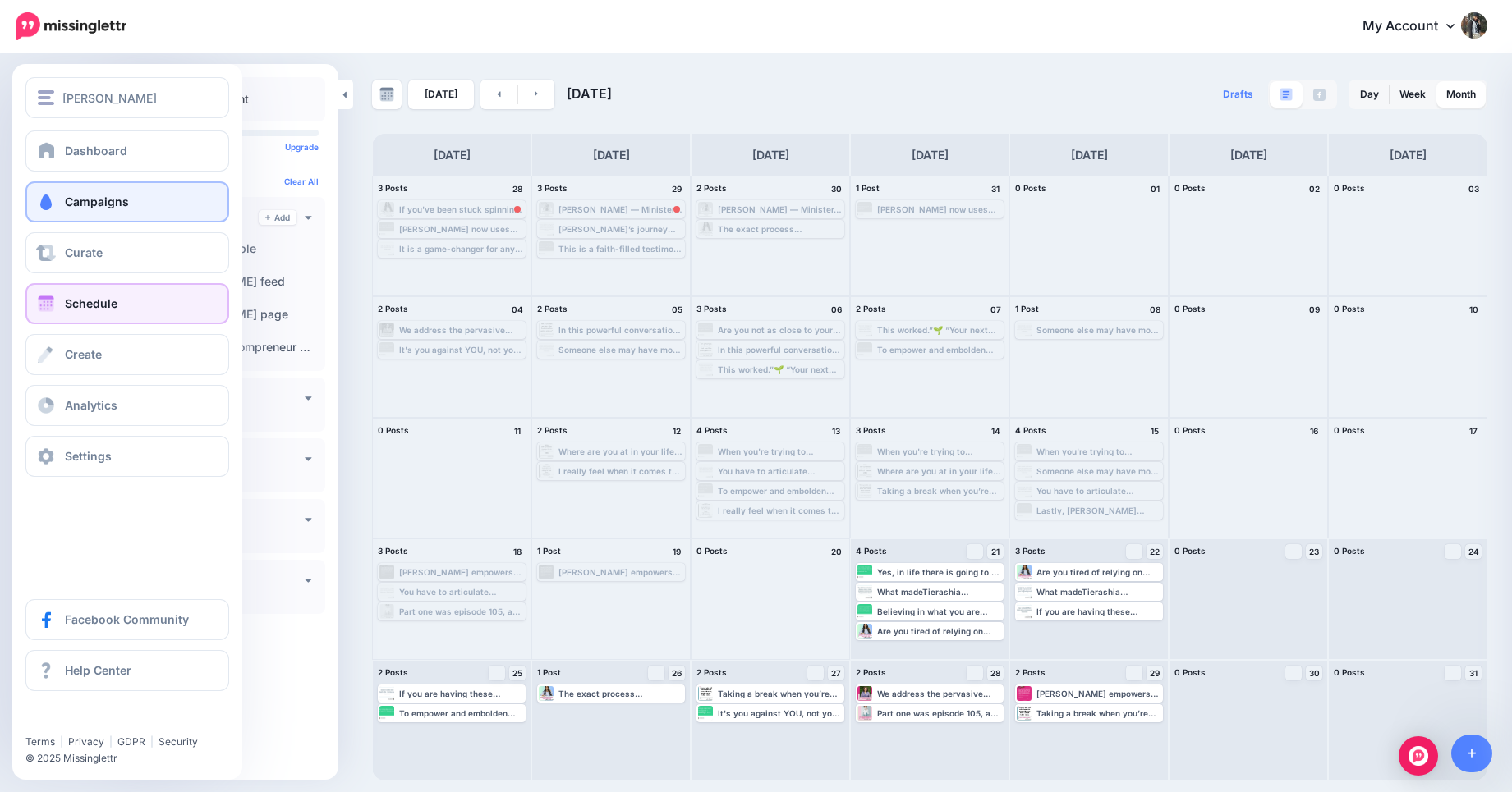
click at [92, 207] on span "Campaigns" at bounding box center [96, 201] width 64 height 14
